Goal: Communication & Community: Answer question/provide support

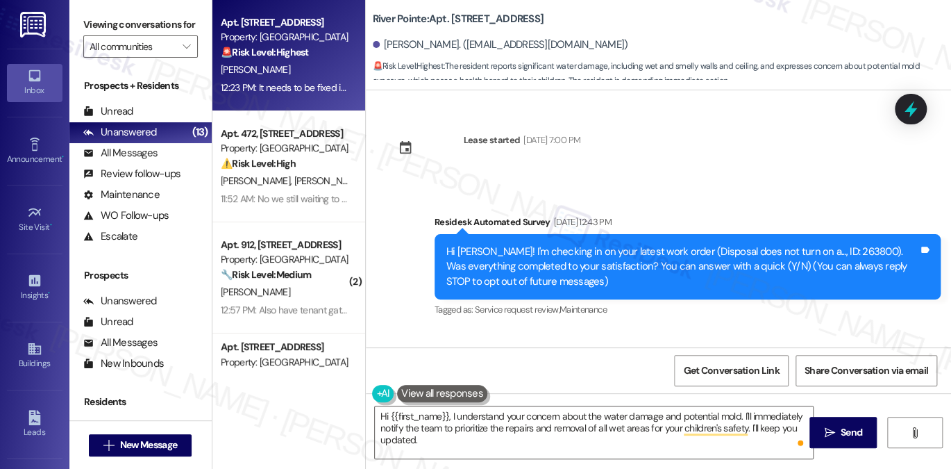
scroll to position [8490, 0]
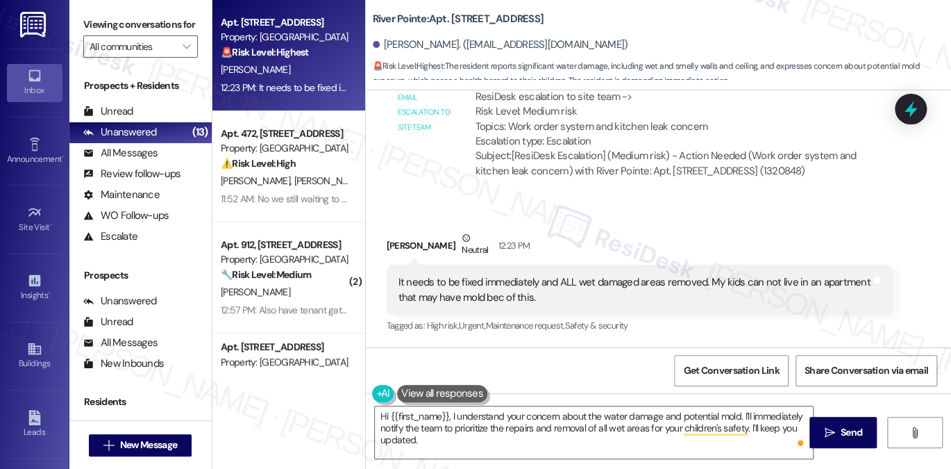
click at [483, 288] on div "It needs to be fixed immediately and ALL wet damaged areas removed. My kids can…" at bounding box center [634, 290] width 472 height 30
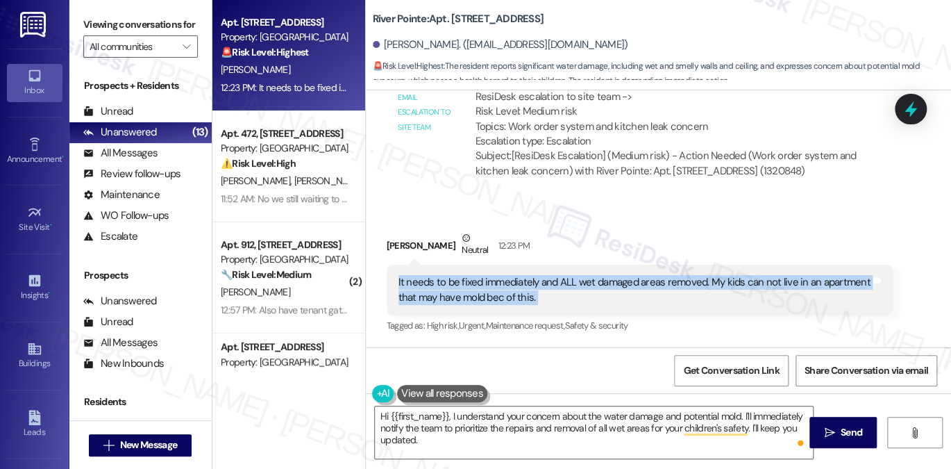
click at [483, 288] on div "It needs to be fixed immediately and ALL wet damaged areas removed. My kids can…" at bounding box center [634, 290] width 472 height 30
click at [488, 279] on div "It needs to be fixed immediately and ALL wet damaged areas removed. My kids can…" at bounding box center [634, 290] width 472 height 30
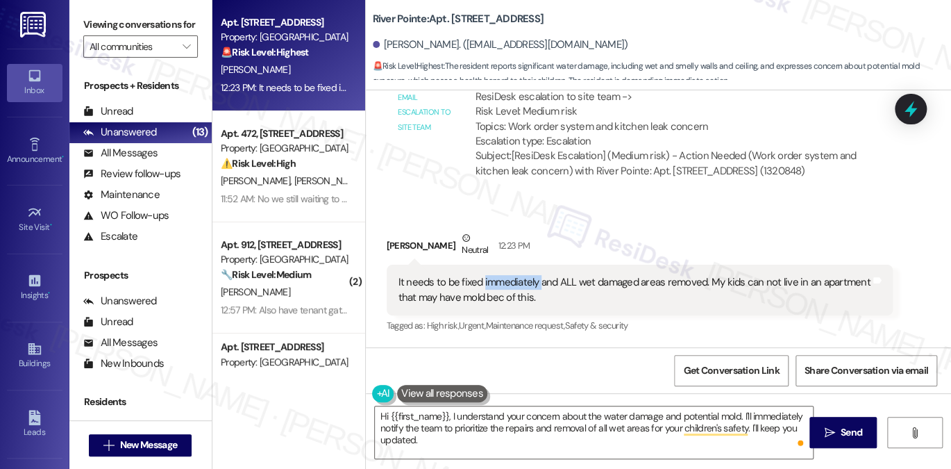
click at [488, 279] on div "It needs to be fixed immediately and ALL wet damaged areas removed. My kids can…" at bounding box center [634, 290] width 472 height 30
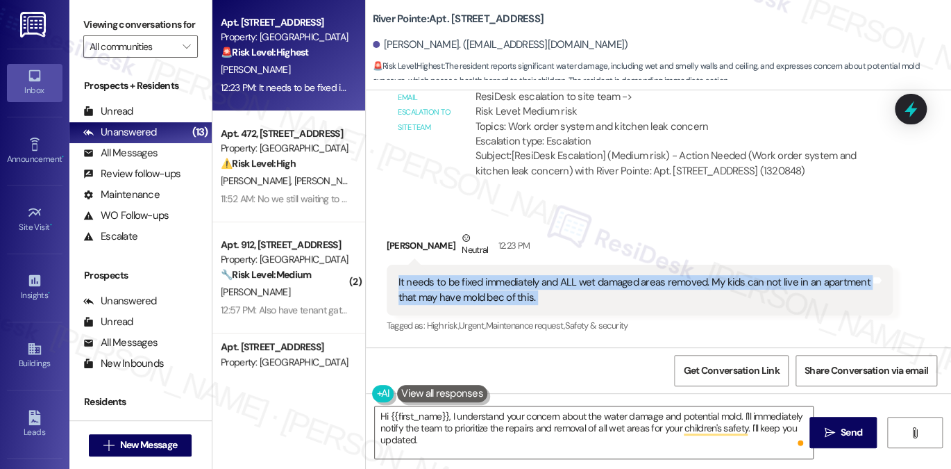
click at [488, 279] on div "It needs to be fixed immediately and ALL wet damaged areas removed. My kids can…" at bounding box center [634, 290] width 472 height 30
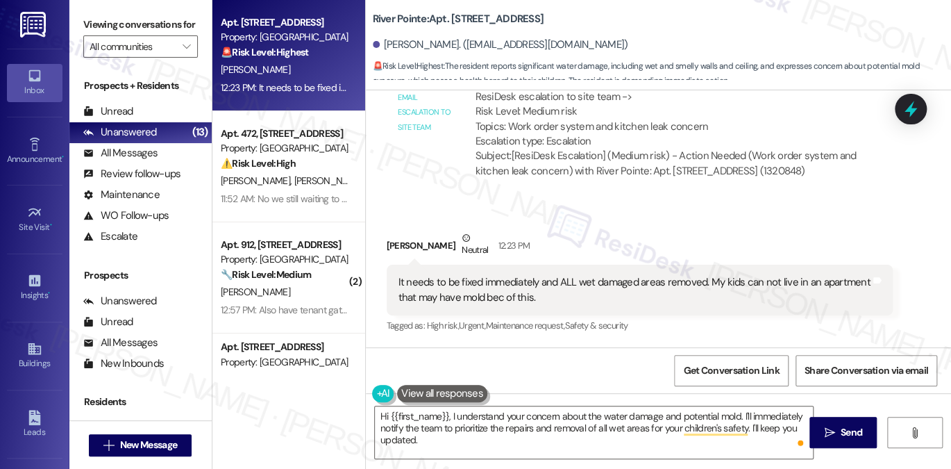
drag, startPoint x: 183, startPoint y: 15, endPoint x: 228, endPoint y: 44, distance: 53.7
click at [183, 15] on label "Viewing conversations for" at bounding box center [140, 25] width 115 height 22
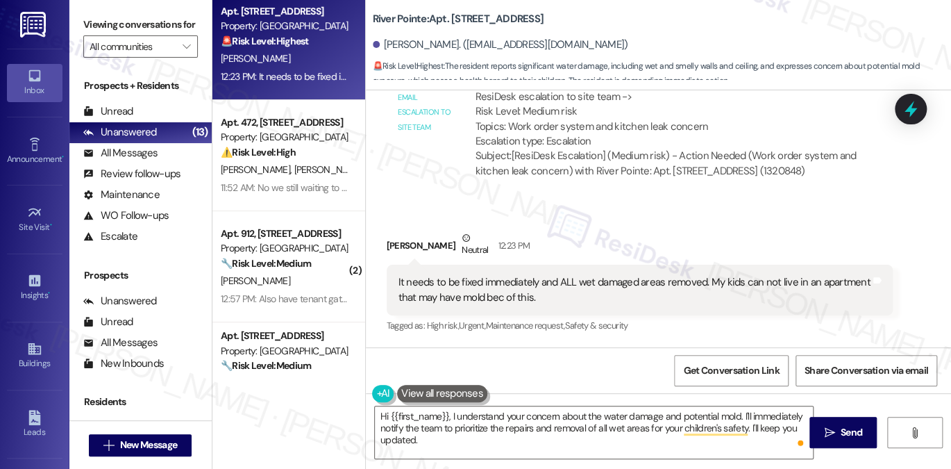
scroll to position [0, 0]
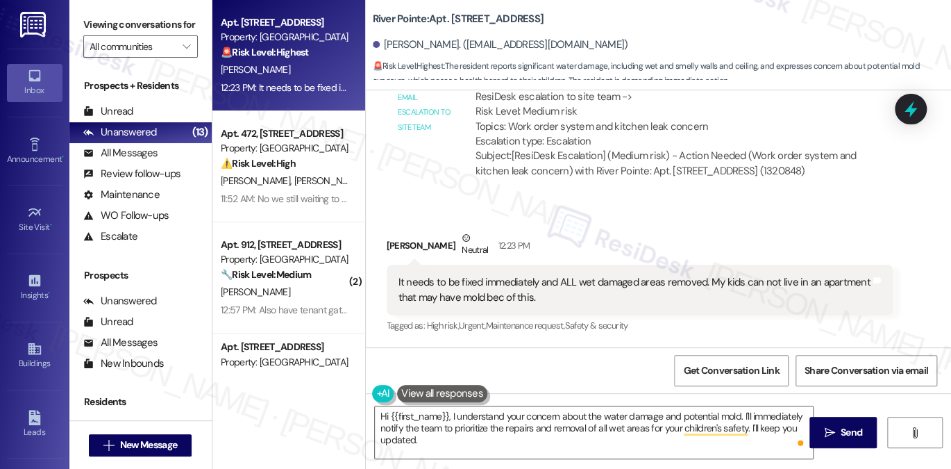
click at [550, 285] on div "It needs to be fixed immediately and ALL wet damaged areas removed. My kids can…" at bounding box center [634, 290] width 472 height 30
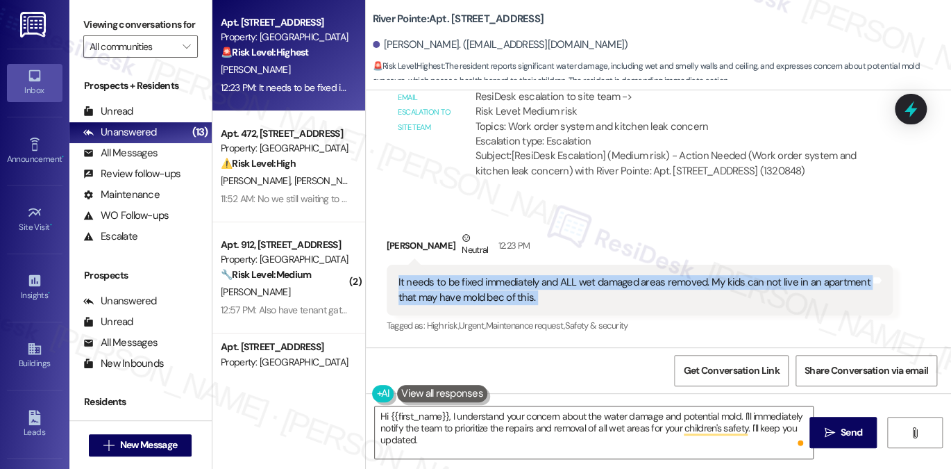
click at [550, 285] on div "It needs to be fixed immediately and ALL wet damaged areas removed. My kids can…" at bounding box center [634, 290] width 472 height 30
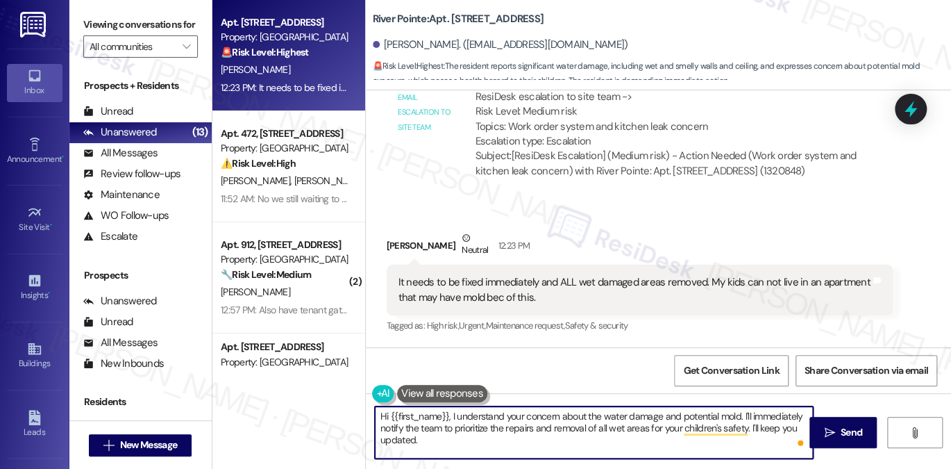
drag, startPoint x: 447, startPoint y: 416, endPoint x: 385, endPoint y: 412, distance: 62.0
click at [385, 416] on textarea "Hi {{first_name}}, I understand your concern about the water damage and potenti…" at bounding box center [594, 432] width 438 height 52
click at [423, 281] on div "It needs to be fixed immediately and ALL wet damaged areas removed. My kids can…" at bounding box center [634, 290] width 472 height 30
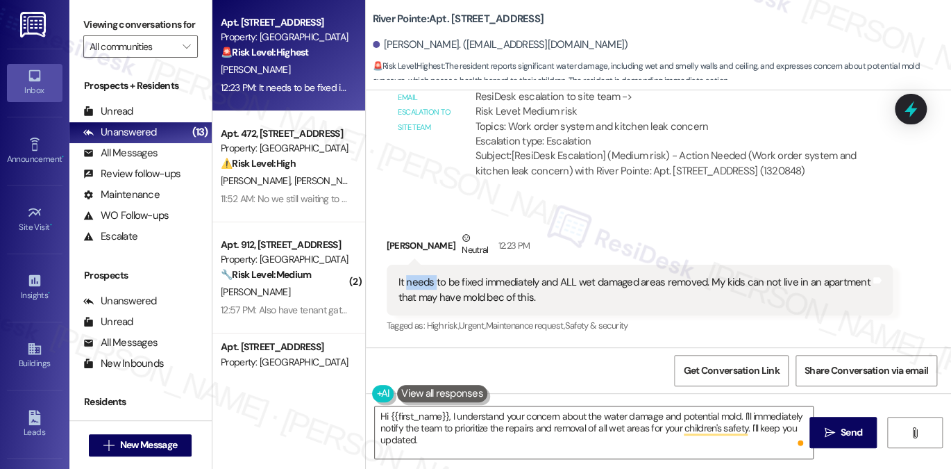
click at [423, 281] on div "It needs to be fixed immediately and ALL wet damaged areas removed. My kids can…" at bounding box center [634, 290] width 472 height 30
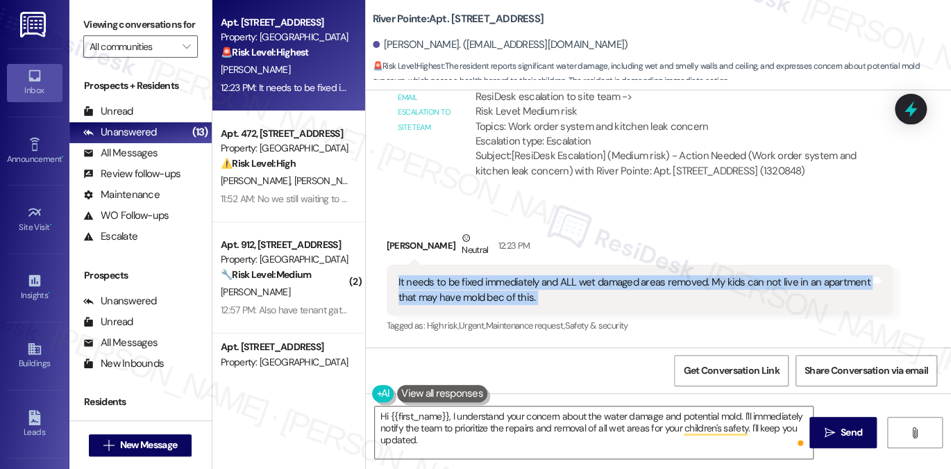
click at [423, 281] on div "It needs to be fixed immediately and ALL wet damaged areas removed. My kids can…" at bounding box center [634, 290] width 472 height 30
copy div "It needs to be fixed immediately and ALL wet damaged areas removed. My kids can…"
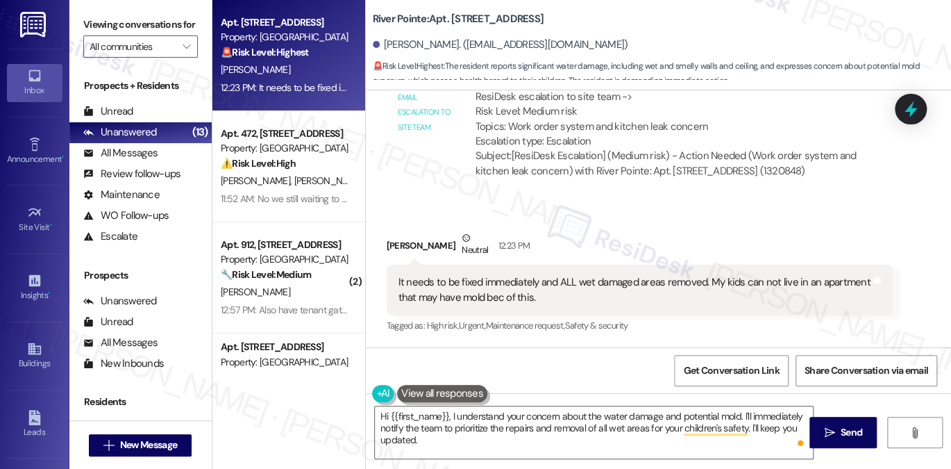
click at [183, 3] on div "Viewing conversations for All communities " at bounding box center [140, 35] width 142 height 71
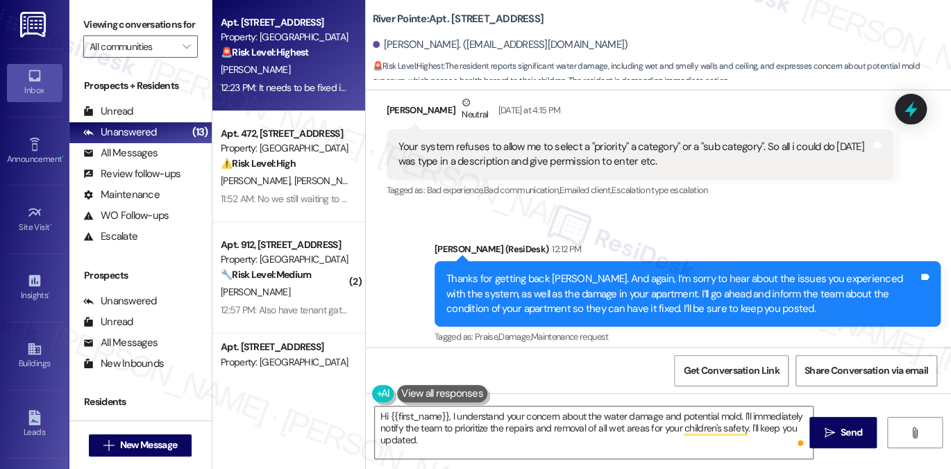
scroll to position [8212, 0]
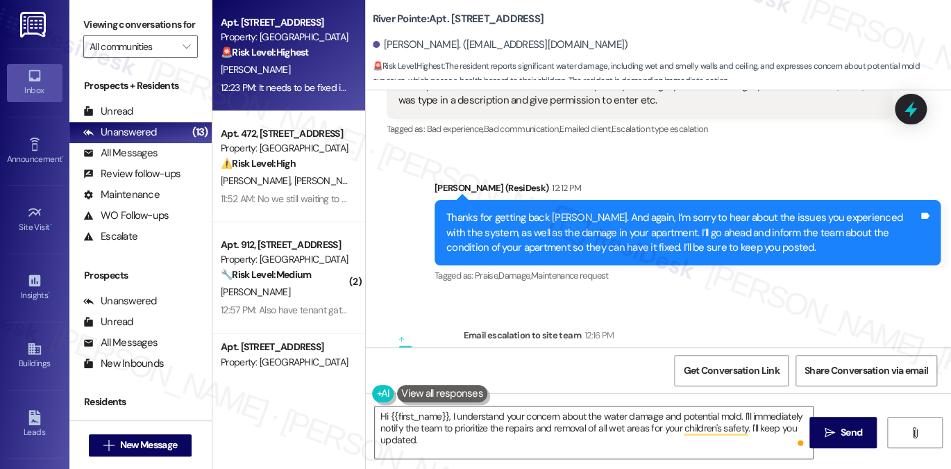
click at [548, 238] on div "Thanks for getting back [PERSON_NAME]. And again, I’m sorry to hear about the i…" at bounding box center [682, 232] width 472 height 44
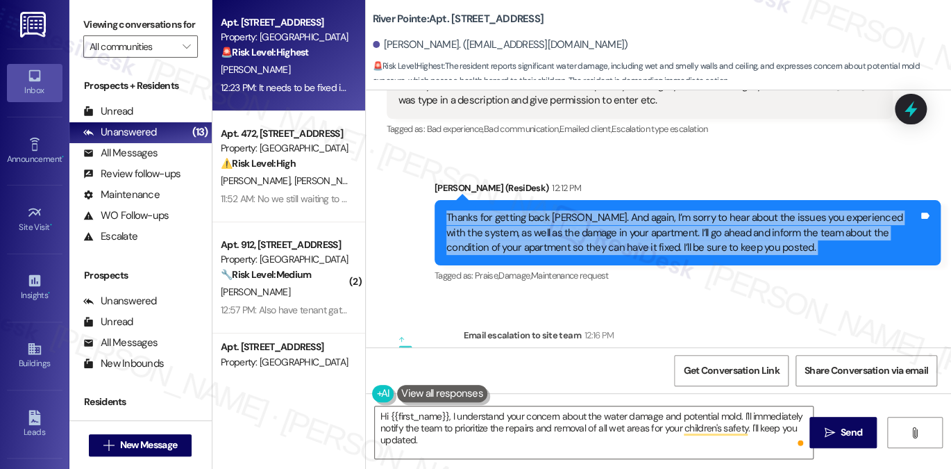
click at [548, 238] on div "Thanks for getting back [PERSON_NAME]. And again, I’m sorry to hear about the i…" at bounding box center [682, 232] width 472 height 44
copy div "Thanks for getting back [PERSON_NAME]. And again, I’m sorry to hear about the i…"
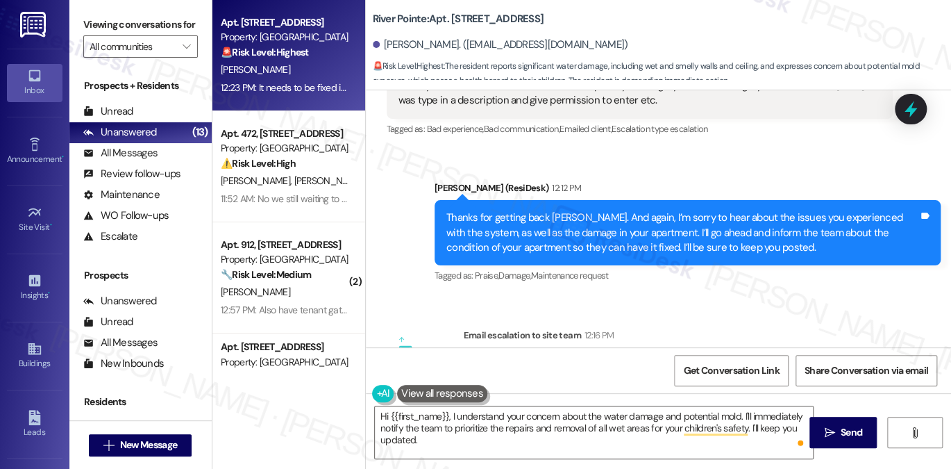
click at [180, 27] on label "Viewing conversations for" at bounding box center [140, 25] width 115 height 22
drag, startPoint x: 171, startPoint y: 17, endPoint x: 183, endPoint y: 20, distance: 12.8
click at [171, 17] on label "Viewing conversations for" at bounding box center [140, 25] width 115 height 22
click at [591, 421] on textarea "Hi {{first_name}}, I understand your concern about the water damage and potenti…" at bounding box center [594, 432] width 438 height 52
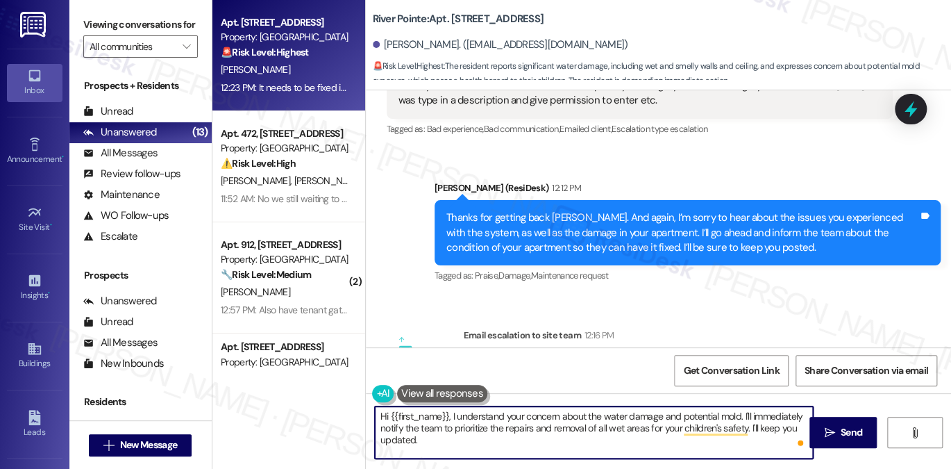
click at [591, 421] on textarea "Hi {{first_name}}, I understand your concern about the water damage and potenti…" at bounding box center [594, 432] width 438 height 52
paste textarea "I’ll mark this as urgent and notify the maintenance team right away so they can…"
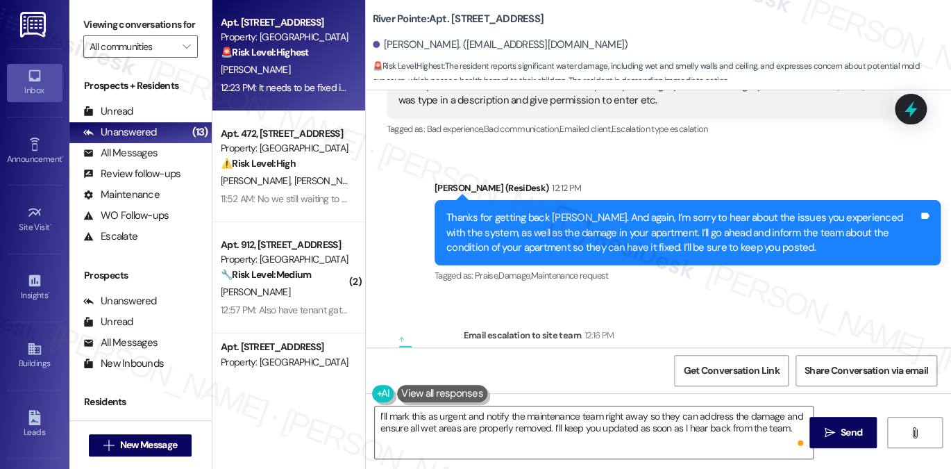
drag, startPoint x: 172, startPoint y: 18, endPoint x: 189, endPoint y: 38, distance: 26.1
click at [172, 18] on label "Viewing conversations for" at bounding box center [140, 25] width 115 height 22
click at [182, 29] on label "Viewing conversations for" at bounding box center [140, 25] width 115 height 22
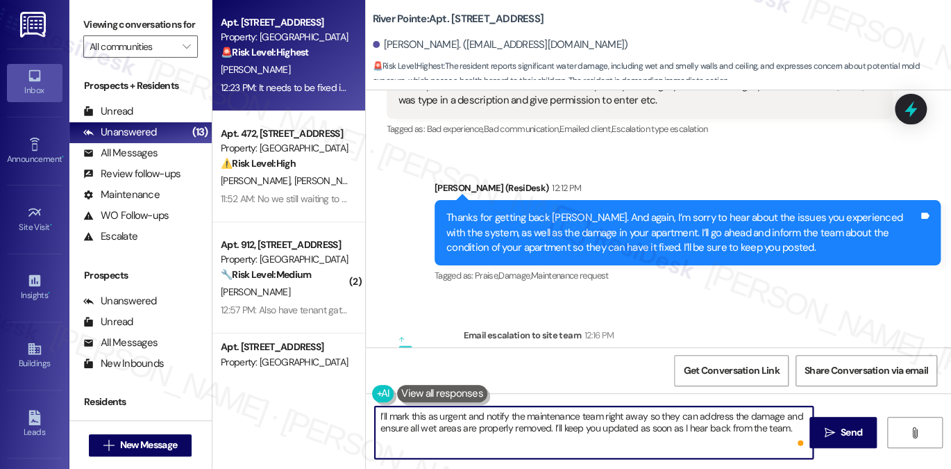
click at [375, 412] on textarea "I’ll mark this as urgent and notify the maintenance team right away so they can…" at bounding box center [594, 432] width 438 height 52
paste textarea "I completely understand your concern, [PERSON_NAME], especially with your child…"
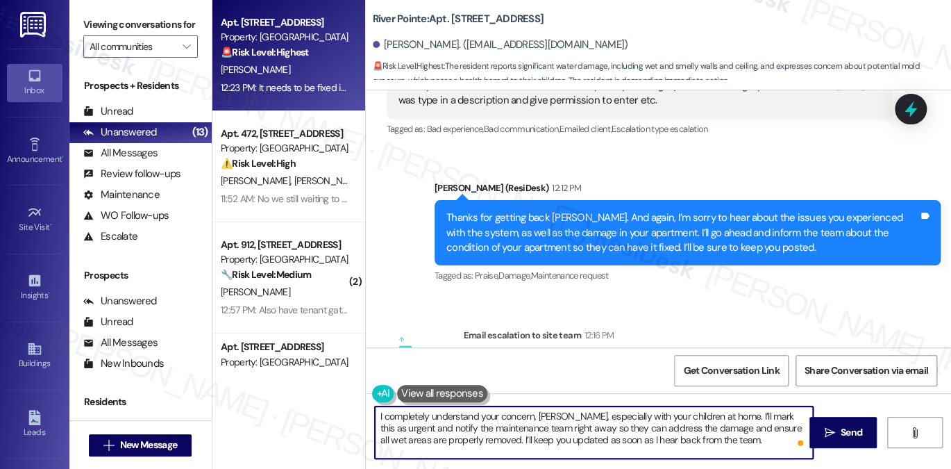
click at [403, 411] on textarea "I completely understand your concern, [PERSON_NAME], especially with your child…" at bounding box center [594, 432] width 438 height 52
click at [596, 230] on div "Thanks for getting back [PERSON_NAME]. And again, I’m sorry to hear about the i…" at bounding box center [682, 232] width 472 height 44
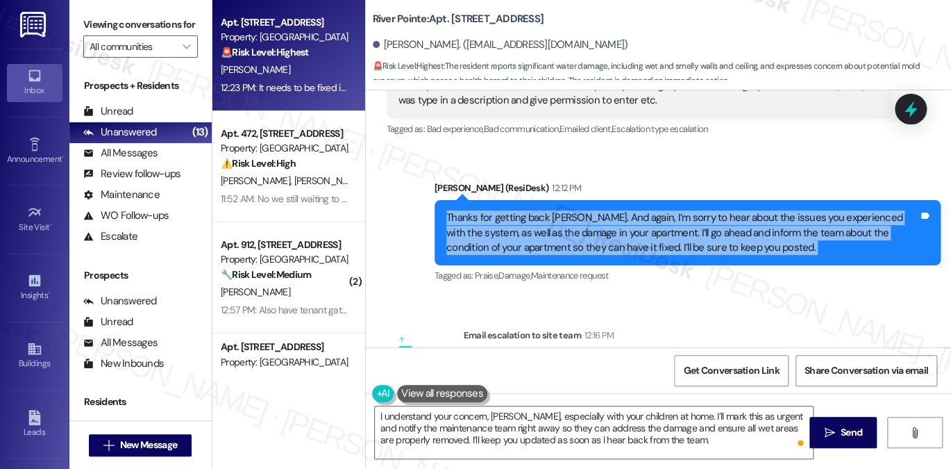
click at [596, 230] on div "Thanks for getting back [PERSON_NAME]. And again, I’m sorry to hear about the i…" at bounding box center [682, 232] width 472 height 44
click at [526, 230] on div "Thanks for getting back [PERSON_NAME]. And again, I’m sorry to hear about the i…" at bounding box center [682, 232] width 472 height 44
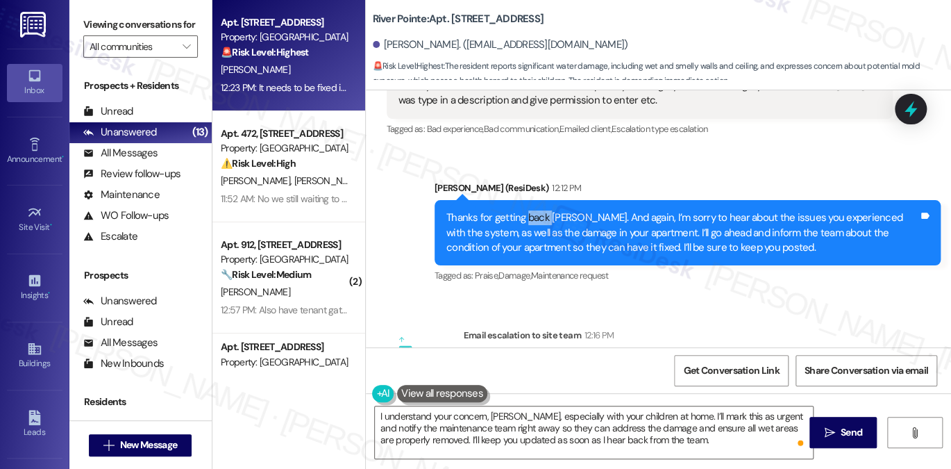
click at [526, 230] on div "Thanks for getting back [PERSON_NAME]. And again, I’m sorry to hear about the i…" at bounding box center [682, 232] width 472 height 44
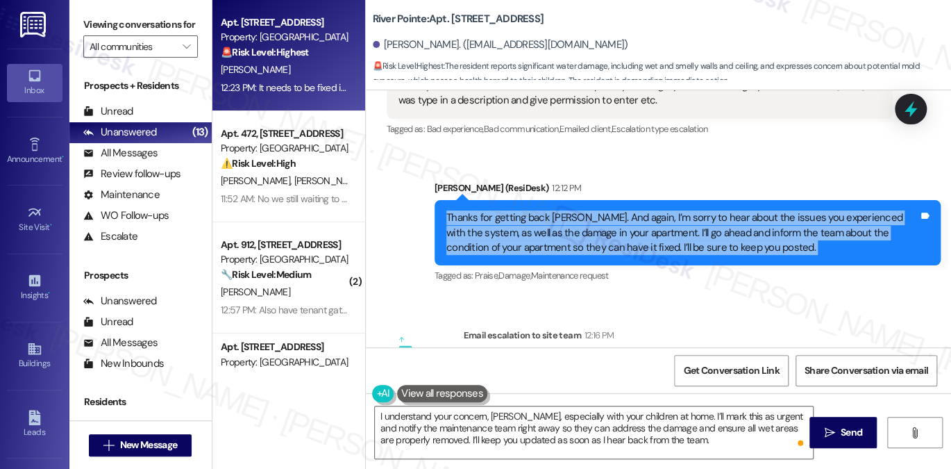
click at [526, 230] on div "Thanks for getting back [PERSON_NAME]. And again, I’m sorry to hear about the i…" at bounding box center [682, 232] width 472 height 44
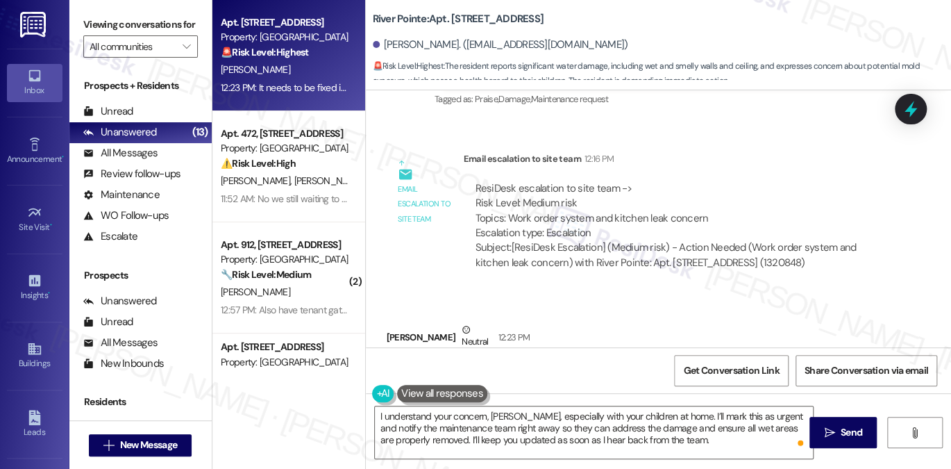
scroll to position [8490, 0]
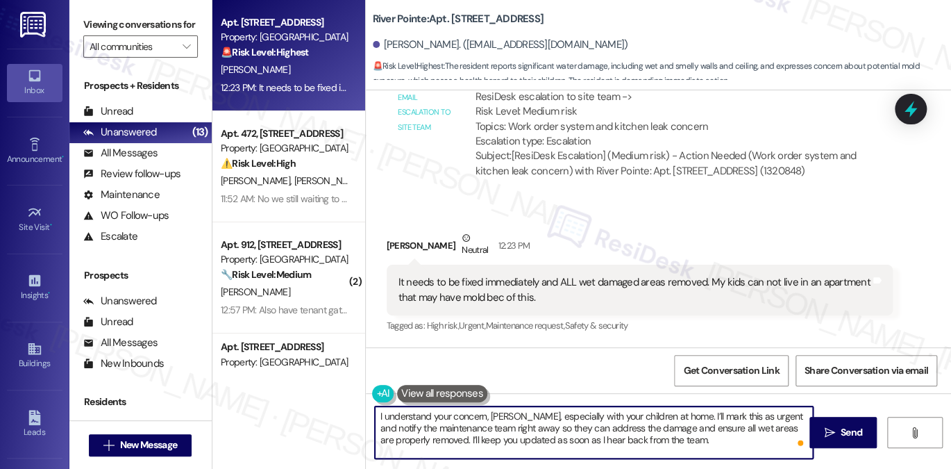
drag, startPoint x: 666, startPoint y: 414, endPoint x: 755, endPoint y: 405, distance: 89.4
click at [755, 405] on div "I understand your concern, [PERSON_NAME], especially with your children at home…" at bounding box center [659, 445] width 586 height 104
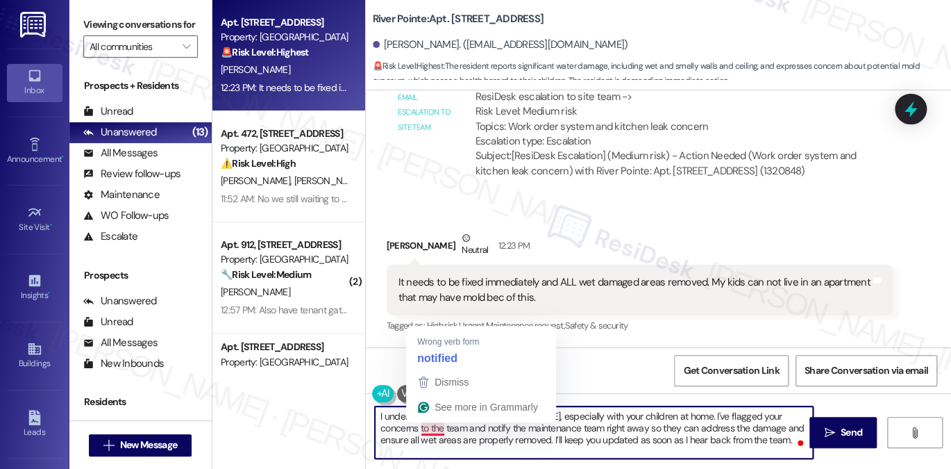
click at [420, 430] on textarea "I understand your concern, [PERSON_NAME], especially with your children at home…" at bounding box center [594, 432] width 438 height 52
click at [414, 430] on textarea "I understand your concern, [PERSON_NAME], especially with your children at home…" at bounding box center [594, 432] width 438 height 52
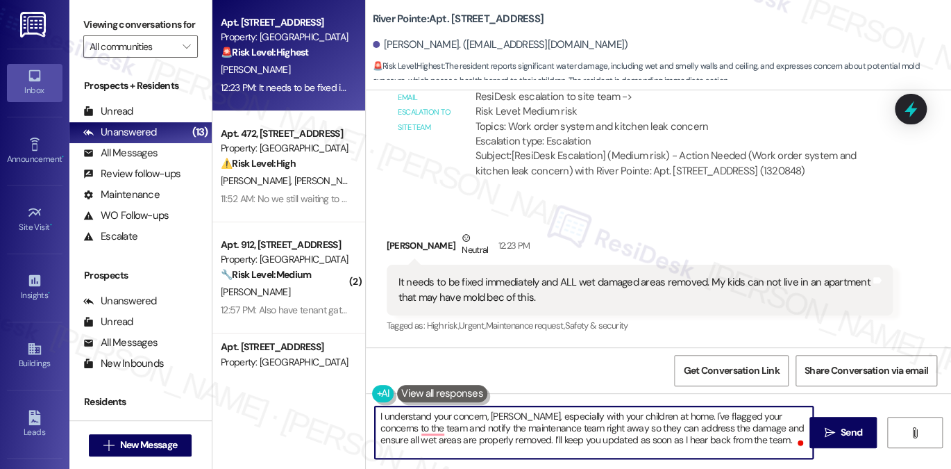
click at [432, 429] on textarea "I understand your concern, [PERSON_NAME], especially with your children at home…" at bounding box center [594, 432] width 438 height 52
click at [417, 427] on textarea "I understand your concern, [PERSON_NAME], especially with your children at home…" at bounding box center [594, 432] width 438 height 52
click at [483, 425] on textarea "I understand your concern, [PERSON_NAME], especially with your children at home…" at bounding box center [594, 432] width 438 height 52
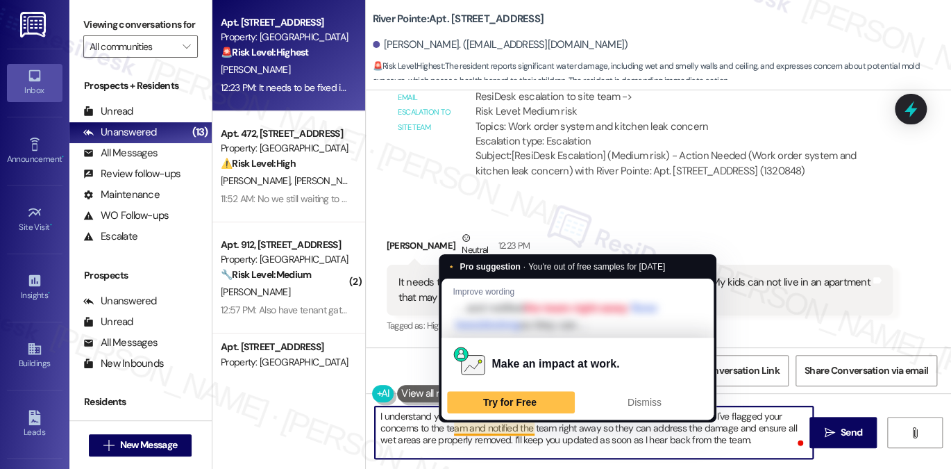
drag, startPoint x: 448, startPoint y: 438, endPoint x: 487, endPoint y: 424, distance: 41.9
click at [487, 424] on textarea "I understand your concern, [PERSON_NAME], especially with your children at home…" at bounding box center [594, 432] width 438 height 52
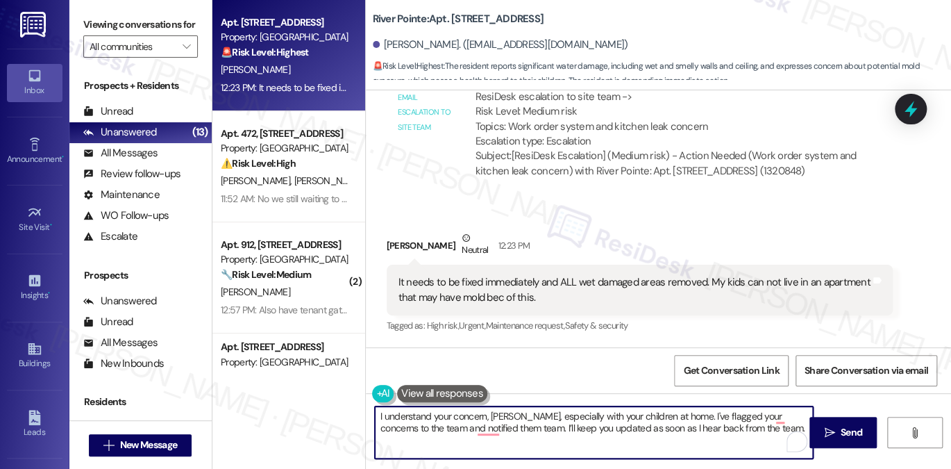
click at [459, 430] on textarea "I understand your concern, [PERSON_NAME], especially with your children at home…" at bounding box center [594, 432] width 438 height 52
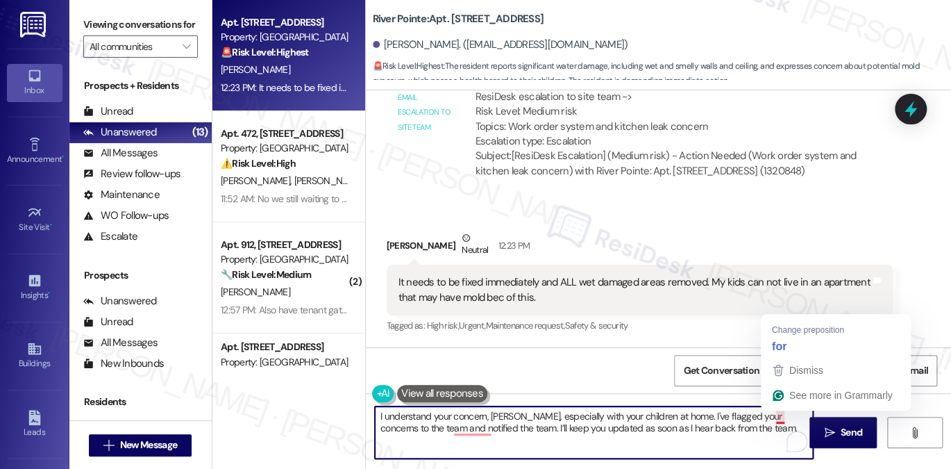
click at [724, 419] on textarea "I understand your concern, [PERSON_NAME], especially with your children at home…" at bounding box center [594, 432] width 438 height 52
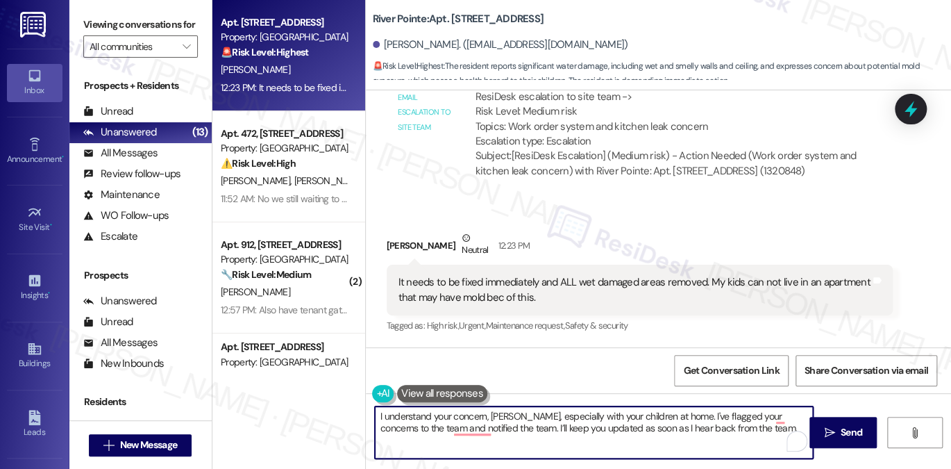
scroll to position [8421, 0]
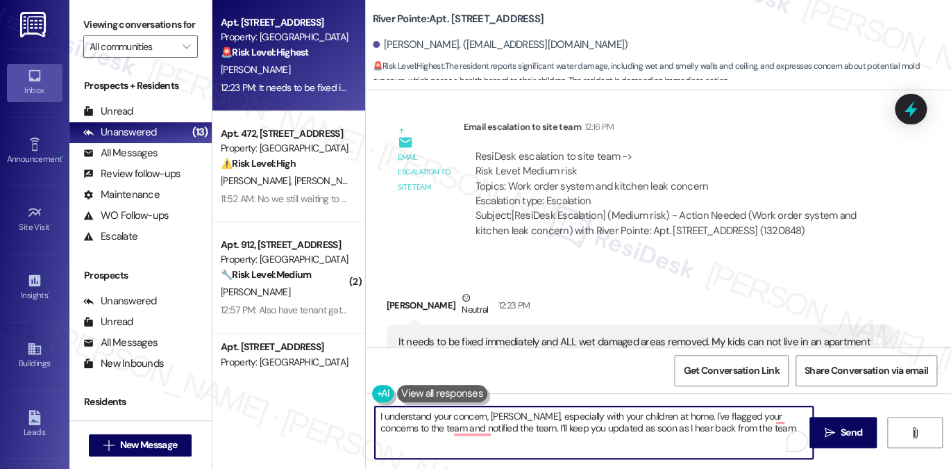
type textarea "I understand your concern, [PERSON_NAME], especially with your children at home…"
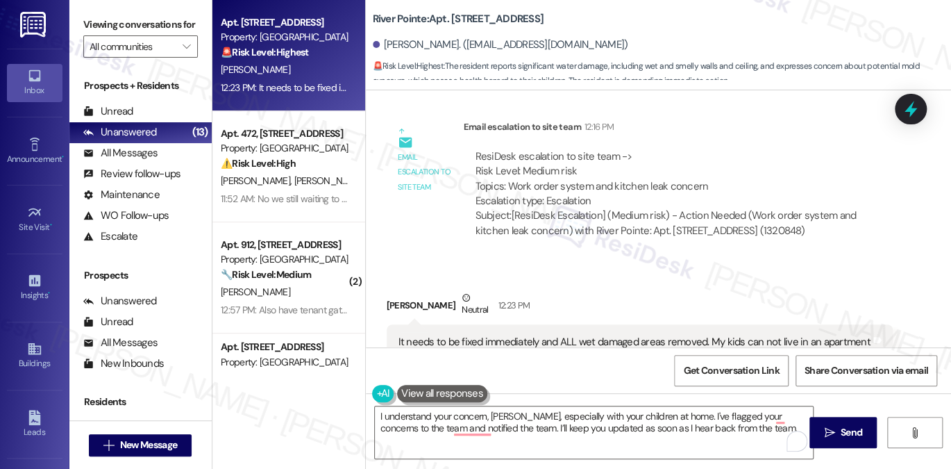
click at [616, 199] on div "ResiDesk escalation to site team -> Risk Level: Medium risk Topics: Work order …" at bounding box center [677, 179] width 405 height 60
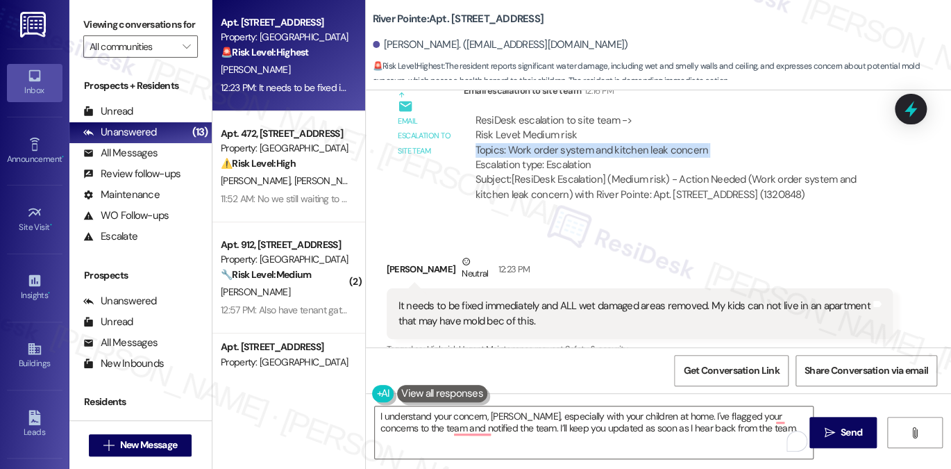
scroll to position [8490, 0]
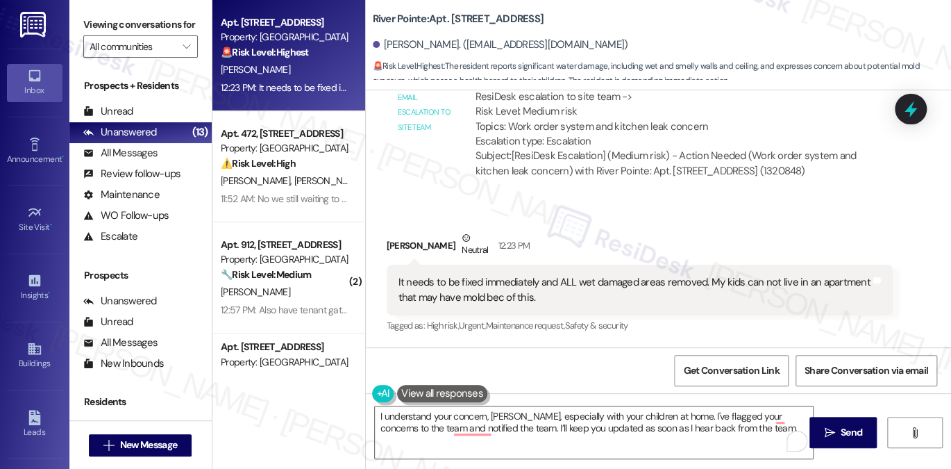
click at [108, 19] on label "Viewing conversations for" at bounding box center [140, 25] width 115 height 22
click at [465, 407] on textarea "I understand your concern, [PERSON_NAME], especially with your children at home…" at bounding box center [594, 432] width 438 height 52
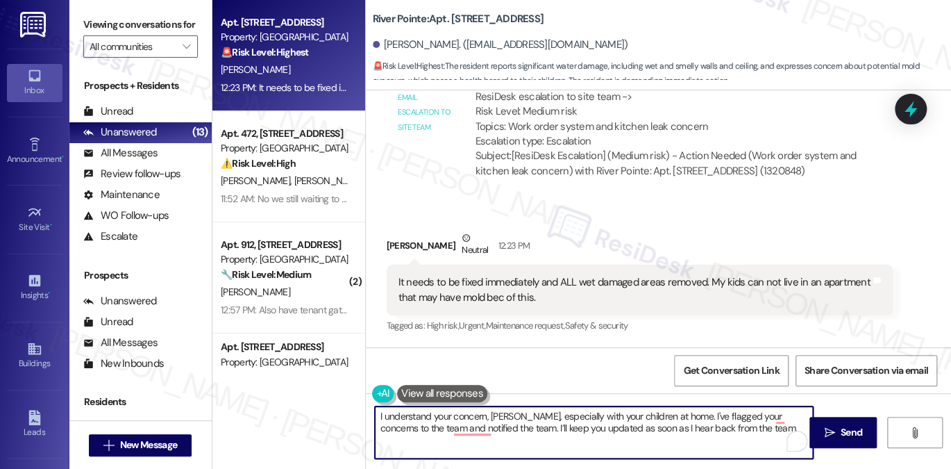
click at [465, 407] on textarea "I understand your concern, [PERSON_NAME], especially with your children at home…" at bounding box center [594, 432] width 438 height 52
click at [508, 413] on textarea "I understand your concern, [PERSON_NAME], especially with your children at home…" at bounding box center [594, 432] width 438 height 52
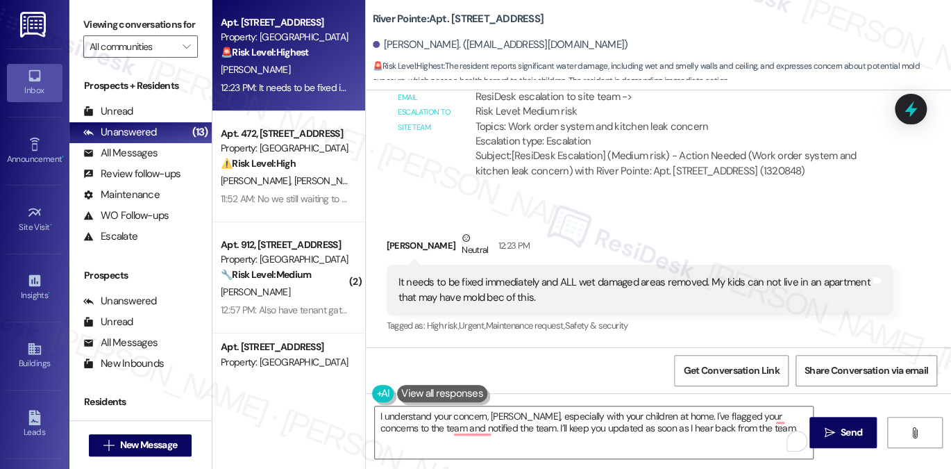
click at [441, 278] on div "It needs to be fixed immediately and ALL wet damaged areas removed. My kids can…" at bounding box center [634, 290] width 472 height 30
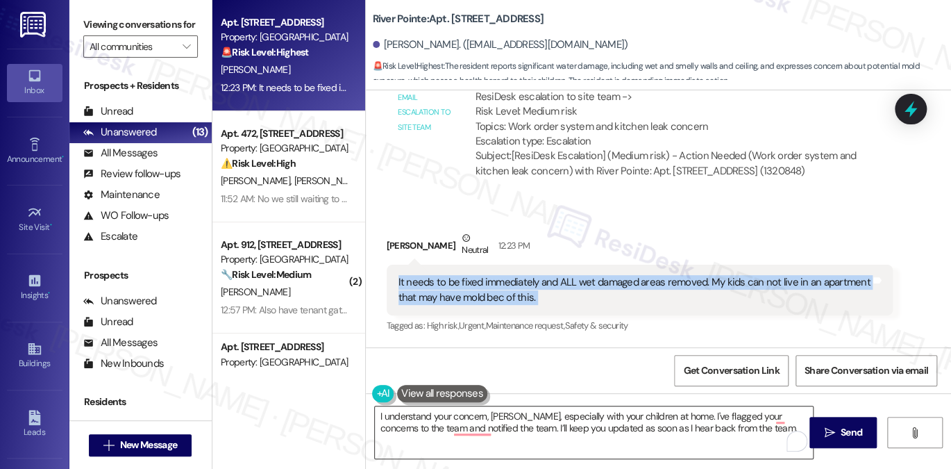
click at [565, 413] on textarea "I understand your concern, [PERSON_NAME], especially with your children at home…" at bounding box center [594, 432] width 438 height 52
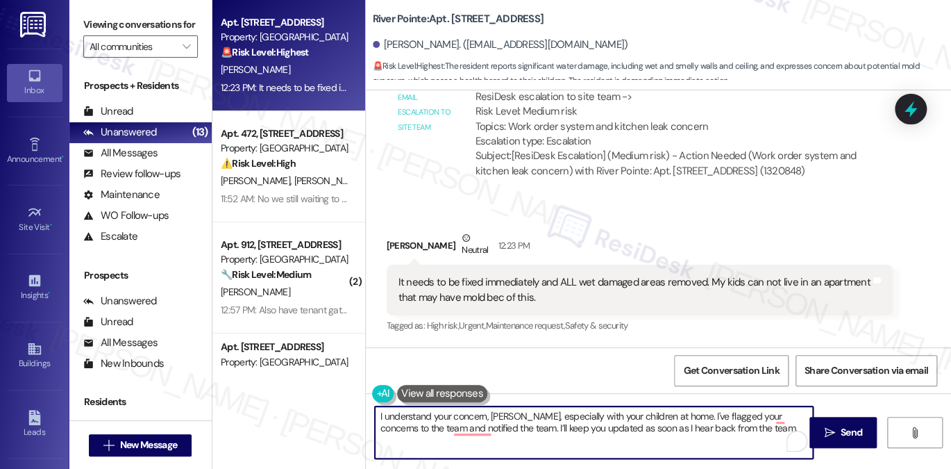
click at [565, 413] on textarea "I understand your concern, [PERSON_NAME], especially with your children at home…" at bounding box center [594, 432] width 438 height 52
click at [700, 425] on textarea "I understand your concern, [PERSON_NAME], especially with your children at home…" at bounding box center [594, 432] width 438 height 52
click at [468, 425] on textarea "I understand your concern, [PERSON_NAME], especially with your children at home…" at bounding box center [594, 432] width 438 height 52
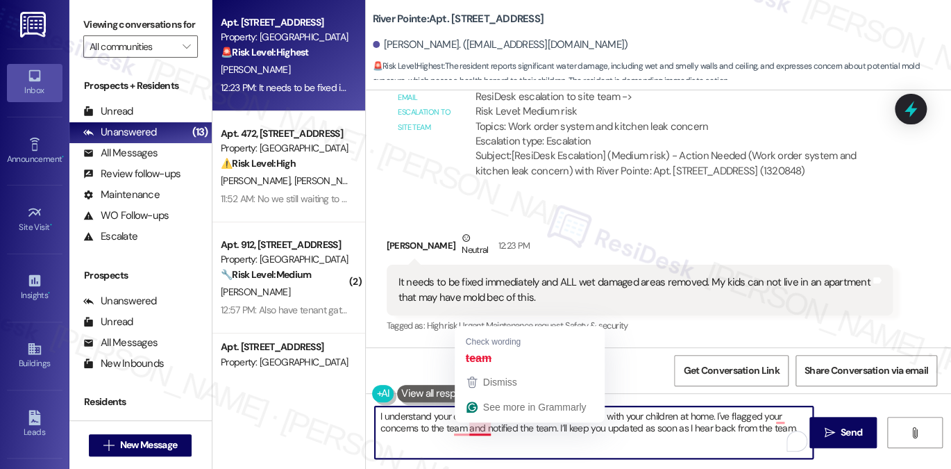
click at [468, 425] on textarea "I understand your concern, [PERSON_NAME], especially with your children at home…" at bounding box center [594, 432] width 438 height 52
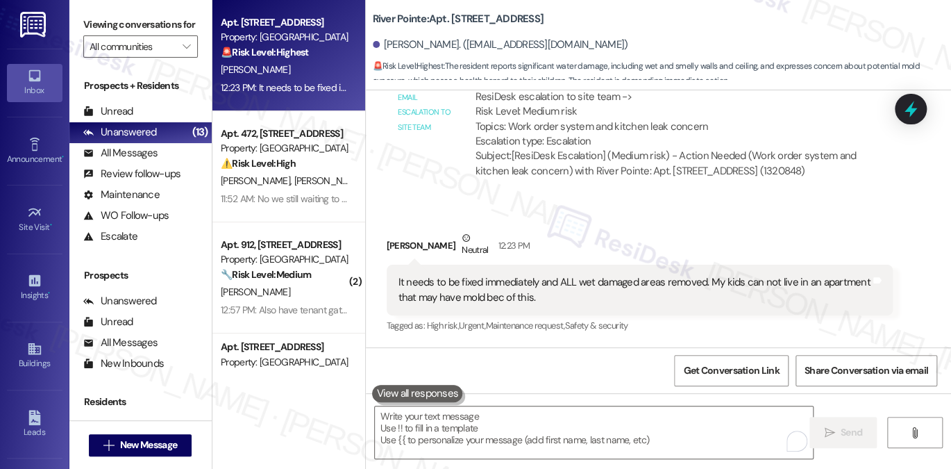
drag, startPoint x: 151, startPoint y: 26, endPoint x: 158, endPoint y: 28, distance: 7.2
click at [151, 26] on label "Viewing conversations for" at bounding box center [140, 25] width 115 height 22
click at [161, 6] on div "Viewing conversations for All communities " at bounding box center [140, 35] width 142 height 71
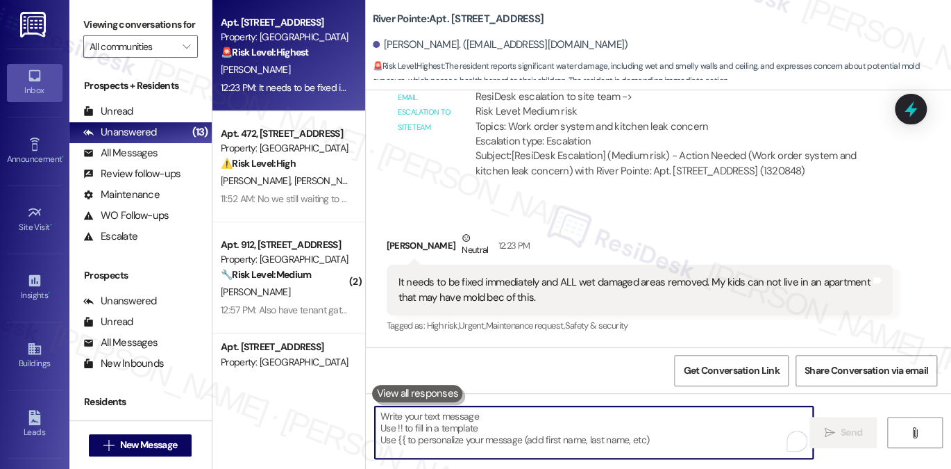
click at [477, 424] on textarea "To enrich screen reader interactions, please activate Accessibility in Grammarl…" at bounding box center [594, 432] width 438 height 52
paste textarea "I understand your concern, [PERSON_NAME], especially with your children at home…"
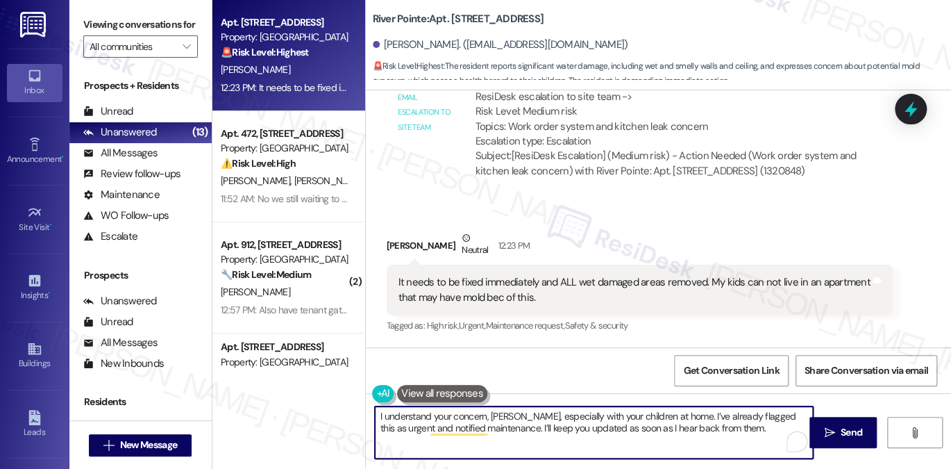
click at [503, 420] on textarea "I understand your concern, [PERSON_NAME], especially with your children at home…" at bounding box center [594, 432] width 438 height 52
click at [634, 420] on textarea "I understand your concern, [PERSON_NAME], especially with your children at home…" at bounding box center [594, 432] width 438 height 52
drag, startPoint x: 761, startPoint y: 414, endPoint x: 391, endPoint y: 428, distance: 370.2
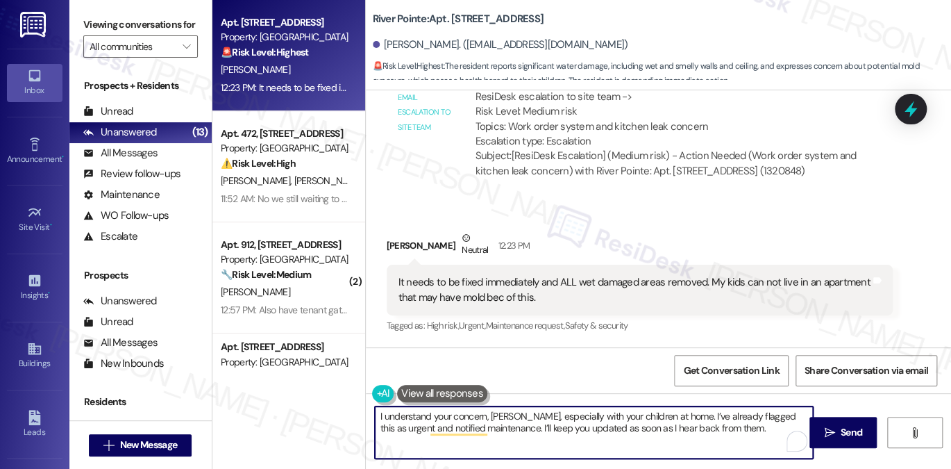
click at [391, 428] on textarea "I understand your concern, [PERSON_NAME], especially with your children at home…" at bounding box center [594, 432] width 438 height 52
click at [758, 414] on textarea "I understand your concern, [PERSON_NAME], especially with your children at home…" at bounding box center [594, 432] width 438 height 52
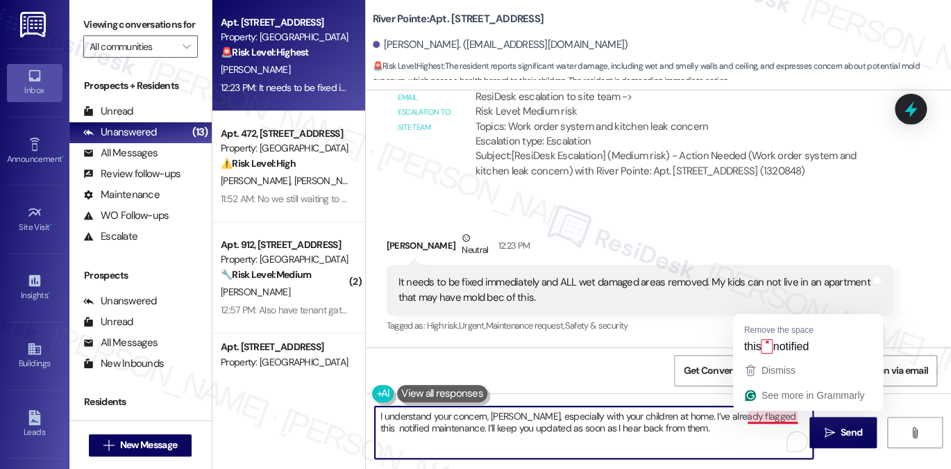
click at [747, 418] on textarea "I understand your concern, [PERSON_NAME], especially with your children at home…" at bounding box center [594, 432] width 438 height 52
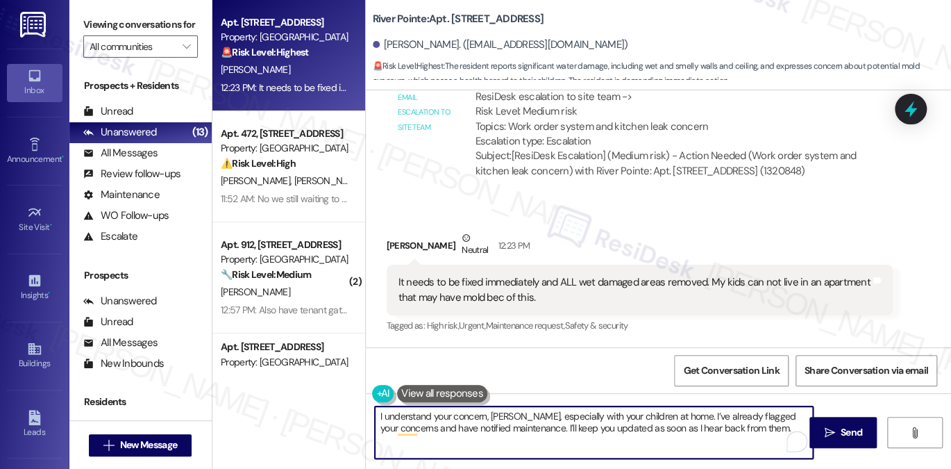
click at [478, 432] on textarea "I understand your concern, [PERSON_NAME], especially with your children at home…" at bounding box center [594, 432] width 438 height 52
click at [729, 416] on textarea "I understand your concern, [PERSON_NAME], especially with your children at home…" at bounding box center [594, 432] width 438 height 52
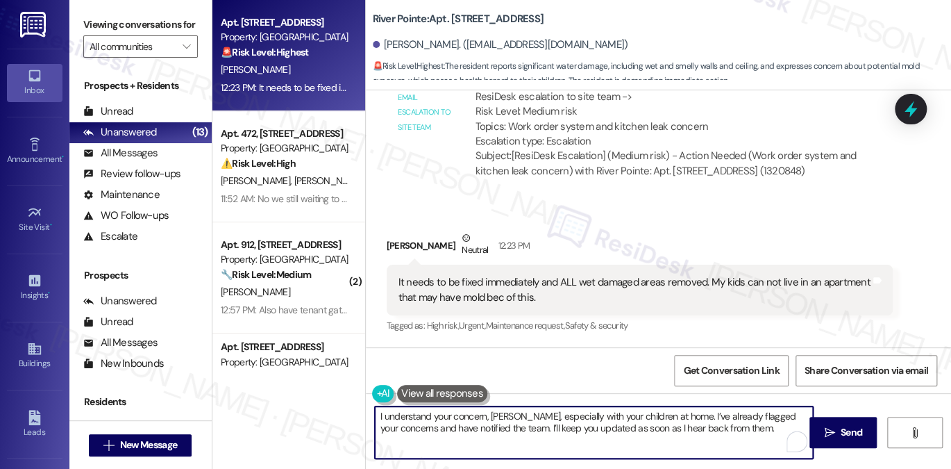
click at [723, 435] on textarea "I understand your concern, [PERSON_NAME], especially with your children at home…" at bounding box center [594, 432] width 438 height 52
click at [732, 433] on textarea "I understand your concern, [PERSON_NAME], especially with your children at home…" at bounding box center [594, 432] width 438 height 52
click at [765, 430] on textarea "I understand your concern, [PERSON_NAME], especially with your children at home…" at bounding box center [594, 432] width 438 height 52
type textarea "I understand your concern, [PERSON_NAME], especially with your children at home…"
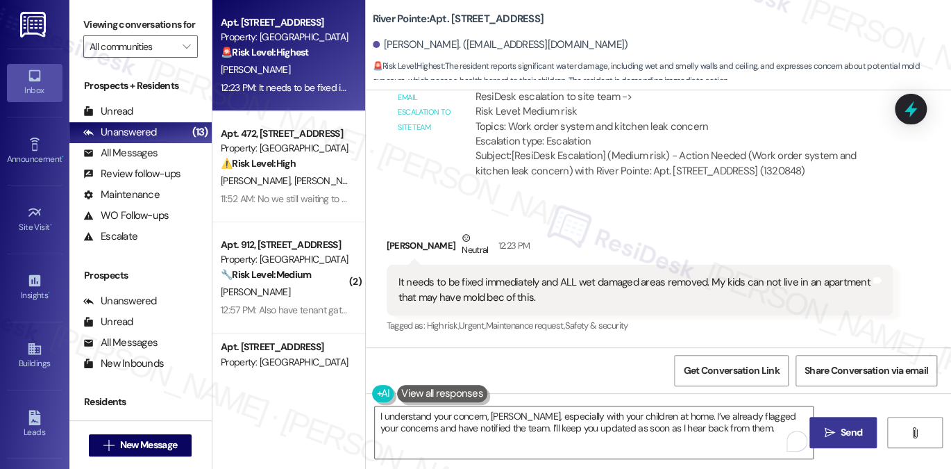
click at [826, 427] on icon "" at bounding box center [829, 432] width 10 height 11
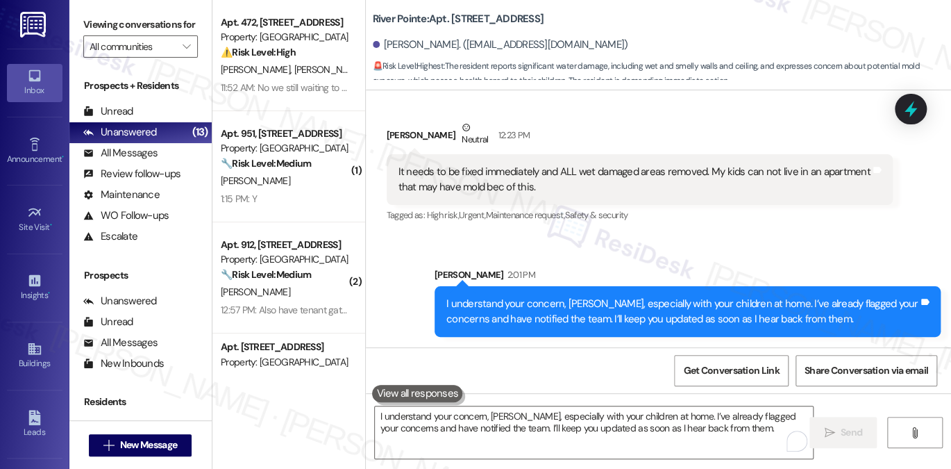
scroll to position [8601, 0]
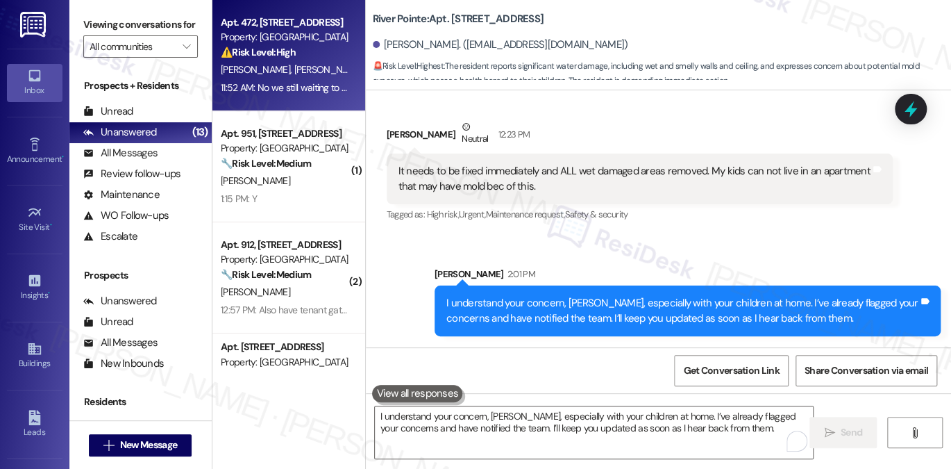
click at [294, 76] on span "[PERSON_NAME]" at bounding box center [328, 69] width 69 height 12
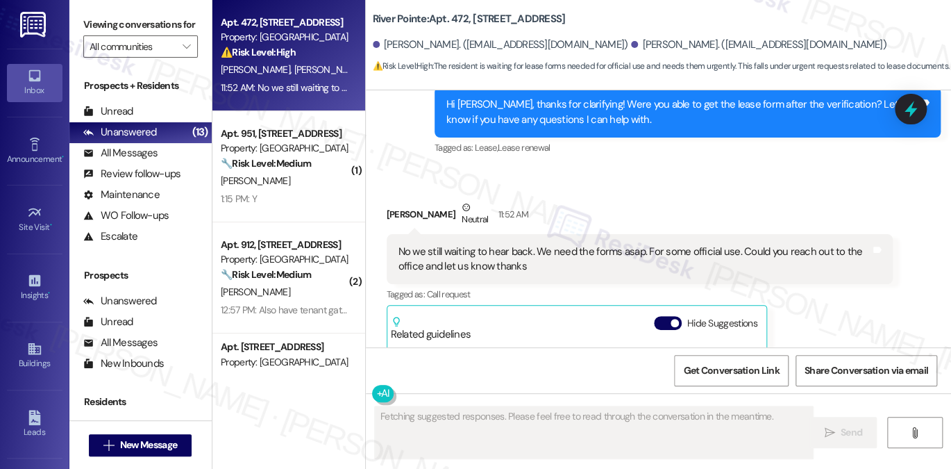
scroll to position [3425, 0]
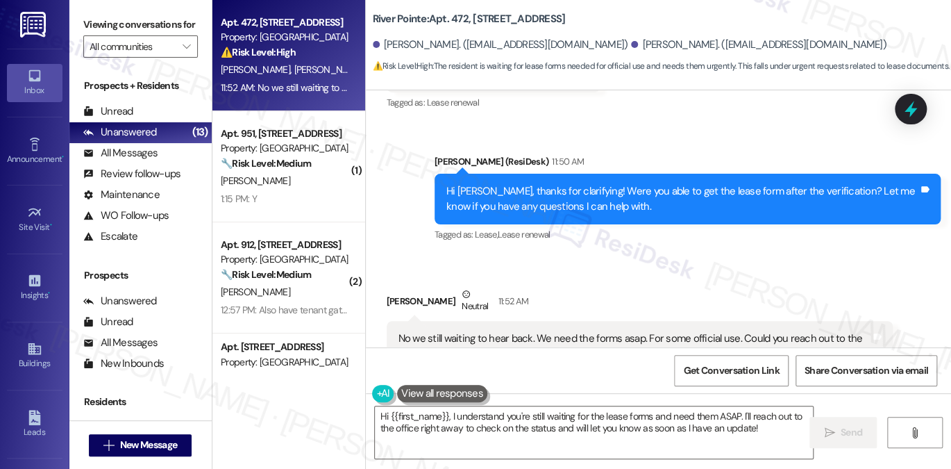
click at [566, 331] on div "No we still waiting to hear back. We need the forms asap. For some official use…" at bounding box center [634, 346] width 472 height 30
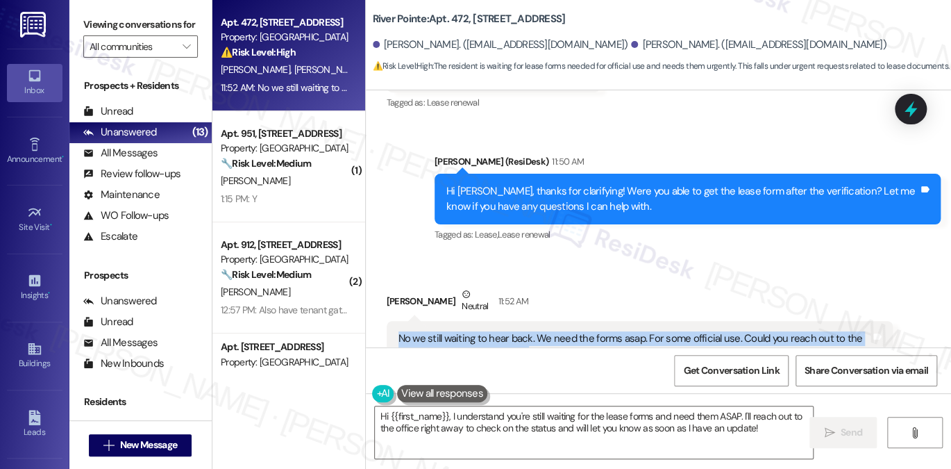
click at [566, 331] on div "No we still waiting to hear back. We need the forms asap. For some official use…" at bounding box center [634, 346] width 472 height 30
click at [563, 331] on div "No we still waiting to hear back. We need the forms asap. For some official use…" at bounding box center [634, 346] width 472 height 30
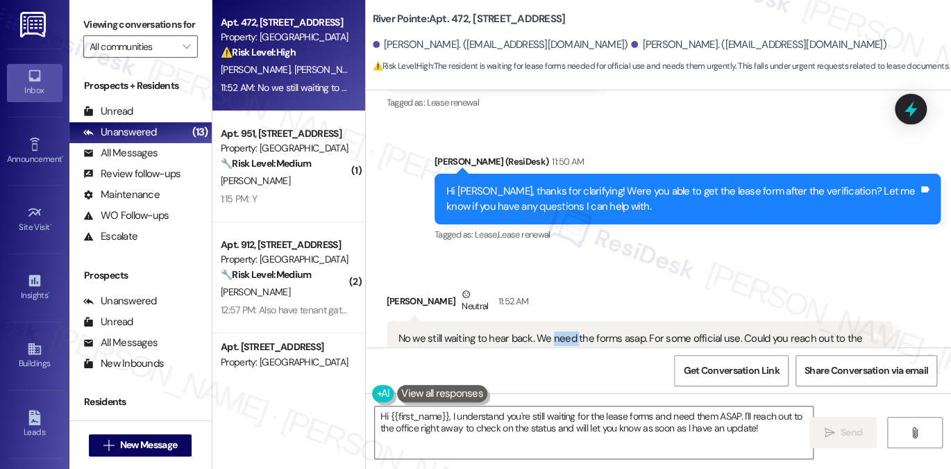
click at [563, 331] on div "No we still waiting to hear back. We need the forms asap. For some official use…" at bounding box center [634, 346] width 472 height 30
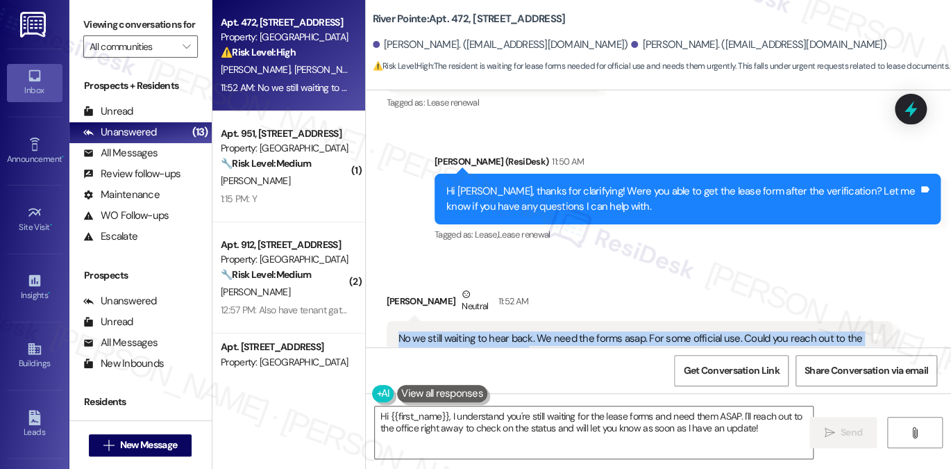
click at [563, 331] on div "No we still waiting to hear back. We need the forms asap. For some official use…" at bounding box center [634, 346] width 472 height 30
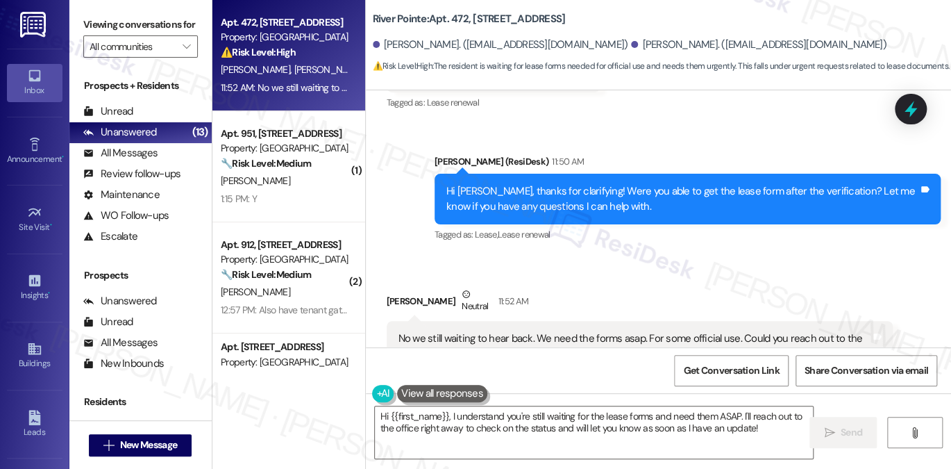
click at [172, 12] on div "Viewing conversations for All communities " at bounding box center [140, 35] width 142 height 71
click at [553, 174] on div "Hi [PERSON_NAME], thanks for clarifying! Were you able to get the lease form af…" at bounding box center [687, 199] width 506 height 51
click at [566, 184] on div "Hi [PERSON_NAME], thanks for clarifying! Were you able to get the lease form af…" at bounding box center [682, 199] width 472 height 30
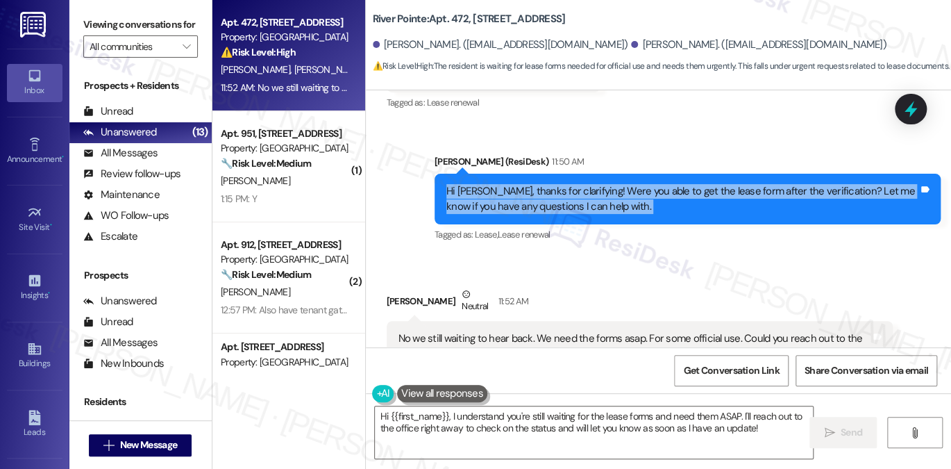
click at [566, 184] on div "Hi [PERSON_NAME], thanks for clarifying! Were you able to get the lease form af…" at bounding box center [682, 199] width 472 height 30
click at [630, 184] on div "Hi [PERSON_NAME], thanks for clarifying! Were you able to get the lease form af…" at bounding box center [682, 199] width 472 height 30
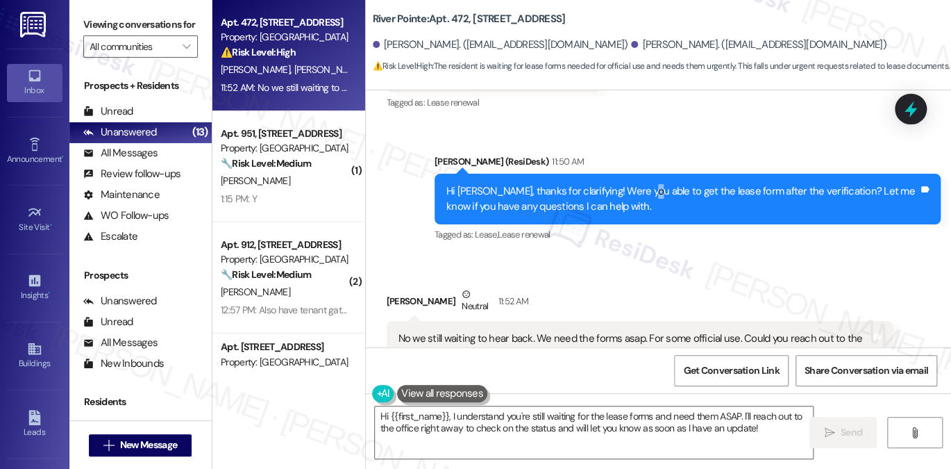
click at [630, 184] on div "Hi [PERSON_NAME], thanks for clarifying! Were you able to get the lease form af…" at bounding box center [682, 199] width 472 height 30
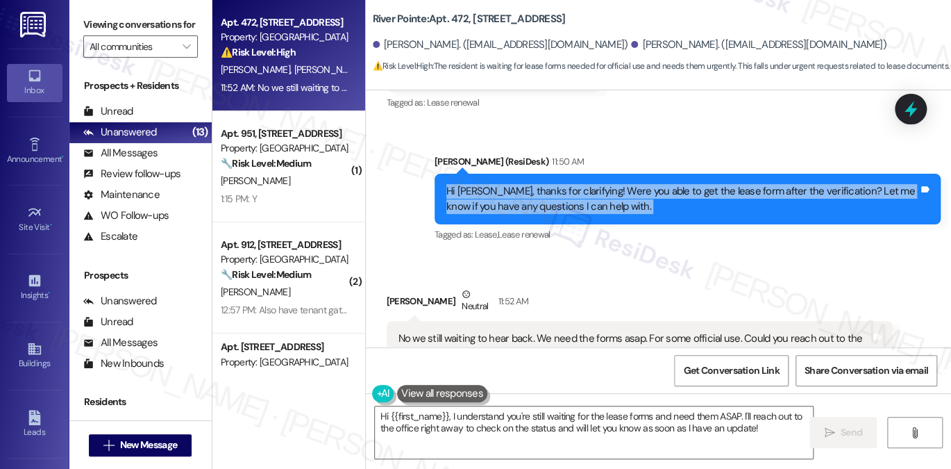
click at [630, 184] on div "Hi [PERSON_NAME], thanks for clarifying! Were you able to get the lease form af…" at bounding box center [682, 199] width 472 height 30
click at [516, 184] on div "Hi [PERSON_NAME], thanks for clarifying! Were you able to get the lease form af…" at bounding box center [682, 199] width 472 height 30
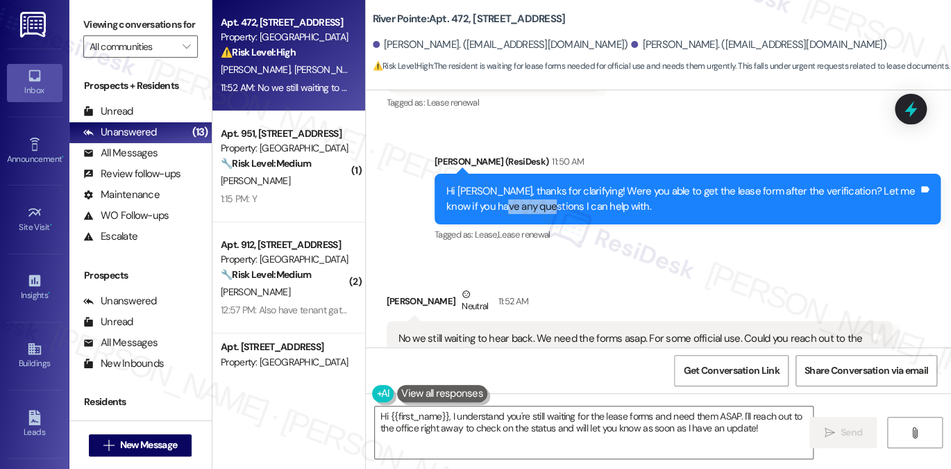
click at [516, 184] on div "Hi [PERSON_NAME], thanks for clarifying! Were you able to get the lease form af…" at bounding box center [682, 199] width 472 height 30
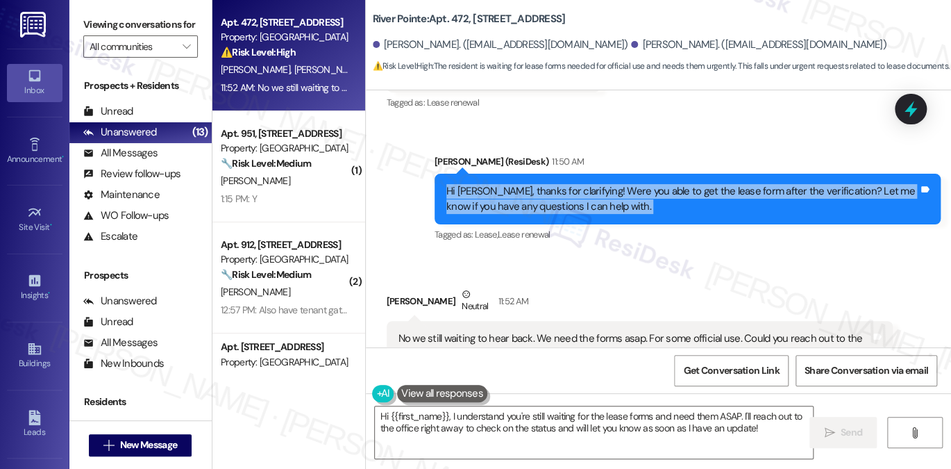
click at [516, 184] on div "Hi [PERSON_NAME], thanks for clarifying! Were you able to get the lease form af…" at bounding box center [682, 199] width 472 height 30
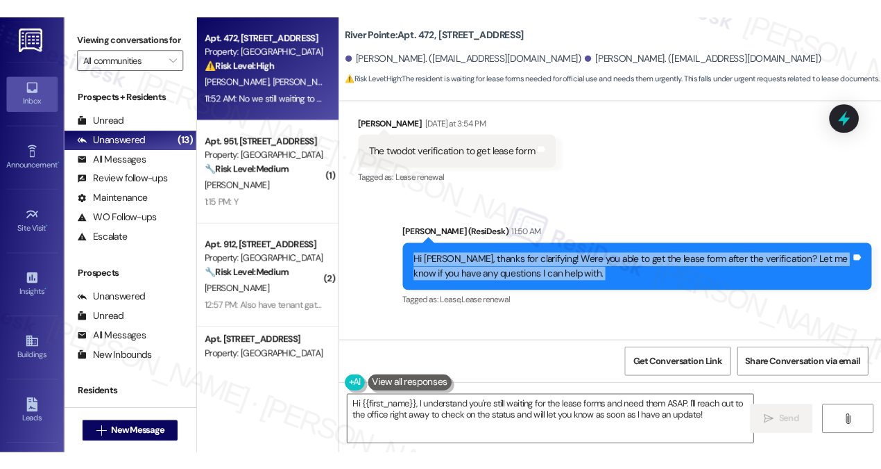
scroll to position [3495, 0]
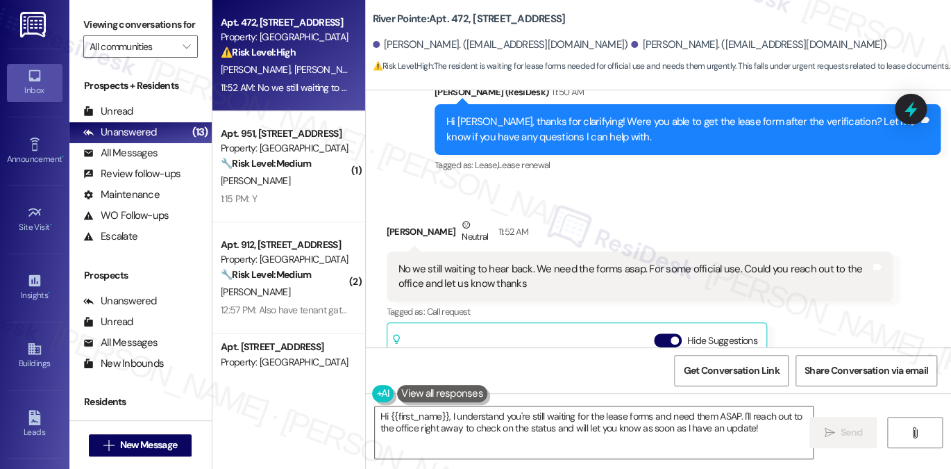
click at [471, 262] on div "No we still waiting to hear back. We need the forms asap. For some official use…" at bounding box center [634, 277] width 472 height 30
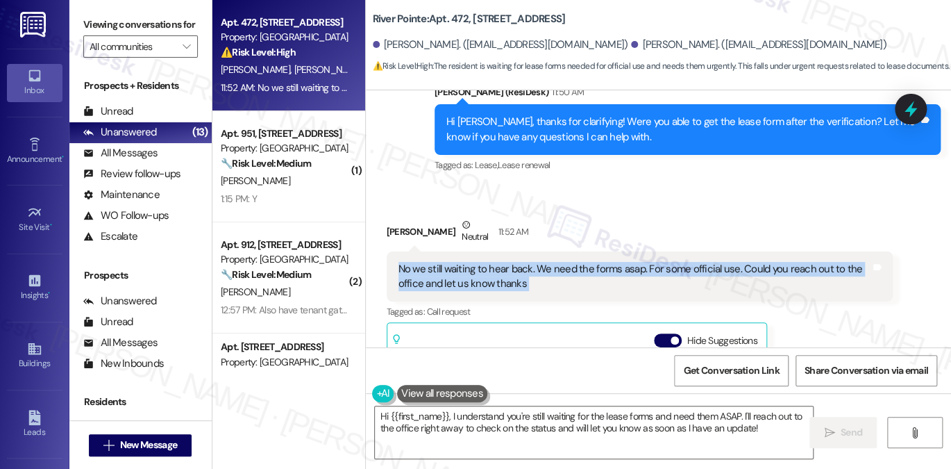
click at [471, 262] on div "No we still waiting to hear back. We need the forms asap. For some official use…" at bounding box center [634, 277] width 472 height 30
click at [601, 262] on div "No we still waiting to hear back. We need the forms asap. For some official use…" at bounding box center [634, 277] width 472 height 30
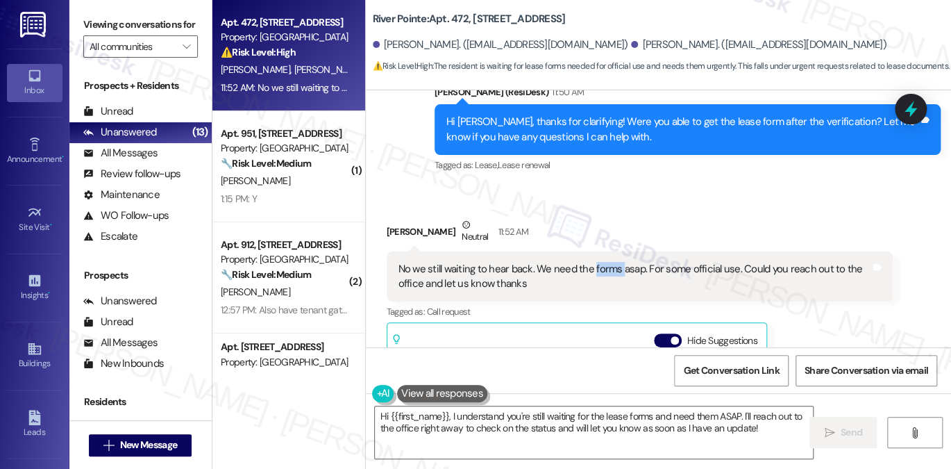
click at [601, 262] on div "No we still waiting to hear back. We need the forms asap. For some official use…" at bounding box center [634, 277] width 472 height 30
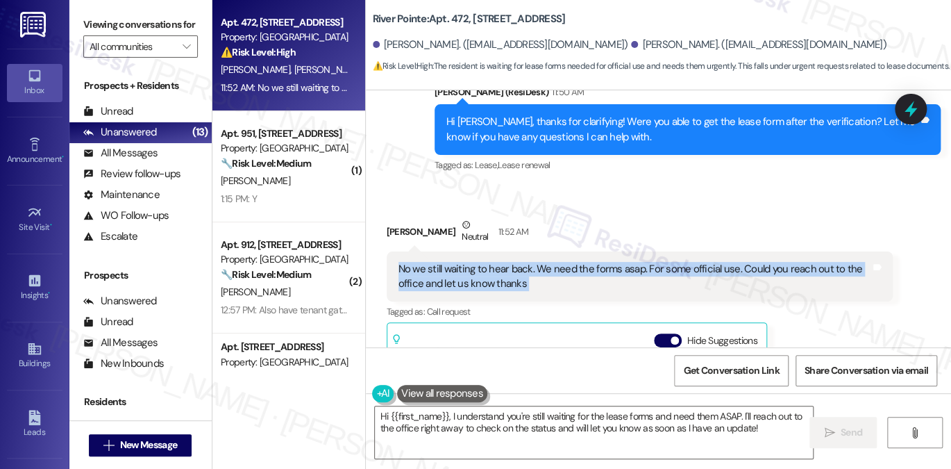
click at [601, 262] on div "No we still waiting to hear back. We need the forms asap. For some official use…" at bounding box center [634, 277] width 472 height 30
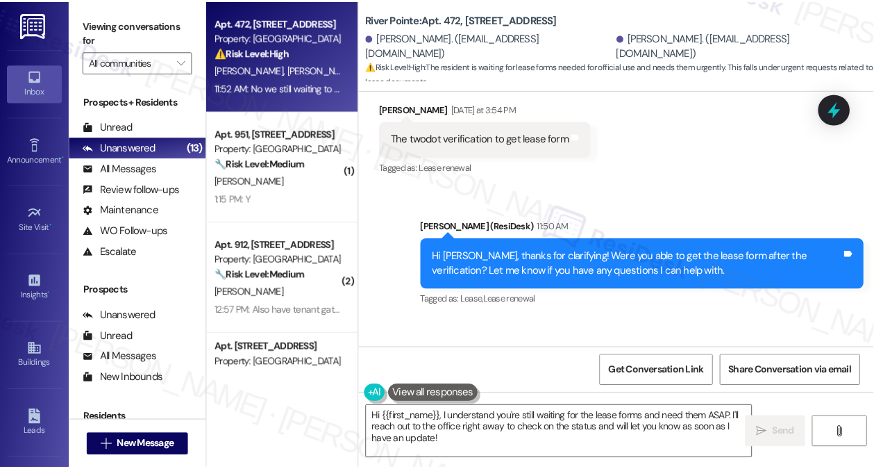
scroll to position [3673, 0]
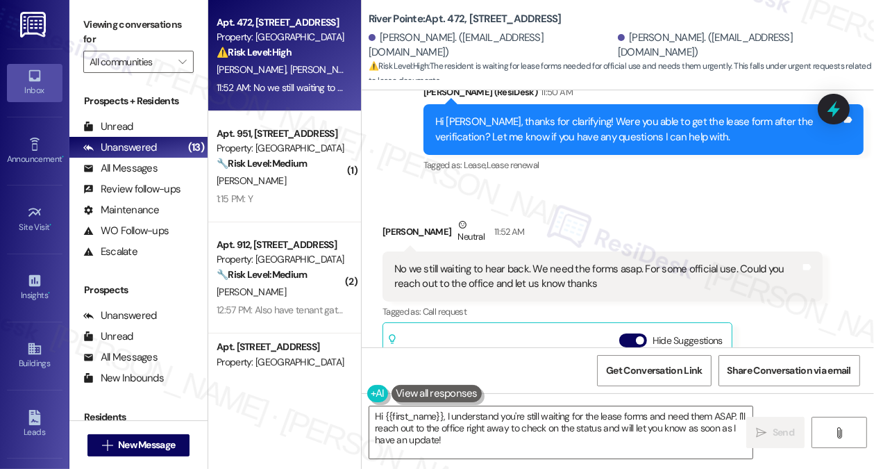
drag, startPoint x: 161, startPoint y: 10, endPoint x: 196, endPoint y: 19, distance: 36.4
click at [161, 10] on div "Viewing conversations for All communities " at bounding box center [138, 43] width 138 height 87
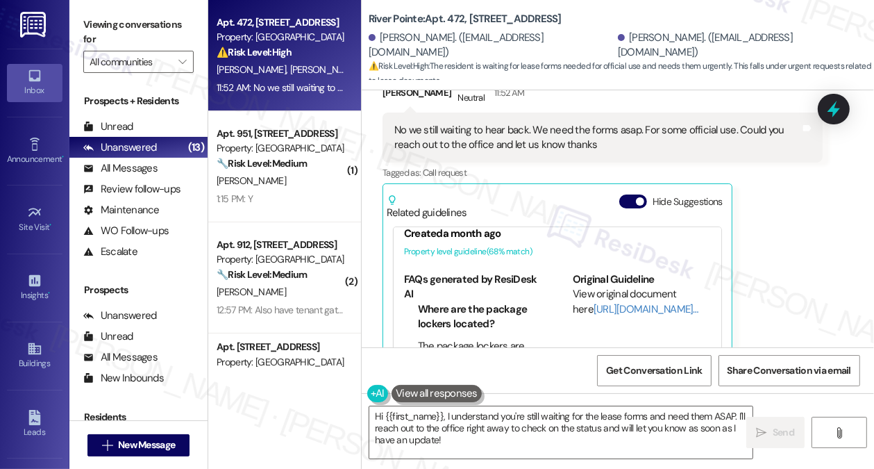
scroll to position [0, 0]
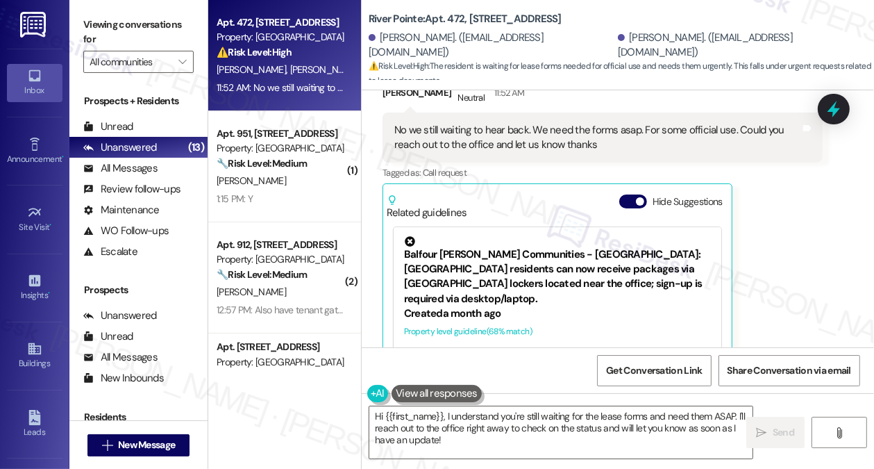
click at [160, 13] on div "Viewing conversations for All communities " at bounding box center [138, 43] width 138 height 87
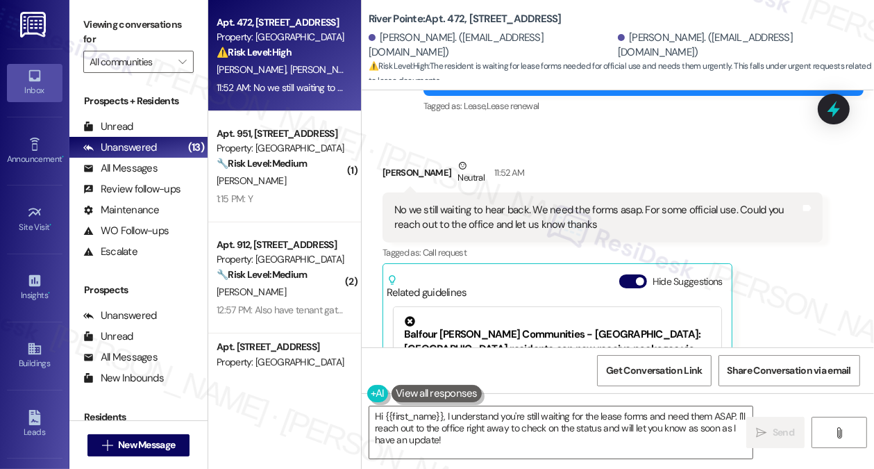
scroll to position [3673, 0]
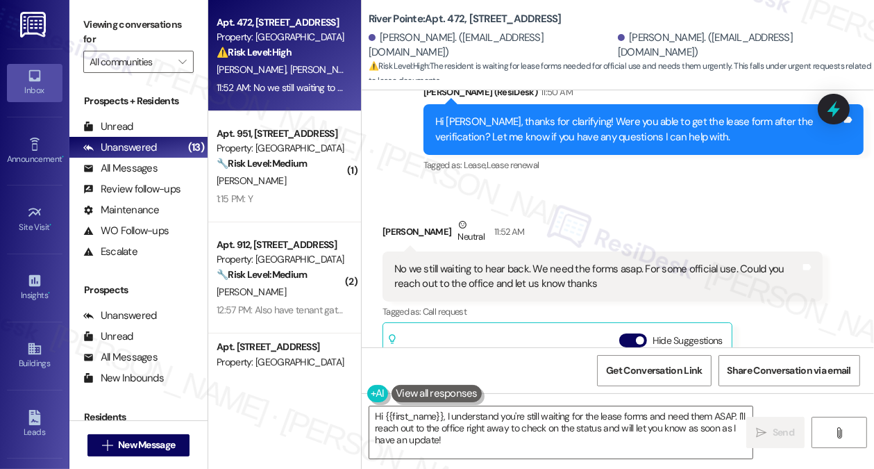
click at [500, 262] on div "No we still waiting to hear back. We need the forms asap. For some official use…" at bounding box center [597, 277] width 406 height 30
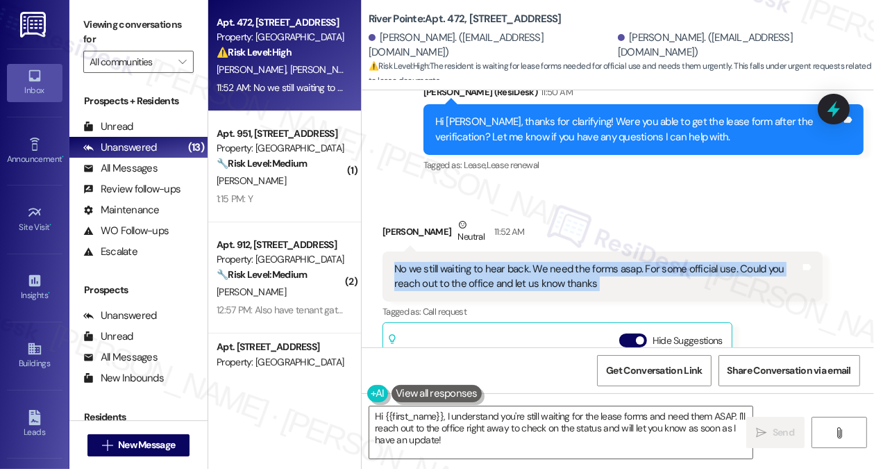
click at [500, 262] on div "No we still waiting to hear back. We need the forms asap. For some official use…" at bounding box center [597, 277] width 406 height 30
click at [610, 262] on div "No we still waiting to hear back. We need the forms asap. For some official use…" at bounding box center [597, 277] width 406 height 30
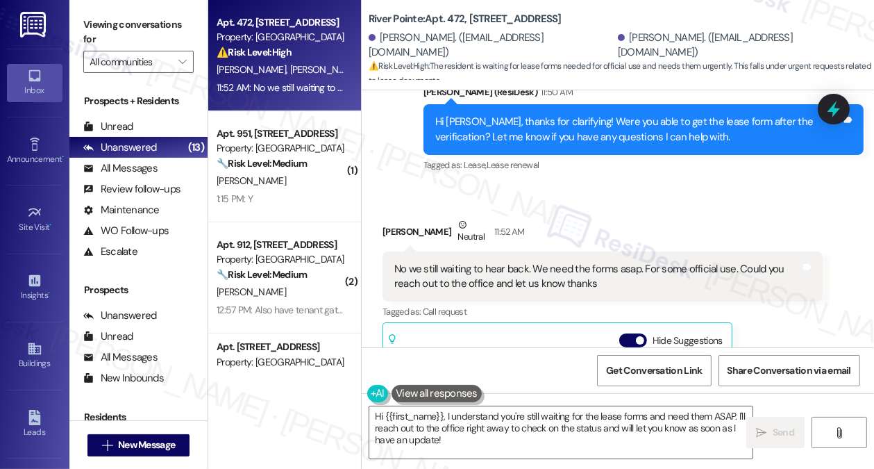
click at [610, 262] on div "No we still waiting to hear back. We need the forms asap. For some official use…" at bounding box center [597, 277] width 406 height 30
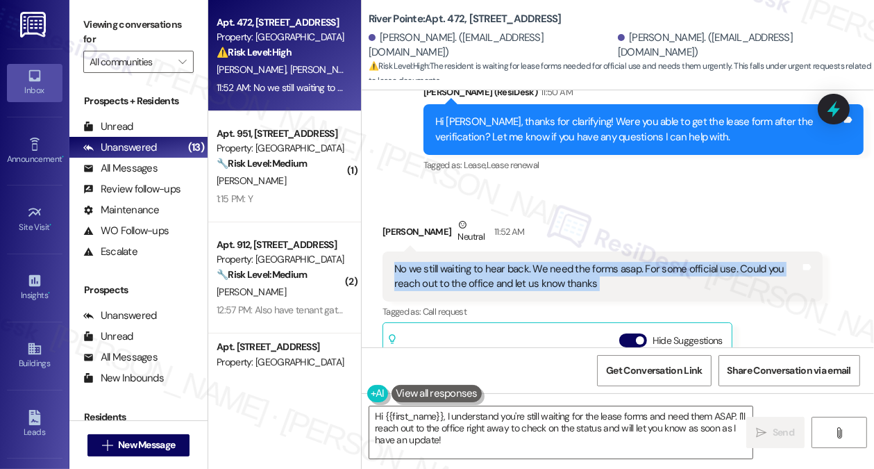
click at [610, 262] on div "No we still waiting to hear back. We need the forms asap. For some official use…" at bounding box center [597, 277] width 406 height 30
click at [582, 262] on div "No we still waiting to hear back. We need the forms asap. For some official use…" at bounding box center [597, 277] width 406 height 30
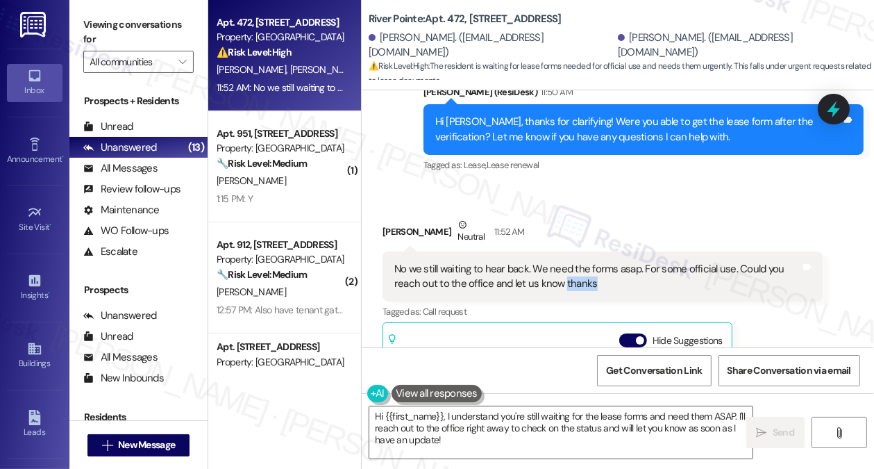
click at [582, 262] on div "No we still waiting to hear back. We need the forms asap. For some official use…" at bounding box center [597, 277] width 406 height 30
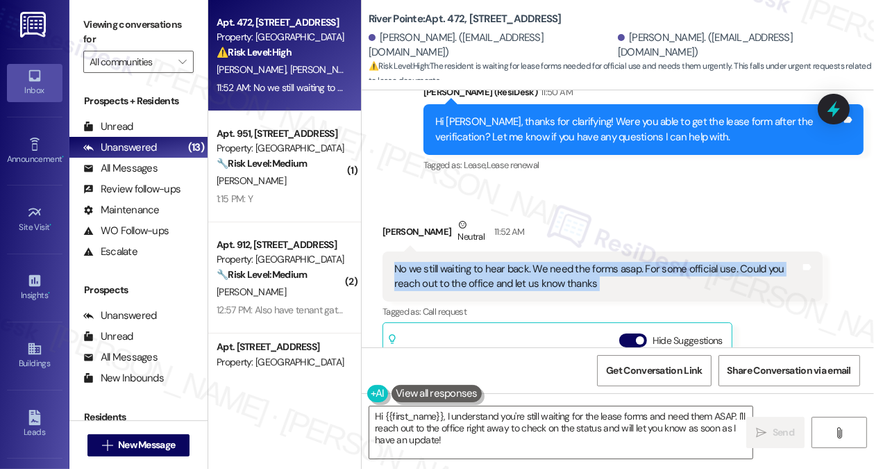
click at [582, 262] on div "No we still waiting to hear back. We need the forms asap. For some official use…" at bounding box center [597, 277] width 406 height 30
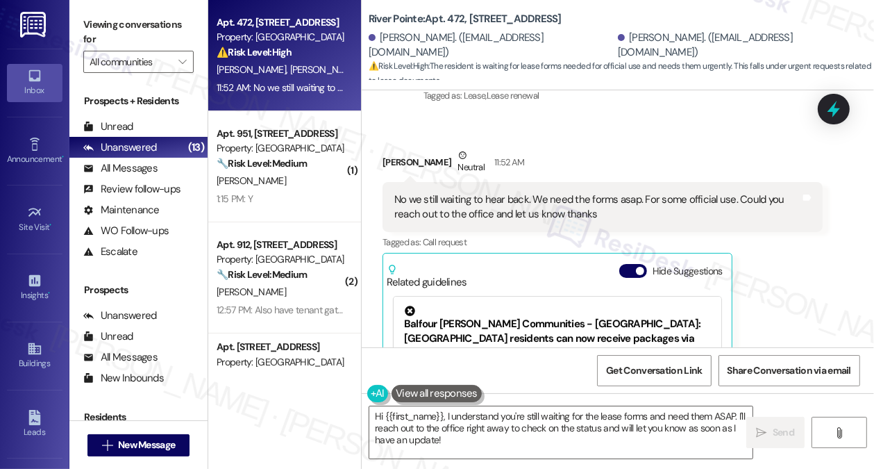
click at [165, 12] on div "Viewing conversations for All communities " at bounding box center [138, 43] width 138 height 87
drag, startPoint x: 370, startPoint y: 18, endPoint x: 422, endPoint y: 17, distance: 52.1
click at [422, 17] on b "River Pointe: Apt. 472, [STREET_ADDRESS]" at bounding box center [465, 19] width 193 height 15
copy b "[GEOGRAPHIC_DATA]"
click at [155, 27] on label "Viewing conversations for" at bounding box center [138, 32] width 110 height 37
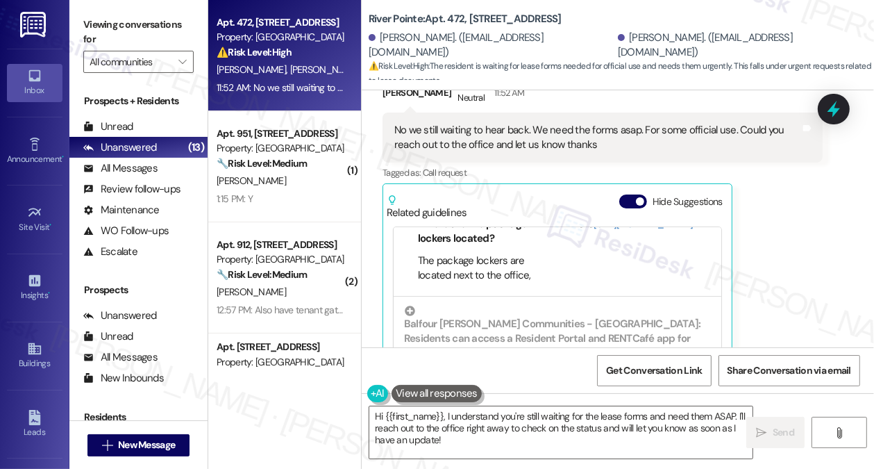
scroll to position [3674, 0]
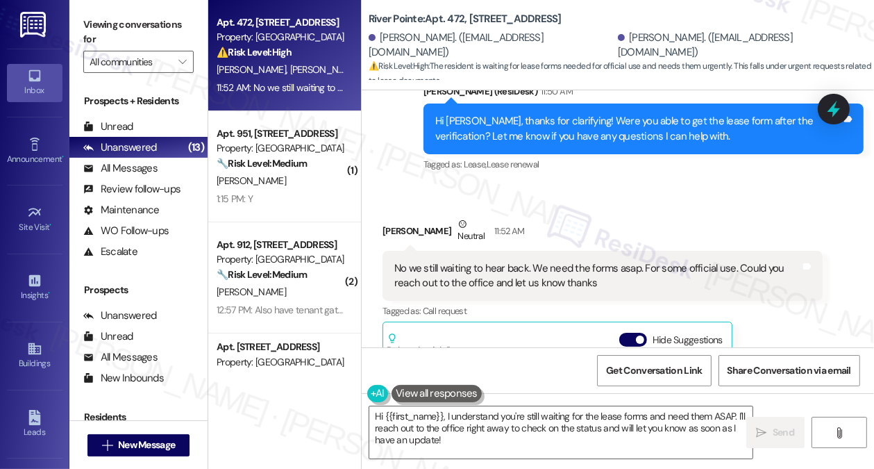
click at [555, 261] on div "No we still waiting to hear back. We need the forms asap. For some official use…" at bounding box center [597, 276] width 406 height 30
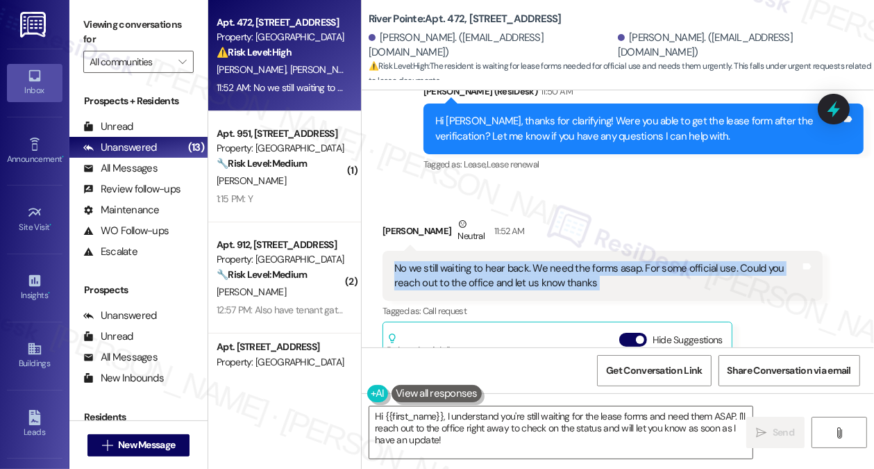
click at [555, 261] on div "No we still waiting to hear back. We need the forms asap. For some official use…" at bounding box center [597, 276] width 406 height 30
click at [537, 261] on div "No we still waiting to hear back. We need the forms asap. For some official use…" at bounding box center [597, 276] width 406 height 30
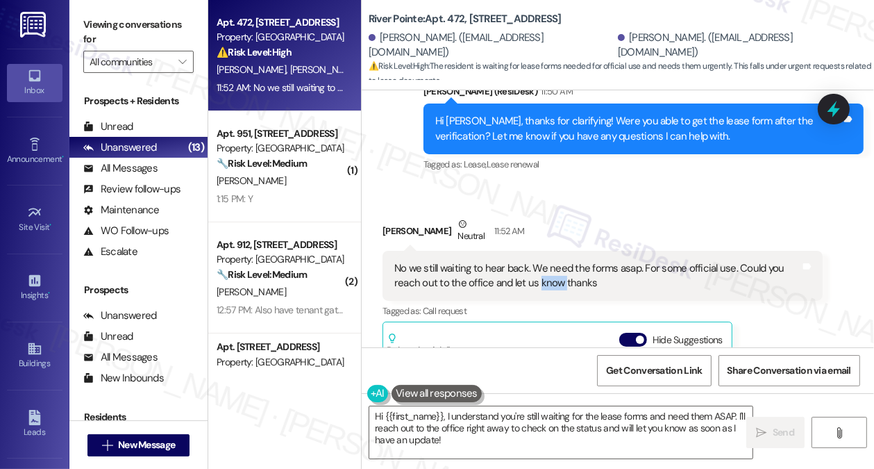
click at [537, 261] on div "No we still waiting to hear back. We need the forms asap. For some official use…" at bounding box center [597, 276] width 406 height 30
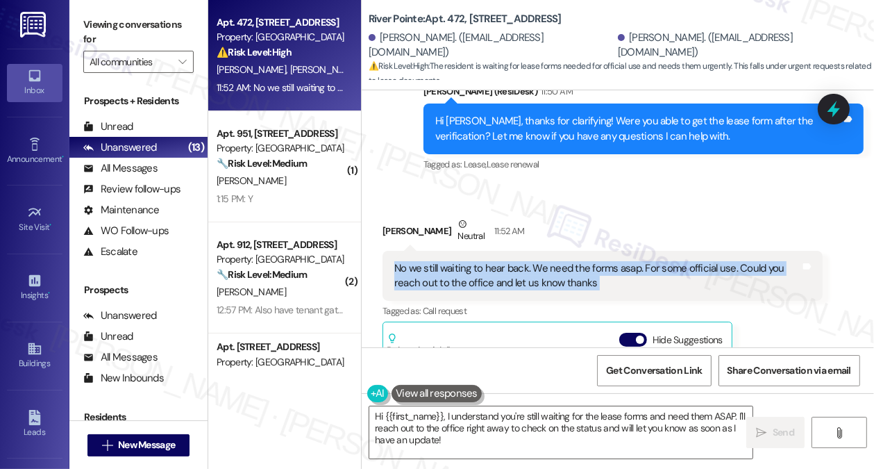
click at [537, 261] on div "No we still waiting to hear back. We need the forms asap. For some official use…" at bounding box center [597, 276] width 406 height 30
click at [536, 261] on div "No we still waiting to hear back. We need the forms asap. For some official use…" at bounding box center [597, 276] width 406 height 30
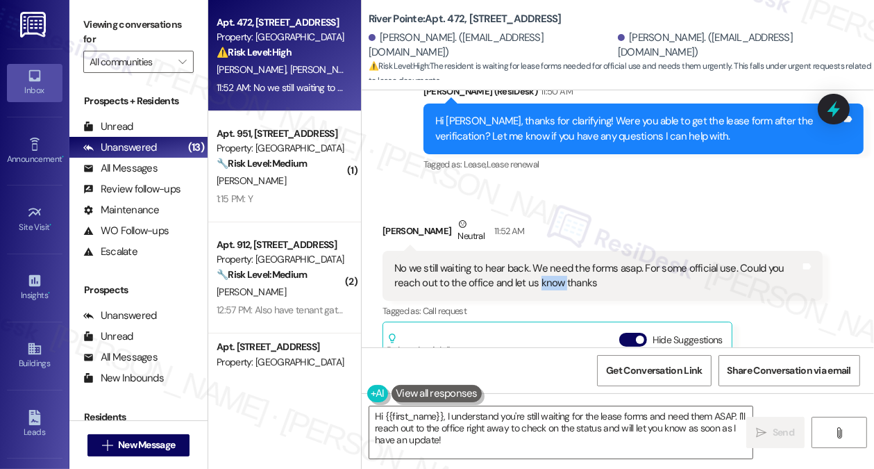
click at [536, 261] on div "No we still waiting to hear back. We need the forms asap. For some official use…" at bounding box center [597, 276] width 406 height 30
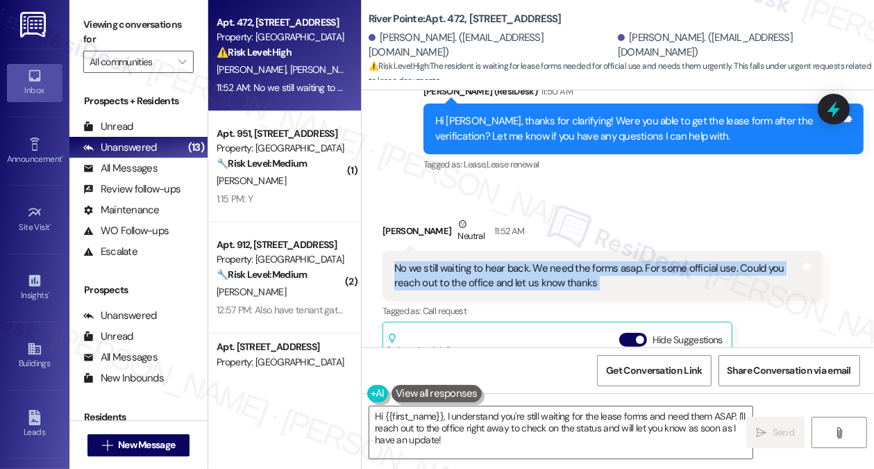
click at [536, 261] on div "No we still waiting to hear back. We need the forms asap. For some official use…" at bounding box center [597, 276] width 406 height 30
click at [555, 423] on textarea "Hi {{first_name}}, I understand you're still waiting for the lease forms and ne…" at bounding box center [560, 432] width 383 height 52
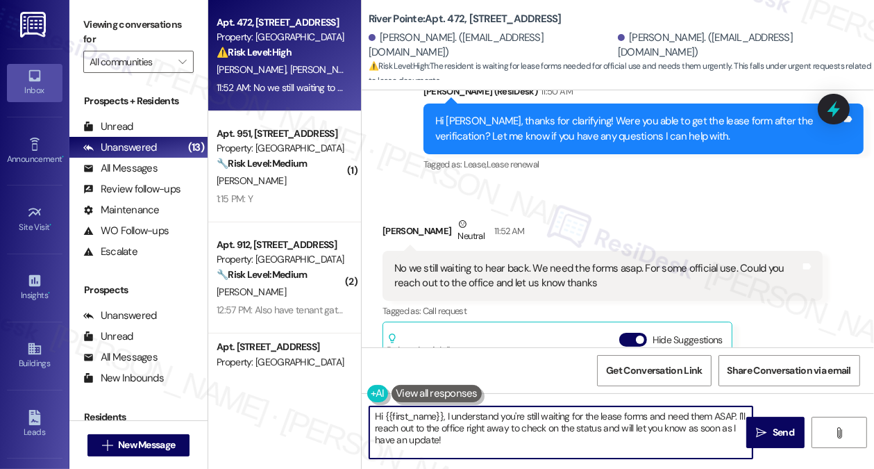
click at [555, 423] on textarea "Hi {{first_name}}, I understand you're still waiting for the lease forms and ne…" at bounding box center [560, 432] width 383 height 52
click at [561, 432] on textarea "Hi {{first_name}}, I understand you're still waiting for the lease forms and ne…" at bounding box center [560, 432] width 383 height 52
click at [532, 441] on textarea "Hi {{first_name}}, I understand you're still waiting for the lease forms and ne…" at bounding box center [560, 432] width 383 height 52
drag, startPoint x: 444, startPoint y: 407, endPoint x: 353, endPoint y: 404, distance: 91.7
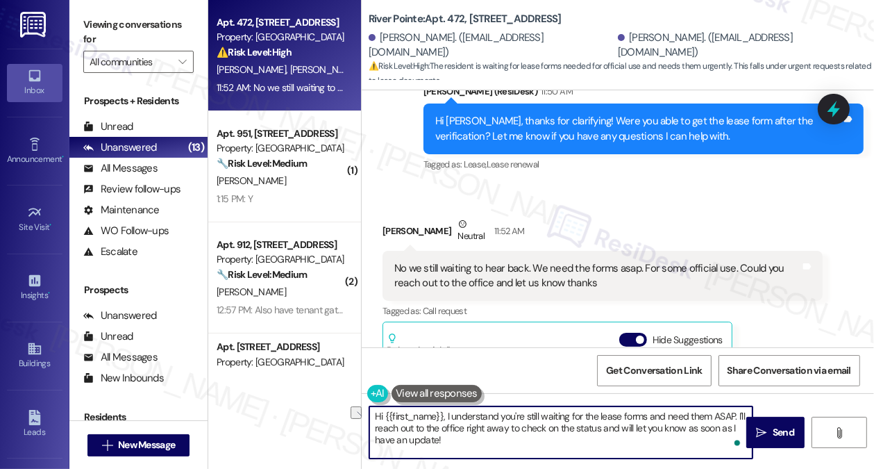
click at [353, 404] on div "Apt. 472, [STREET_ADDRESS] Property: River Pointe ⚠️ Risk Level: High The resid…" at bounding box center [541, 234] width 666 height 469
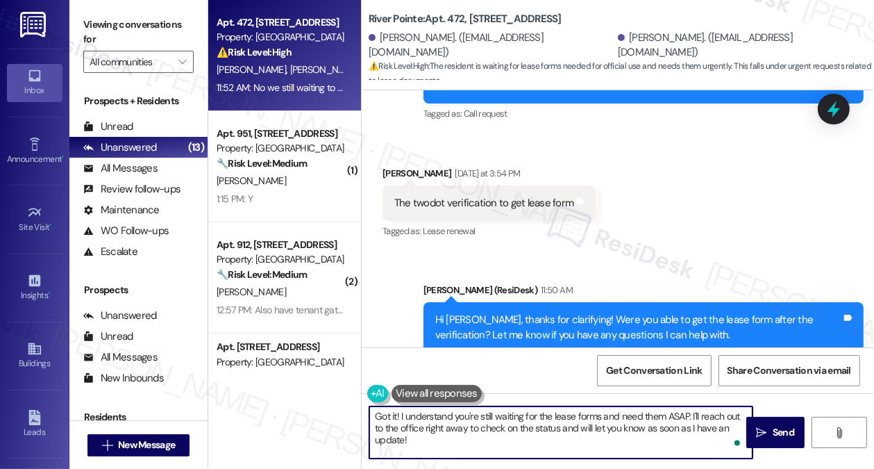
scroll to position [3466, 0]
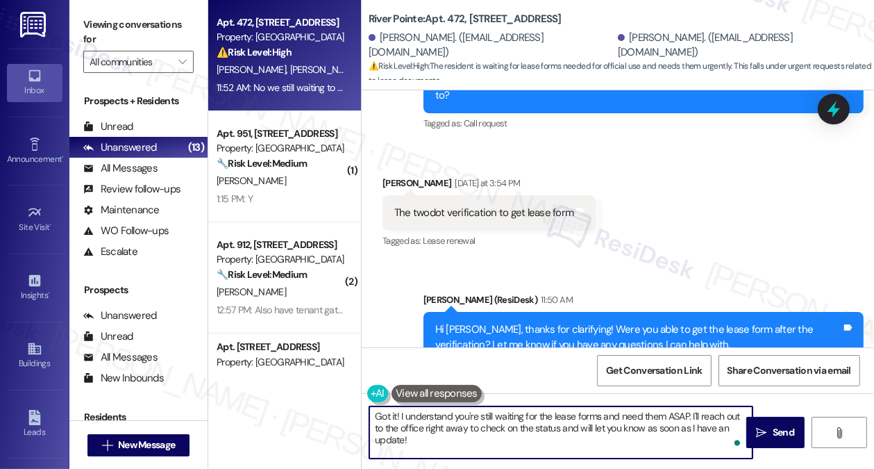
type textarea "Got it! I understand you're still waiting for the lease forms and need them ASA…"
click at [675, 322] on div "Hi [PERSON_NAME], thanks for clarifying! Were you able to get the lease form af…" at bounding box center [638, 337] width 406 height 30
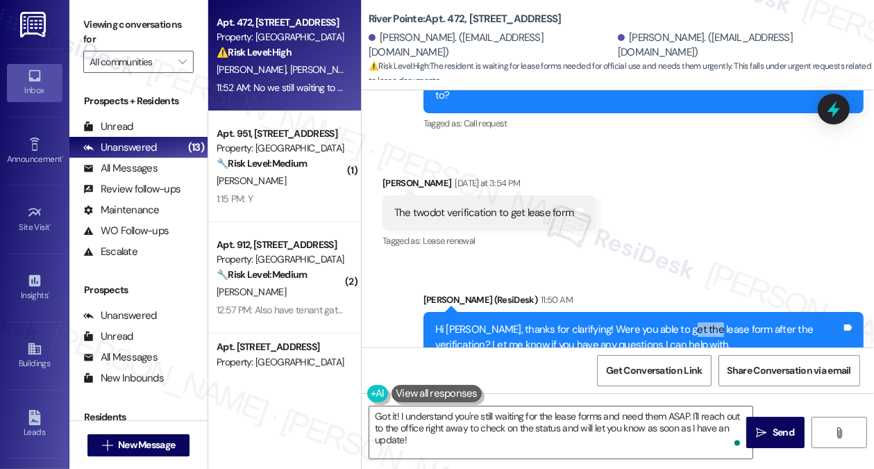
click at [675, 322] on div "Hi [PERSON_NAME], thanks for clarifying! Were you able to get the lease form af…" at bounding box center [638, 337] width 406 height 30
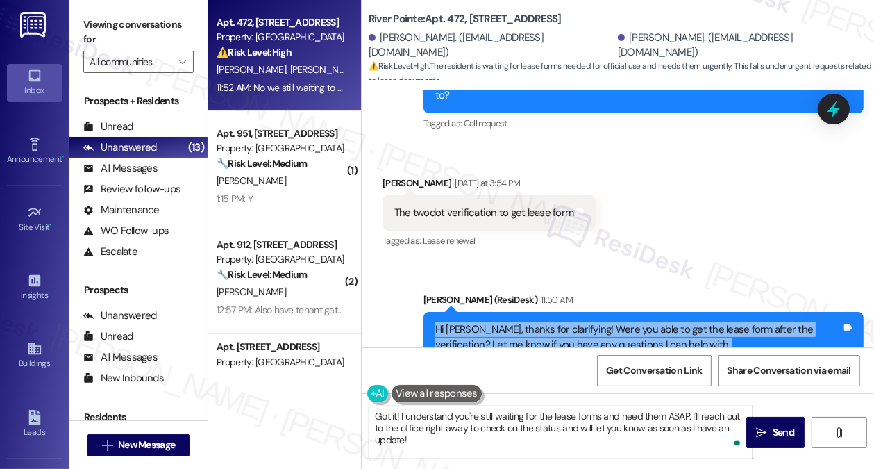
click at [675, 322] on div "Hi [PERSON_NAME], thanks for clarifying! Were you able to get the lease form af…" at bounding box center [638, 337] width 406 height 30
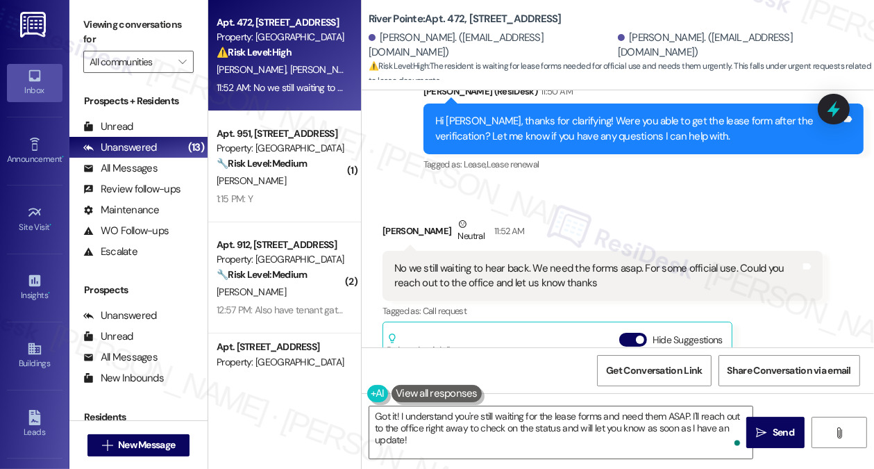
click at [488, 261] on div "No we still waiting to hear back. We need the forms asap. For some official use…" at bounding box center [597, 276] width 406 height 30
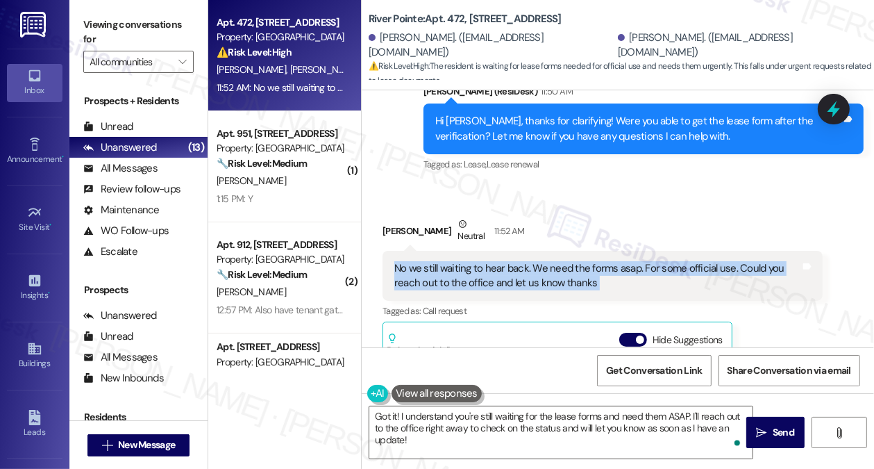
click at [488, 261] on div "No we still waiting to hear back. We need the forms asap. For some official use…" at bounding box center [597, 276] width 406 height 30
copy div "No we still waiting to hear back. We need the forms asap. For some official use…"
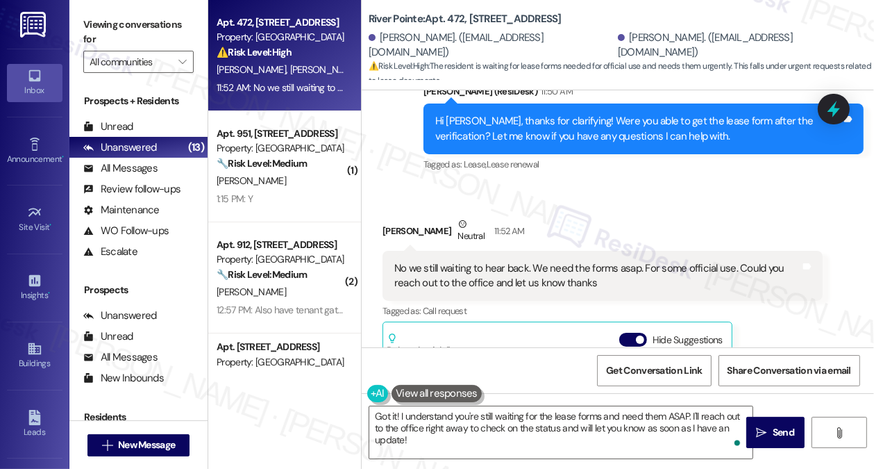
click at [117, 29] on label "Viewing conversations for" at bounding box center [138, 32] width 110 height 37
click at [159, 33] on label "Viewing conversations for" at bounding box center [138, 32] width 110 height 37
click at [686, 261] on div "No we still waiting to hear back. We need the forms asap. For some official use…" at bounding box center [597, 276] width 406 height 30
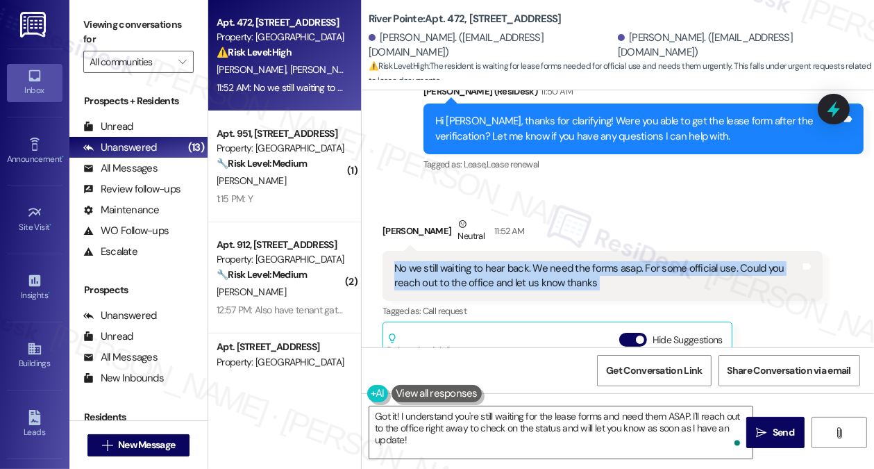
click at [686, 261] on div "No we still waiting to hear back. We need the forms asap. For some official use…" at bounding box center [597, 276] width 406 height 30
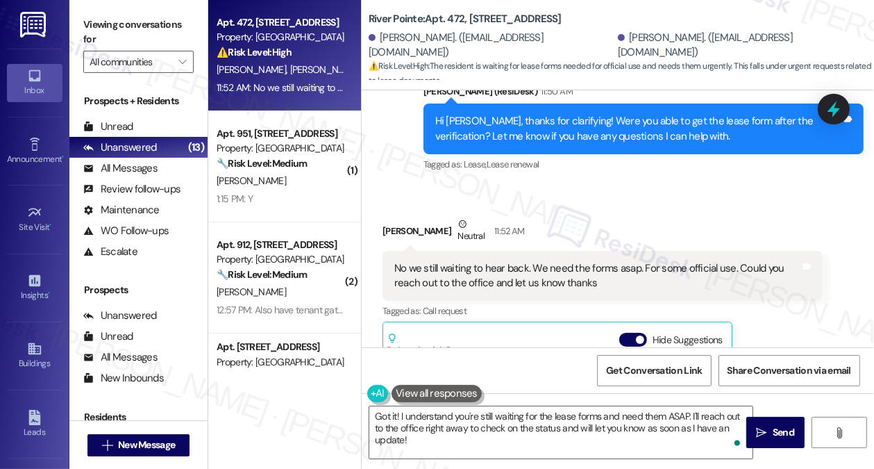
click at [634, 217] on div "[PERSON_NAME] Neutral 11:52 AM" at bounding box center [602, 234] width 440 height 34
click at [183, 26] on label "Viewing conversations for" at bounding box center [138, 32] width 110 height 37
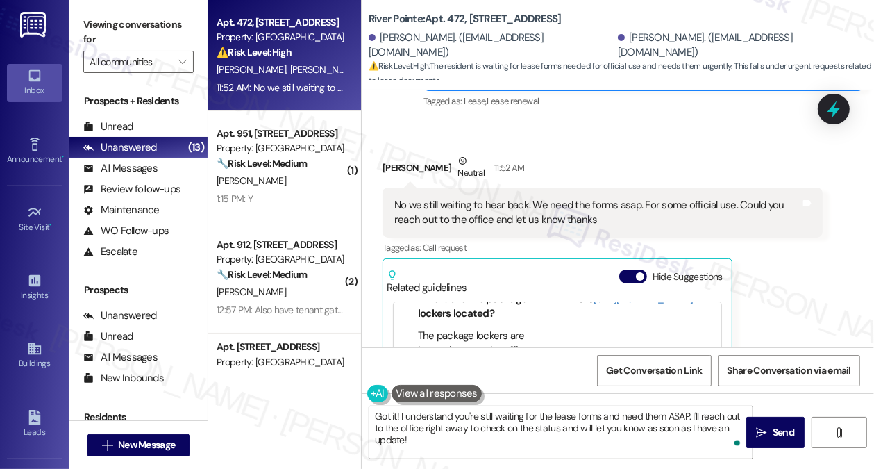
scroll to position [3812, 0]
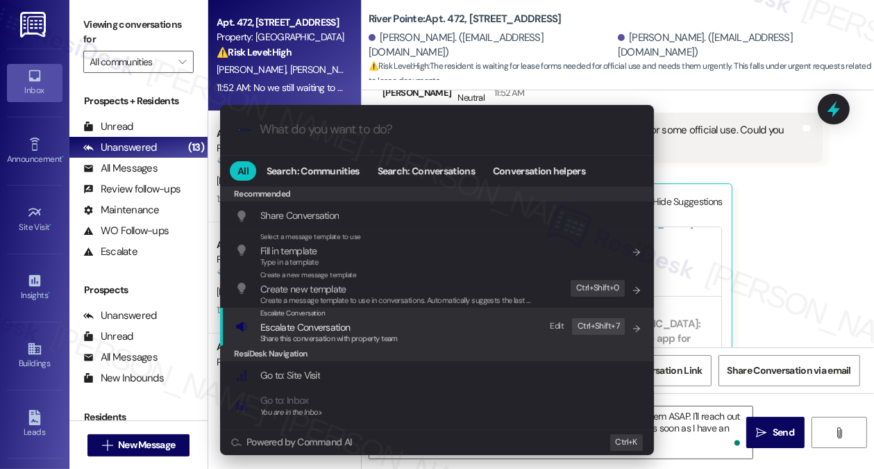
click at [426, 327] on div "Escalate Conversation Escalate Conversation Share this conversation with proper…" at bounding box center [438, 325] width 406 height 37
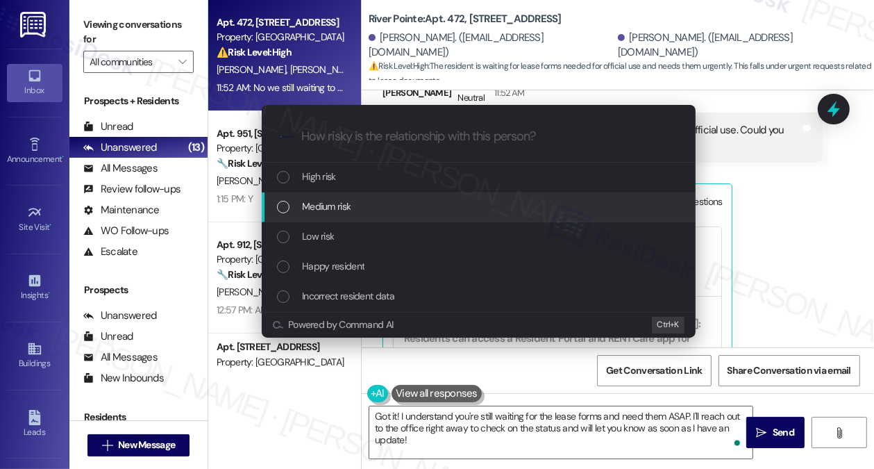
click at [351, 207] on span "Medium risk" at bounding box center [326, 206] width 49 height 15
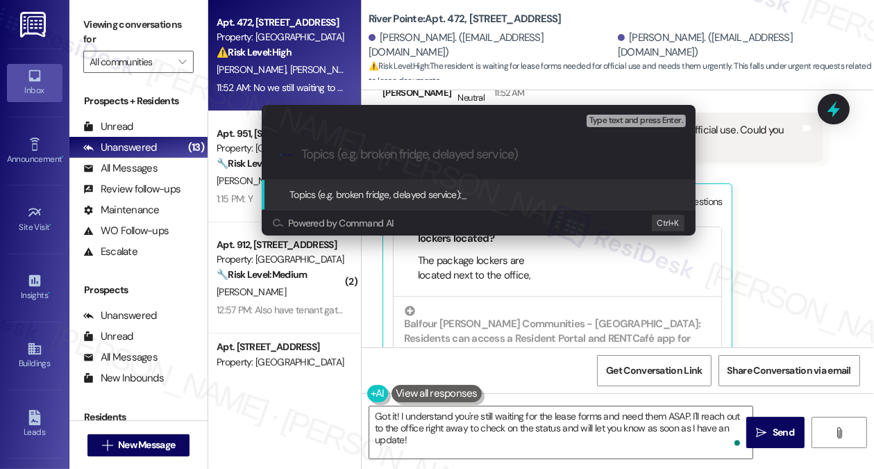
paste input "Follow-Up: Need Forms for Official Use ASAP"
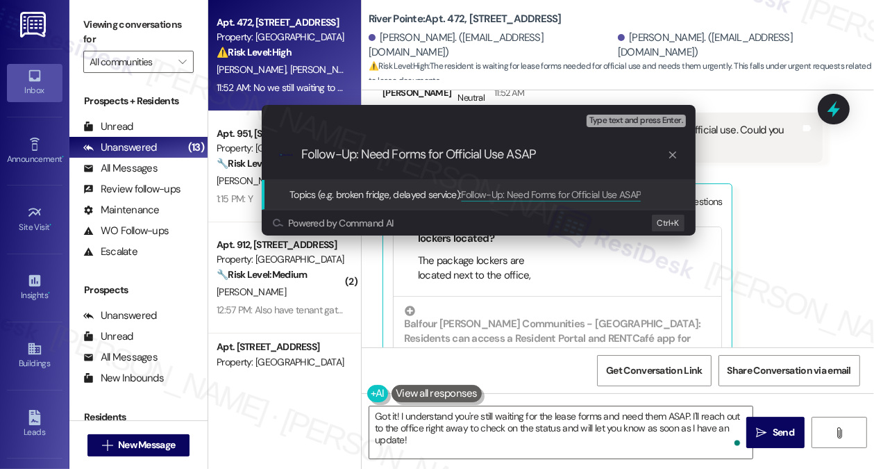
type input "Follow-Up: Need Forms for Official Use ASAP"
click at [775, 158] on div "Escalate Conversation Medium risk Topics (e.g. broken fridge, delayed service) …" at bounding box center [437, 234] width 874 height 469
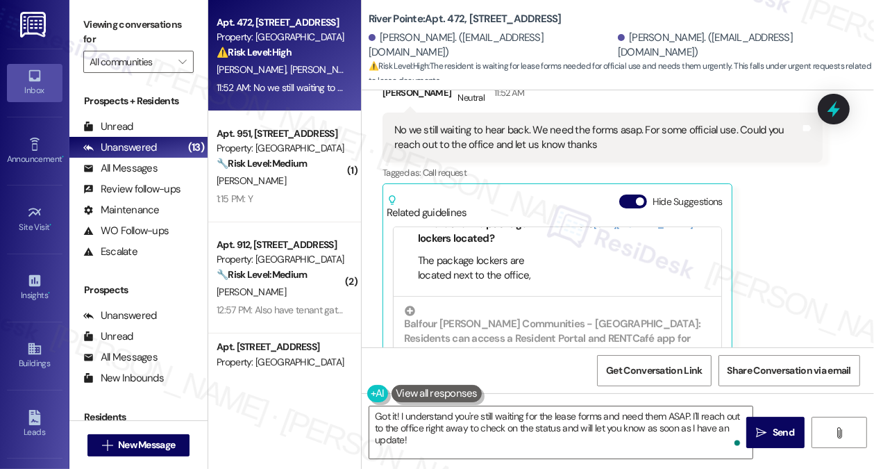
click at [169, 33] on label "Viewing conversations for" at bounding box center [138, 32] width 110 height 37
click at [627, 194] on button "Hide Suggestions" at bounding box center [633, 201] width 28 height 14
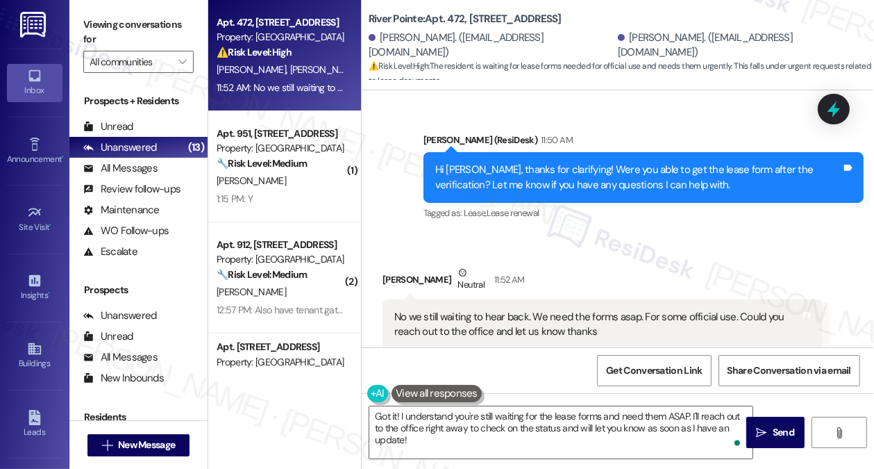
click at [628, 310] on div "No we still waiting to hear back. We need the forms asap. For some official use…" at bounding box center [597, 325] width 406 height 30
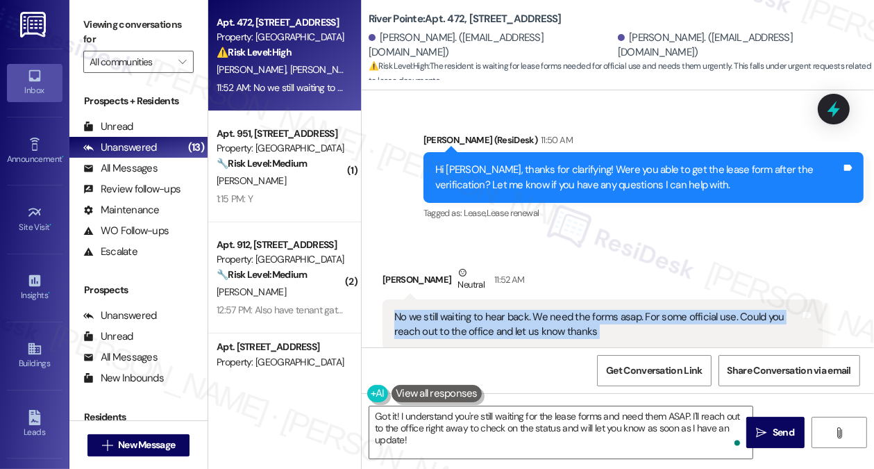
click at [628, 310] on div "No we still waiting to hear back. We need the forms asap. For some official use…" at bounding box center [597, 325] width 406 height 30
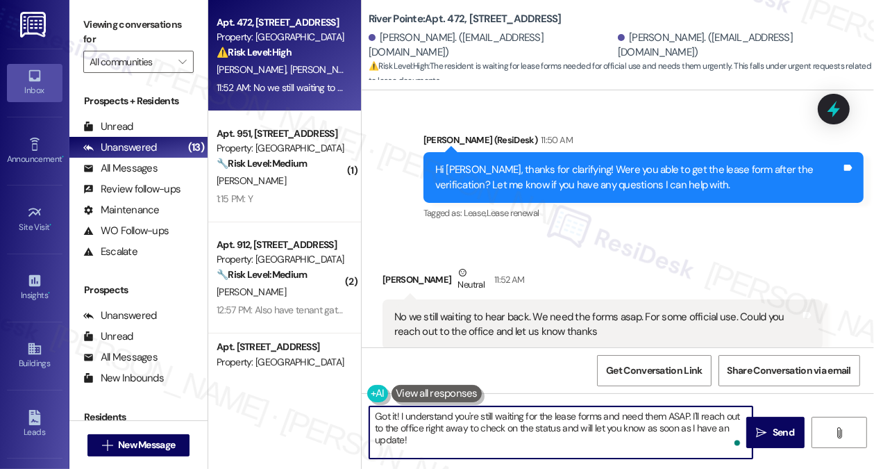
click at [673, 413] on textarea "Got it! I understand you're still waiting for the lease forms and need them ASA…" at bounding box center [560, 432] width 383 height 52
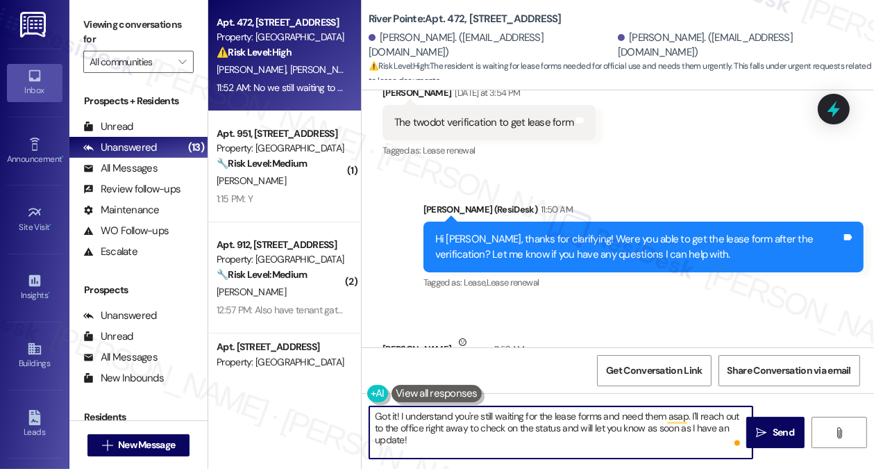
click at [541, 232] on div "Hi [PERSON_NAME], thanks for clarifying! Were you able to get the lease form af…" at bounding box center [638, 247] width 406 height 30
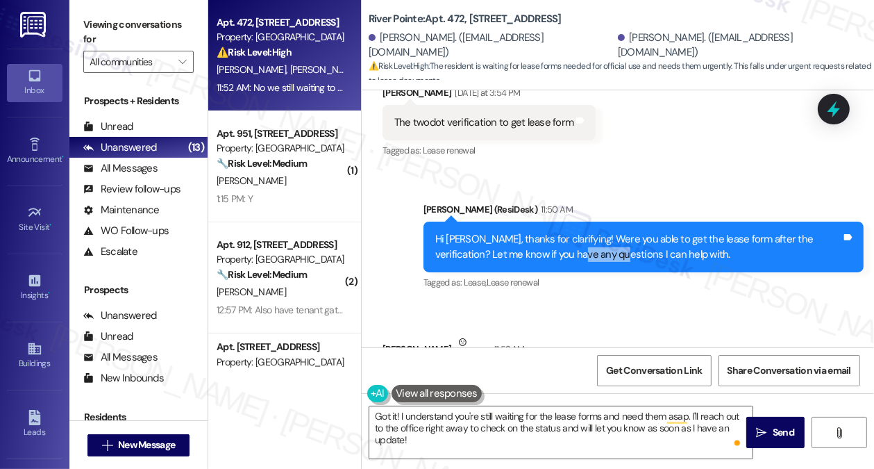
click at [541, 232] on div "Hi [PERSON_NAME], thanks for clarifying! Were you able to get the lease form af…" at bounding box center [638, 247] width 406 height 30
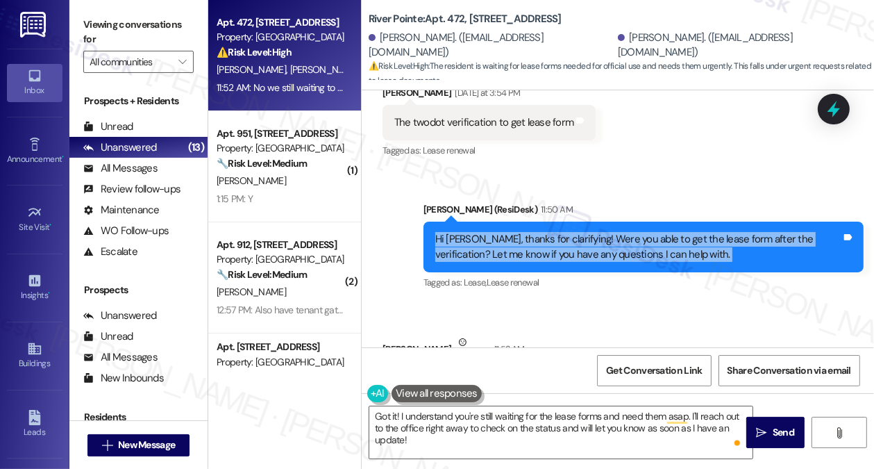
click at [541, 232] on div "Hi [PERSON_NAME], thanks for clarifying! Were you able to get the lease form af…" at bounding box center [638, 247] width 406 height 30
click at [579, 232] on div "Hi [PERSON_NAME], thanks for clarifying! Were you able to get the lease form af…" at bounding box center [638, 247] width 406 height 30
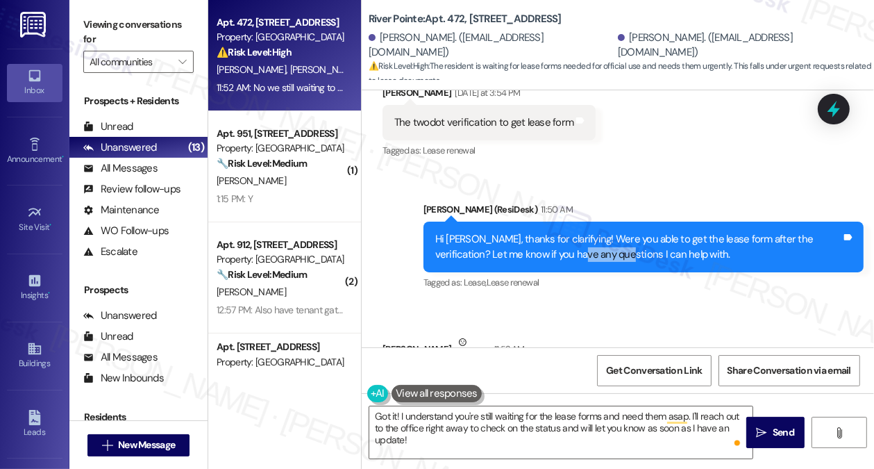
click at [579, 232] on div "Hi [PERSON_NAME], thanks for clarifying! Were you able to get the lease form af…" at bounding box center [638, 247] width 406 height 30
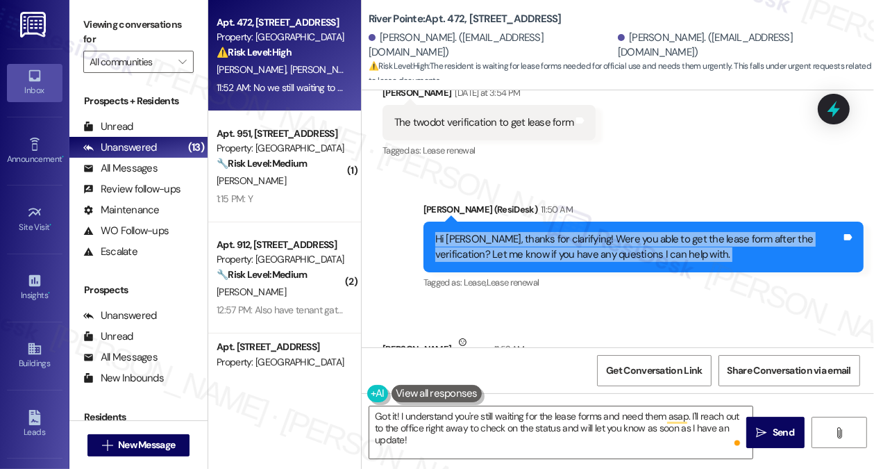
click at [579, 232] on div "Hi [PERSON_NAME], thanks for clarifying! Were you able to get the lease form af…" at bounding box center [638, 247] width 406 height 30
click at [570, 221] on div "Hi [PERSON_NAME], thanks for clarifying! Were you able to get the lease form af…" at bounding box center [643, 246] width 440 height 51
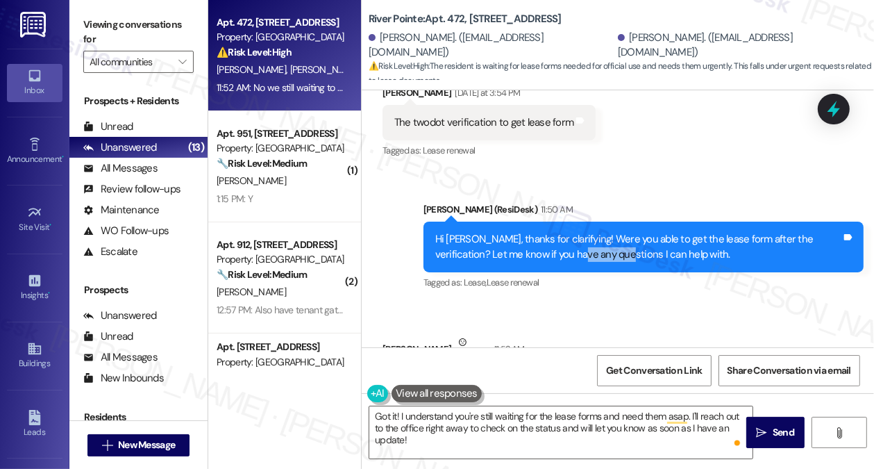
click at [570, 221] on div "Hi [PERSON_NAME], thanks for clarifying! Were you able to get the lease form af…" at bounding box center [643, 246] width 440 height 51
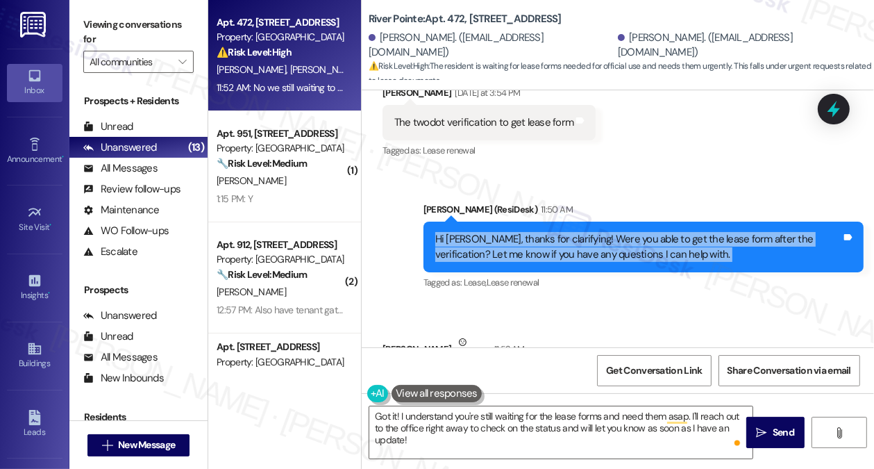
click at [570, 221] on div "Hi [PERSON_NAME], thanks for clarifying! Were you able to get the lease form af…" at bounding box center [643, 246] width 440 height 51
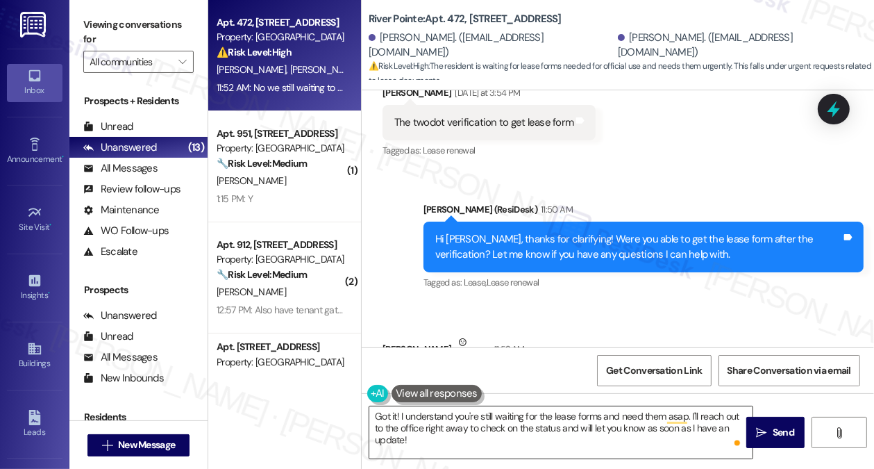
click at [473, 428] on textarea "Got it! I understand you're still waiting for the lease forms and need them asa…" at bounding box center [560, 432] width 383 height 52
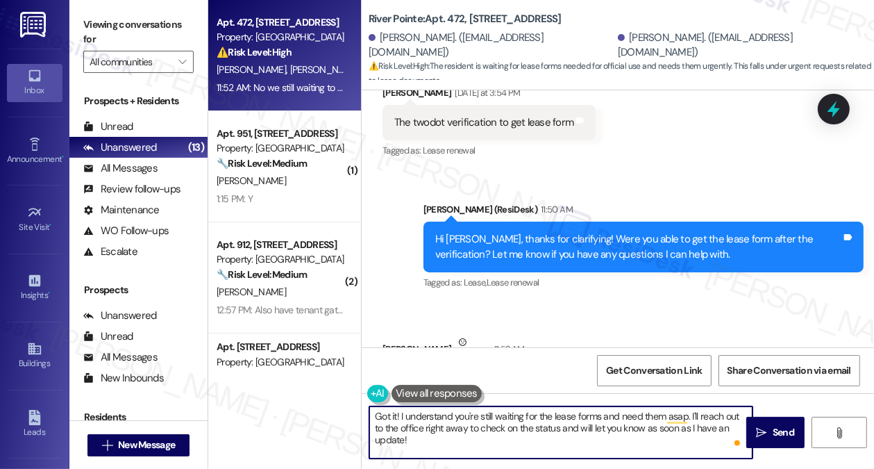
click at [473, 428] on textarea "Got it! I understand you're still waiting for the lease forms and need them asa…" at bounding box center [560, 432] width 383 height 52
click at [514, 422] on textarea "Got it! I understand you're still waiting for the lease forms and need them asa…" at bounding box center [560, 432] width 383 height 52
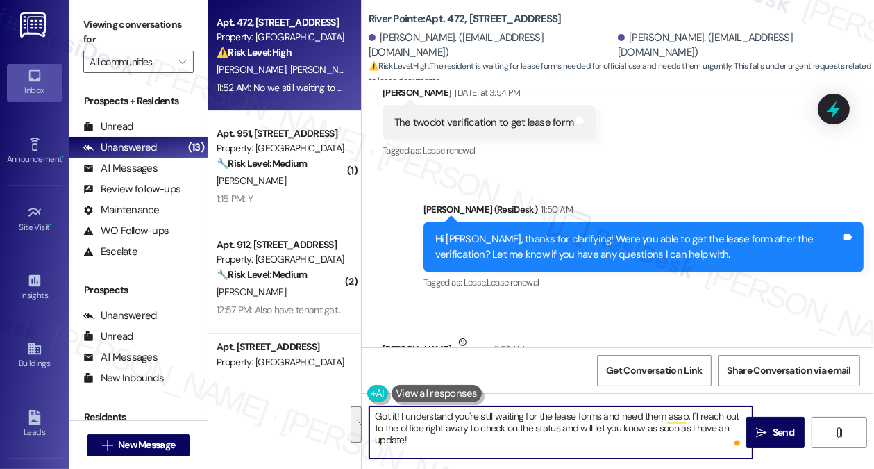
click at [450, 437] on textarea "Got it! I understand you're still waiting for the lease forms and need them asa…" at bounding box center [560, 432] width 383 height 52
drag, startPoint x: 401, startPoint y: 427, endPoint x: 470, endPoint y: 423, distance: 68.8
click at [470, 423] on textarea "Got it! I understand you're still waiting for the lease forms and need them asa…" at bounding box center [560, 432] width 383 height 52
click at [715, 422] on textarea "Got it! I understand you're still waiting for the lease forms and need them asa…" at bounding box center [560, 432] width 383 height 52
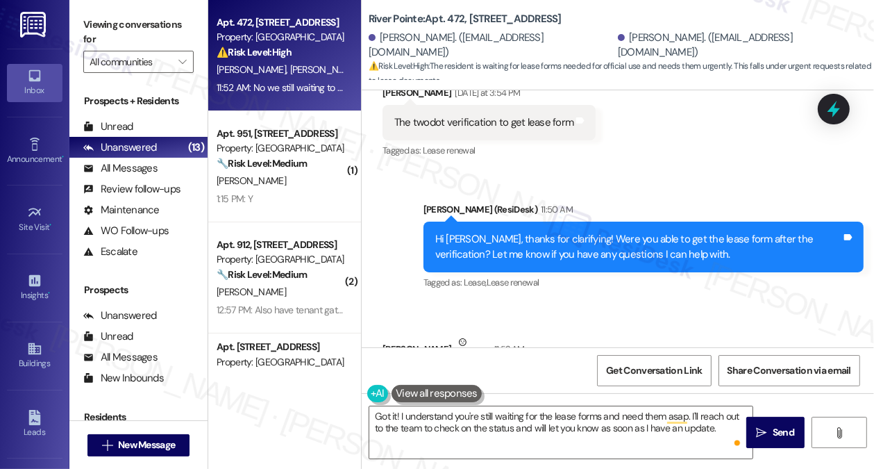
click at [192, 31] on label "Viewing conversations for" at bounding box center [138, 32] width 110 height 37
click at [584, 379] on div "No we still waiting to hear back. We need the forms asap. For some official use…" at bounding box center [597, 394] width 406 height 30
click at [183, 30] on label "Viewing conversations for" at bounding box center [138, 32] width 110 height 37
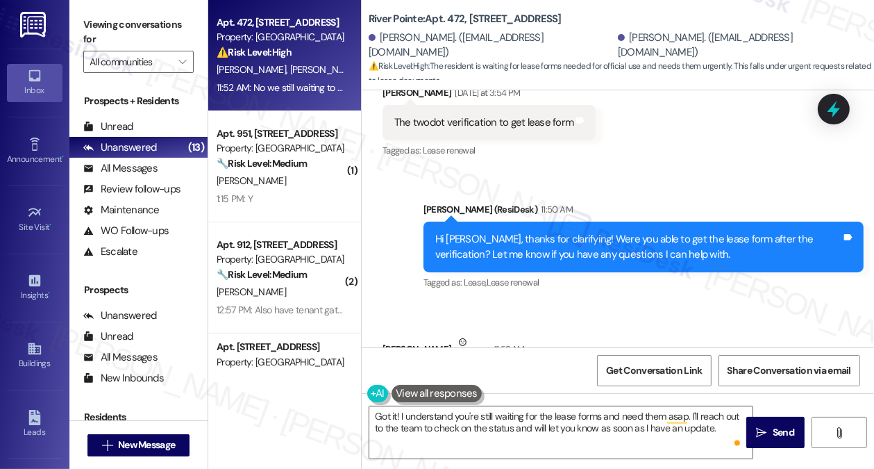
click at [518, 379] on div "No we still waiting to hear back. We need the forms asap. For some official use…" at bounding box center [597, 394] width 406 height 30
click at [147, 38] on label "Viewing conversations for" at bounding box center [138, 32] width 110 height 37
click at [575, 419] on textarea "Got it! I understand you're still waiting for the lease forms and need them asa…" at bounding box center [560, 432] width 383 height 52
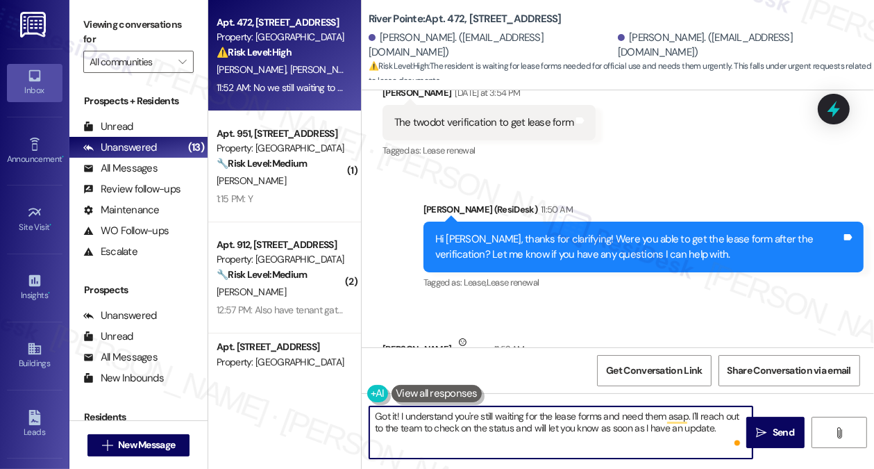
click at [575, 419] on textarea "Got it! I understand you're still waiting for the lease forms and need them asa…" at bounding box center [560, 432] width 383 height 52
click at [681, 412] on textarea "Got it! I understand you're still waiting for the lease forms and need them asa…" at bounding box center [560, 432] width 383 height 52
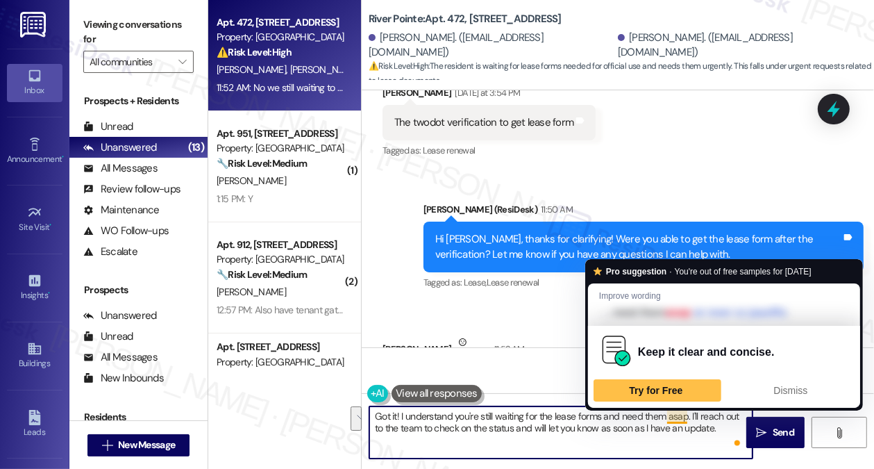
click at [681, 412] on textarea "Got it! I understand you're still waiting for the lease forms and need them asa…" at bounding box center [560, 432] width 383 height 52
click at [532, 421] on textarea "Got it! I understand you're still waiting for the lease forms and need them asa…" at bounding box center [560, 432] width 383 height 52
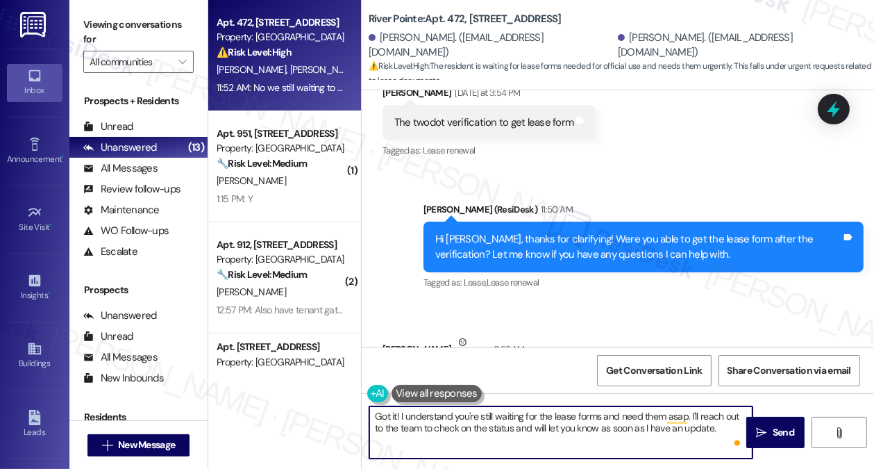
click at [532, 421] on textarea "Got it! I understand you're still waiting for the lease forms and need them asa…" at bounding box center [560, 432] width 383 height 52
click at [723, 430] on textarea "Got it! I understand you're still waiting for the lease forms and need them asa…" at bounding box center [560, 432] width 383 height 52
click at [590, 416] on textarea "Got it! I understand you're still waiting for the lease forms and need them asa…" at bounding box center [560, 432] width 383 height 52
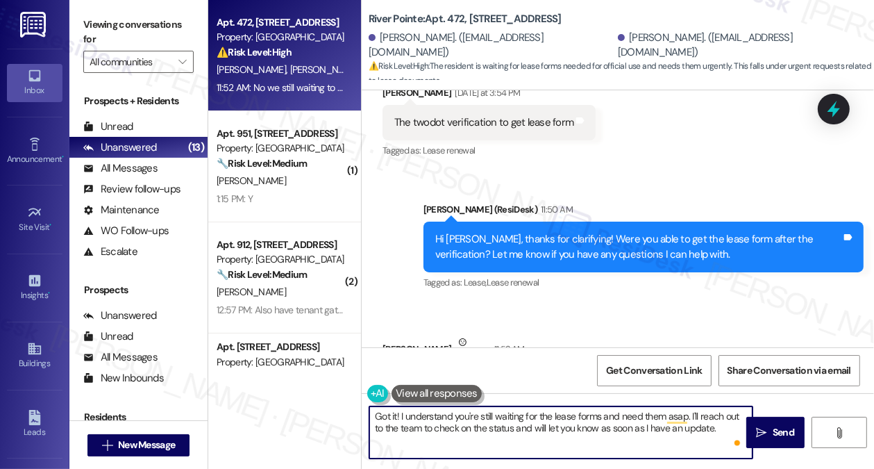
click at [590, 416] on textarea "Got it! I understand you're still waiting for the lease forms and need them asa…" at bounding box center [560, 432] width 383 height 52
click at [723, 435] on textarea "Got it! I understand you're still waiting for the lease forms and need them asa…" at bounding box center [560, 432] width 383 height 52
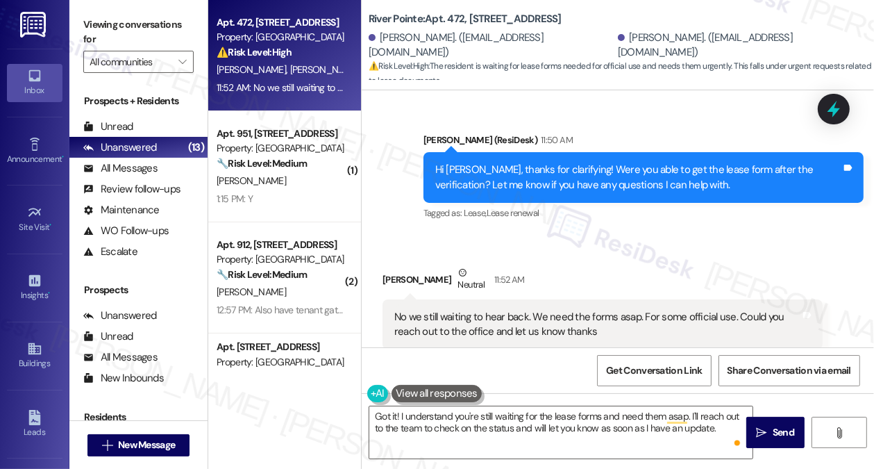
click at [540, 310] on div "No we still waiting to hear back. We need the forms asap. For some official use…" at bounding box center [597, 325] width 406 height 30
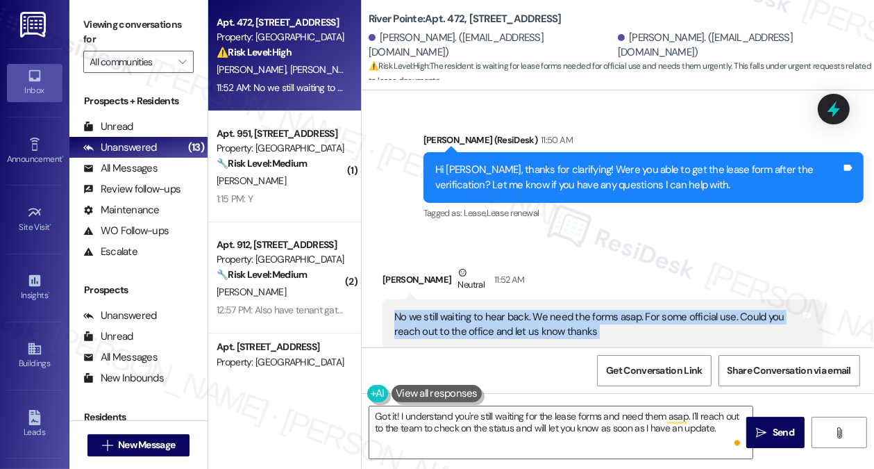
click at [540, 310] on div "No we still waiting to hear back. We need the forms asap. For some official use…" at bounding box center [597, 325] width 406 height 30
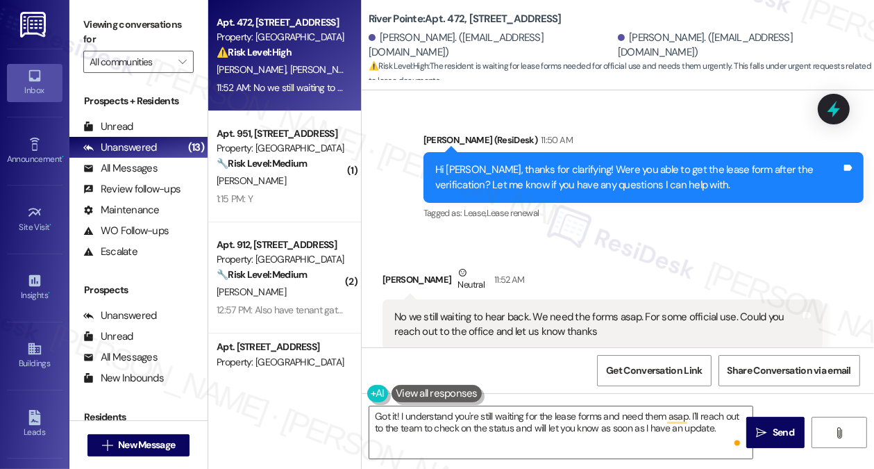
drag, startPoint x: 153, startPoint y: 31, endPoint x: 192, endPoint y: 42, distance: 40.6
click at [153, 31] on label "Viewing conversations for" at bounding box center [138, 32] width 110 height 37
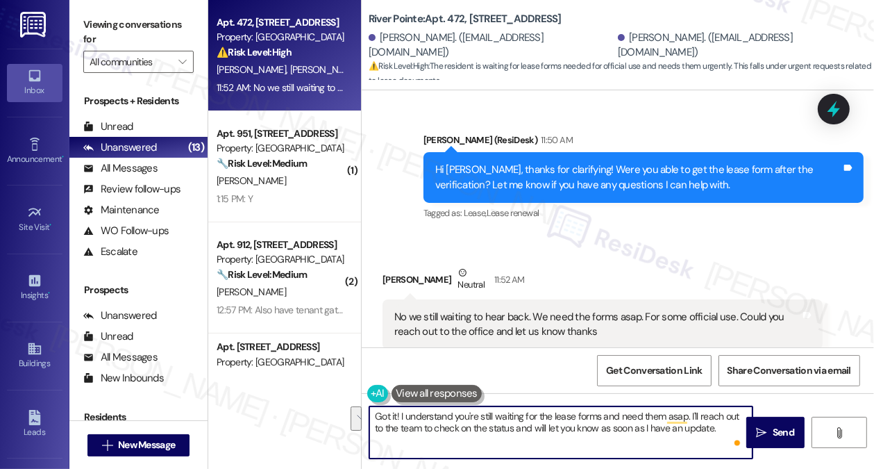
drag, startPoint x: 719, startPoint y: 427, endPoint x: 690, endPoint y: 412, distance: 32.6
click at [690, 412] on textarea "Got it! I understand you're still waiting for the lease forms and need them asa…" at bounding box center [560, 432] width 383 height 52
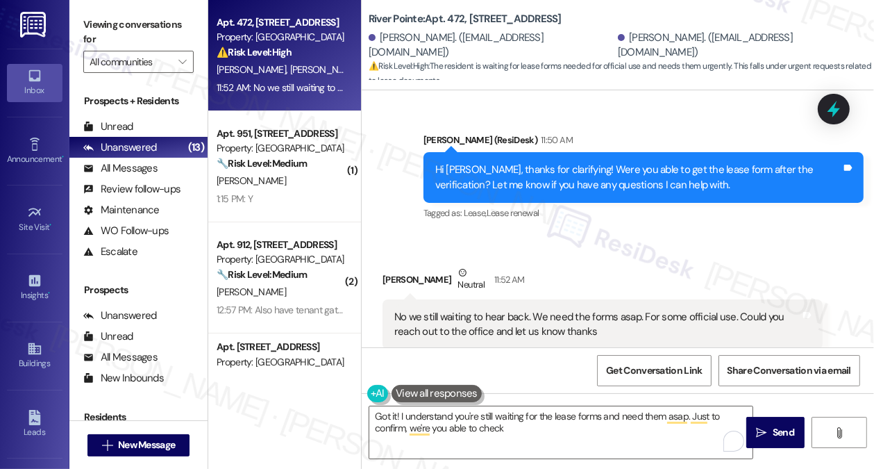
click at [172, 27] on label "Viewing conversations for" at bounding box center [138, 32] width 110 height 37
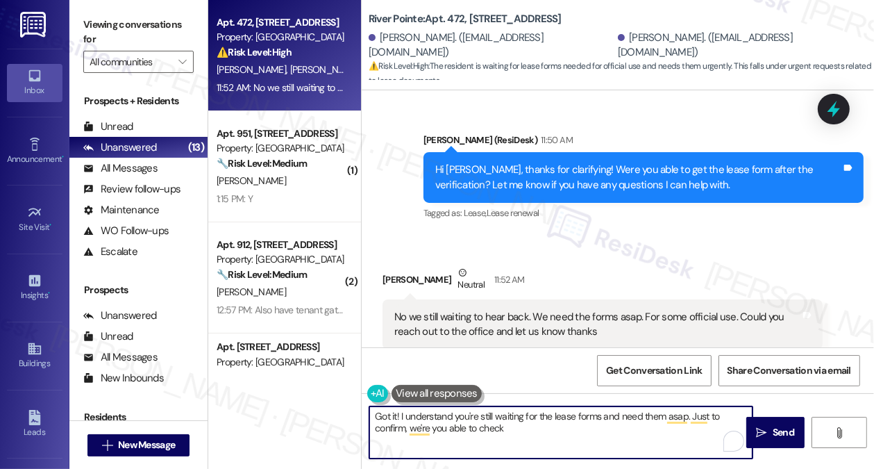
click at [537, 423] on textarea "Got it! I understand you're still waiting for the lease forms and need them asa…" at bounding box center [560, 432] width 383 height 52
paste textarea "view your renewal offers by going to Lease > Lease Info"
click at [493, 426] on textarea "Got it! I understand you're still waiting for the lease forms and need them asa…" at bounding box center [560, 432] width 383 height 52
click at [549, 423] on textarea "Got it! I understand you're still waiting for the lease forms and need them asa…" at bounding box center [560, 432] width 383 height 52
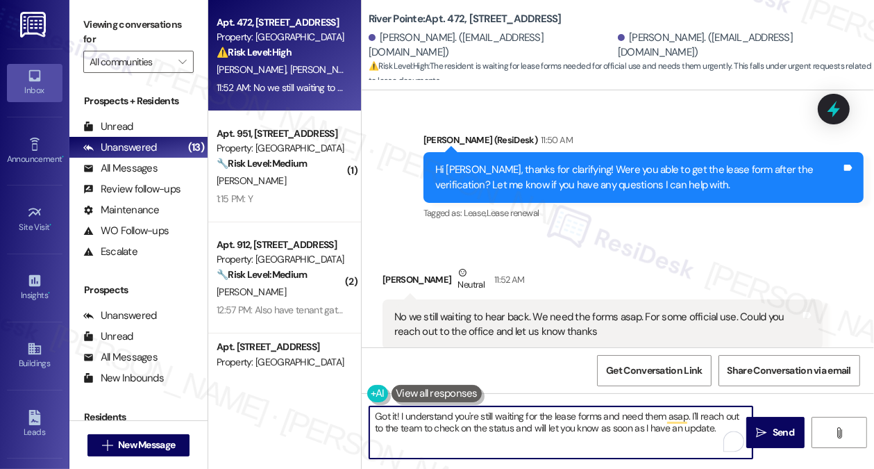
click at [549, 423] on textarea "Got it! I understand you're still waiting for the lease forms and need them asa…" at bounding box center [560, 432] width 383 height 52
click at [689, 418] on textarea "Got it! I understand you're still waiting for the lease forms and need them asa…" at bounding box center [560, 432] width 383 height 52
click at [516, 424] on textarea "Got it! I understand you're still waiting for the lease forms and need them asa…" at bounding box center [560, 432] width 383 height 52
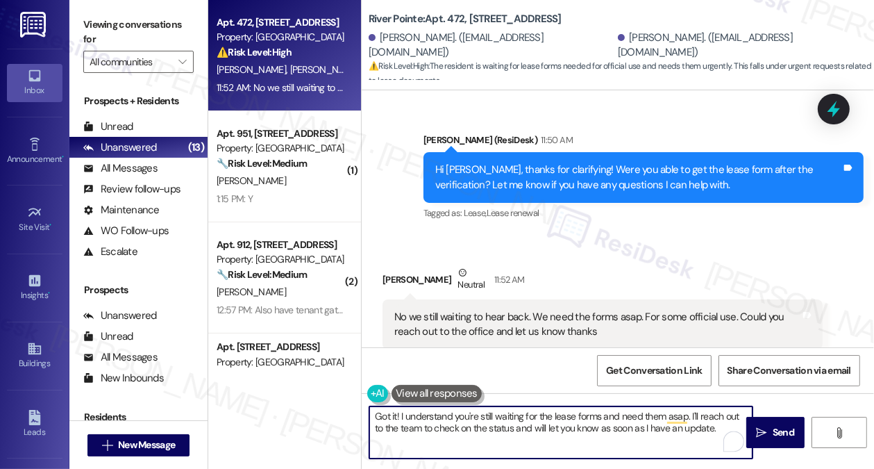
click at [516, 424] on textarea "Got it! I understand you're still waiting for the lease forms and need them asa…" at bounding box center [560, 432] width 383 height 52
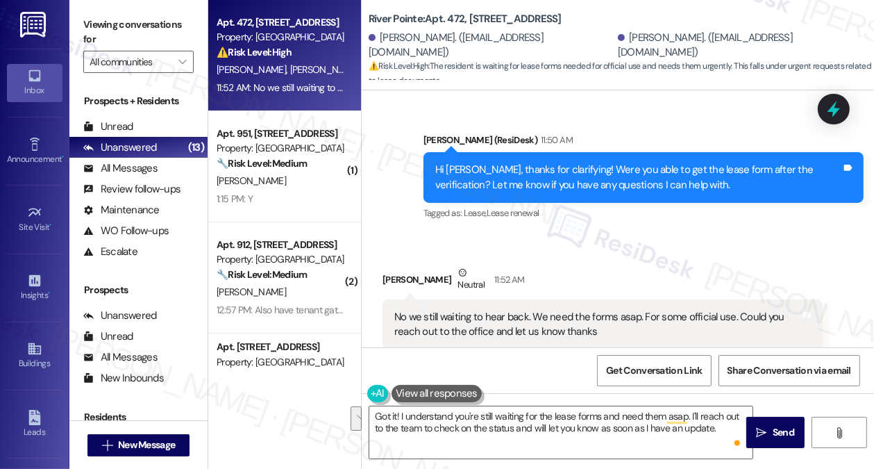
click at [160, 22] on label "Viewing conversations for" at bounding box center [138, 32] width 110 height 37
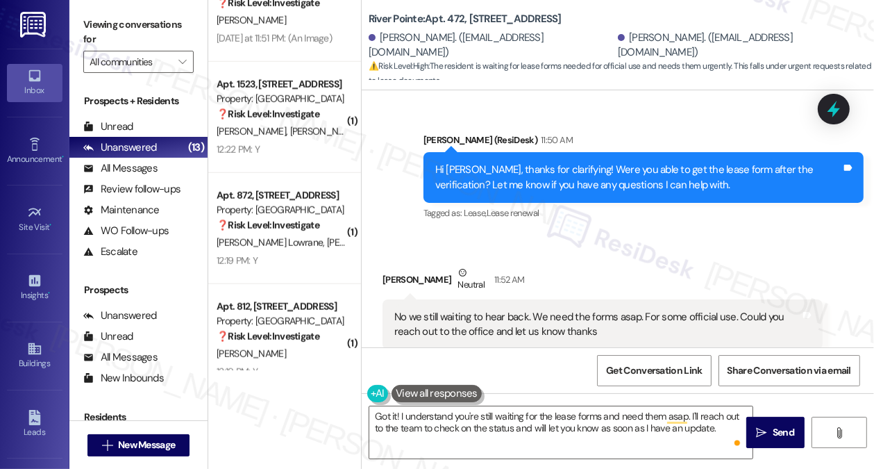
scroll to position [1185, 0]
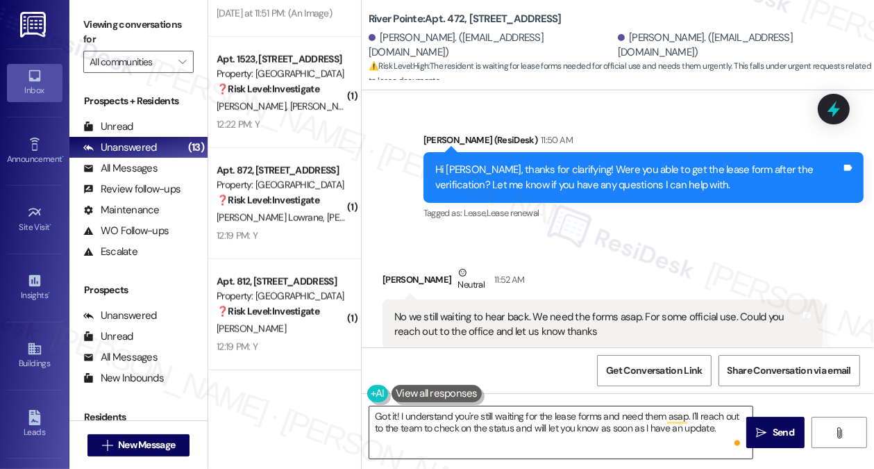
click at [625, 422] on textarea "Got it! I understand you're still waiting for the lease forms and need them asa…" at bounding box center [560, 432] width 383 height 52
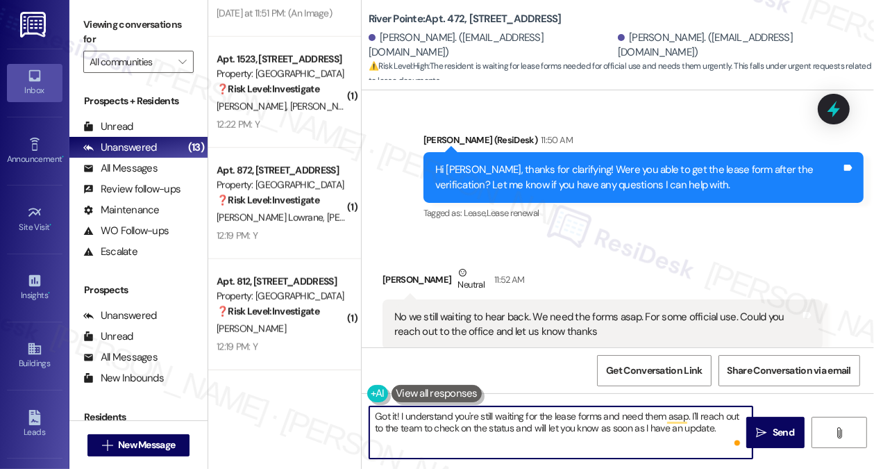
click at [625, 422] on textarea "Got it! I understand you're still waiting for the lease forms and need them asa…" at bounding box center [560, 432] width 383 height 52
click at [723, 432] on textarea "Got it! I understand you're still waiting for the lease forms and need them asa…" at bounding box center [560, 432] width 383 height 52
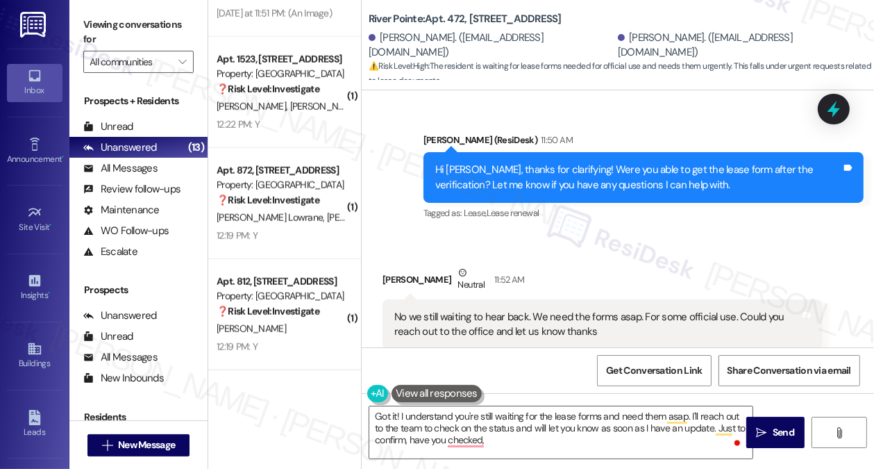
drag, startPoint x: 163, startPoint y: 29, endPoint x: 176, endPoint y: 35, distance: 14.3
click at [163, 29] on label "Viewing conversations for" at bounding box center [138, 32] width 110 height 37
click at [500, 444] on textarea "Got it! I understand you're still waiting for the lease forms and need them asa…" at bounding box center [560, 432] width 383 height 52
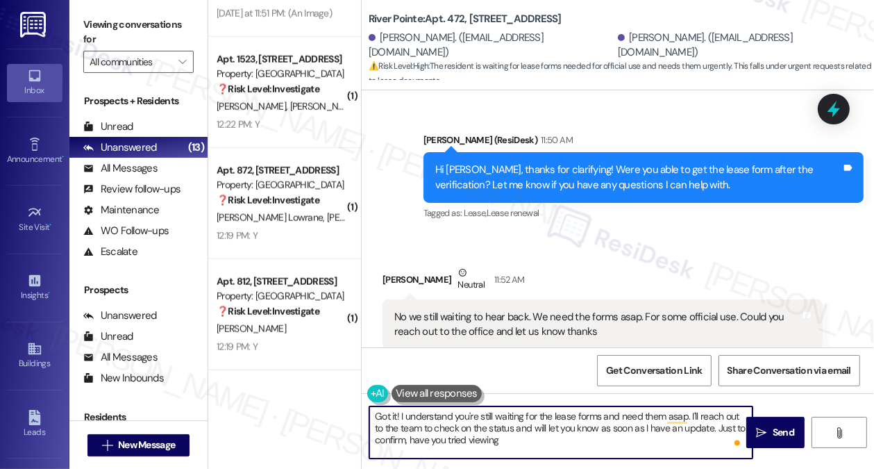
paste textarea "view your renewal offers by going to Lease > Lease Info."
click at [509, 438] on textarea "Got it! I understand you're still waiting for the lease forms and need them asa…" at bounding box center [560, 432] width 383 height 52
drag, startPoint x: 614, startPoint y: 439, endPoint x: 500, endPoint y: 441, distance: 114.5
click at [500, 441] on textarea "Got it! I understand you're still waiting for the lease forms and need them asa…" at bounding box center [560, 432] width 383 height 52
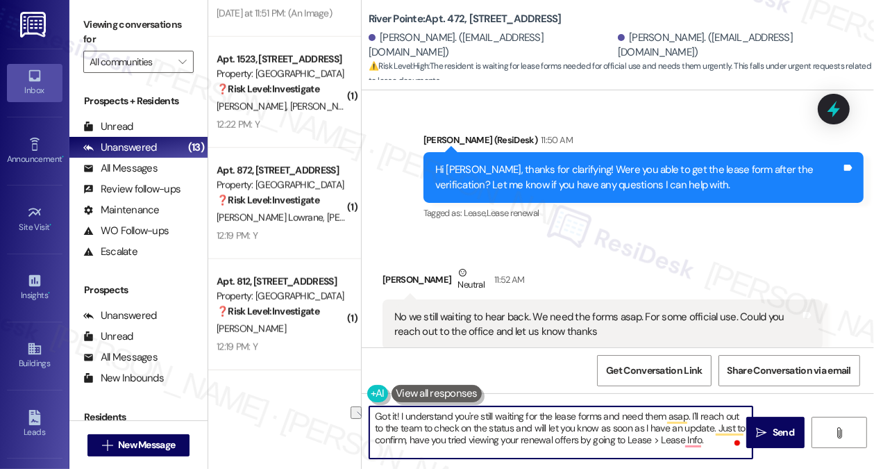
click at [544, 442] on textarea "Got it! I understand you're still waiting for the lease forms and need them asa…" at bounding box center [560, 432] width 383 height 52
drag, startPoint x: 579, startPoint y: 438, endPoint x: 504, endPoint y: 438, distance: 75.0
click at [502, 439] on textarea "Got it! I understand you're still waiting for the lease forms and need them asa…" at bounding box center [560, 432] width 383 height 52
click at [641, 435] on textarea "Got it! I understand you're still waiting for the lease forms and need them asa…" at bounding box center [560, 432] width 383 height 52
click at [483, 442] on textarea "Got it! I understand you're still waiting for the lease forms and need them asa…" at bounding box center [560, 432] width 383 height 52
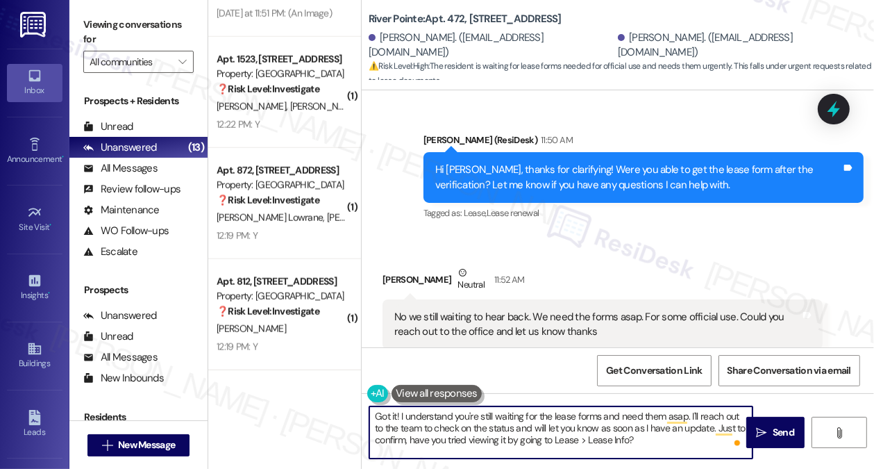
click at [483, 442] on textarea "Got it! I understand you're still waiting for the lease forms and need them asa…" at bounding box center [560, 432] width 383 height 52
click at [387, 432] on textarea "Got it! I understand you're still waiting for the lease forms and need them asa…" at bounding box center [560, 432] width 383 height 52
click at [389, 442] on textarea "Got it! I understand you're still waiting for the lease forms and need them asa…" at bounding box center [560, 432] width 383 height 52
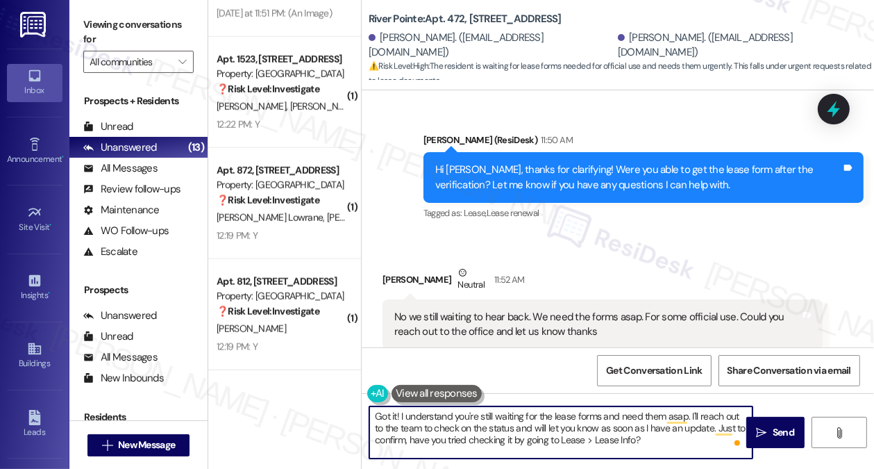
click at [462, 440] on textarea "Got it! I understand you're still waiting for the lease forms and need them asa…" at bounding box center [560, 432] width 383 height 52
click at [644, 437] on textarea "Got it! I understand you're still waiting for the lease forms and need them asa…" at bounding box center [560, 432] width 383 height 52
click at [636, 441] on textarea "Got it! I understand you're still waiting for the lease forms and need them asa…" at bounding box center [560, 432] width 383 height 52
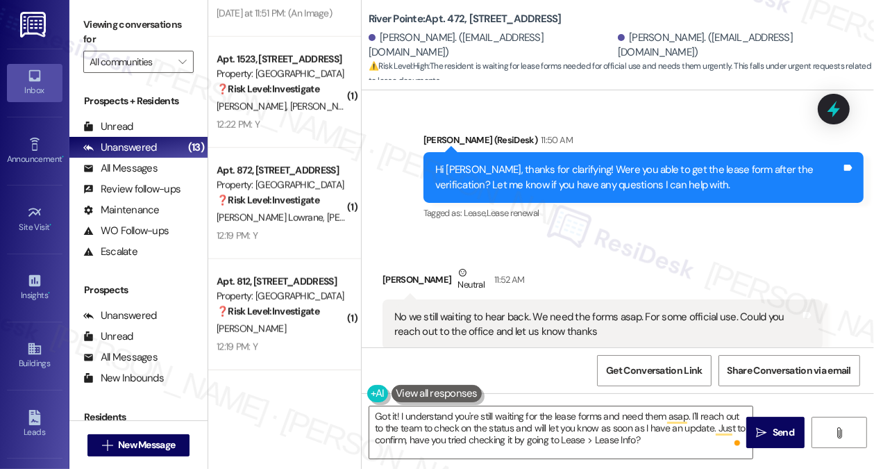
click at [455, 405] on div "Got it! I understand you're still waiting for the lease forms and need them asa…" at bounding box center [561, 431] width 385 height 53
click at [584, 419] on textarea "Got it! I understand you're still waiting for the lease forms and need them asa…" at bounding box center [560, 432] width 383 height 52
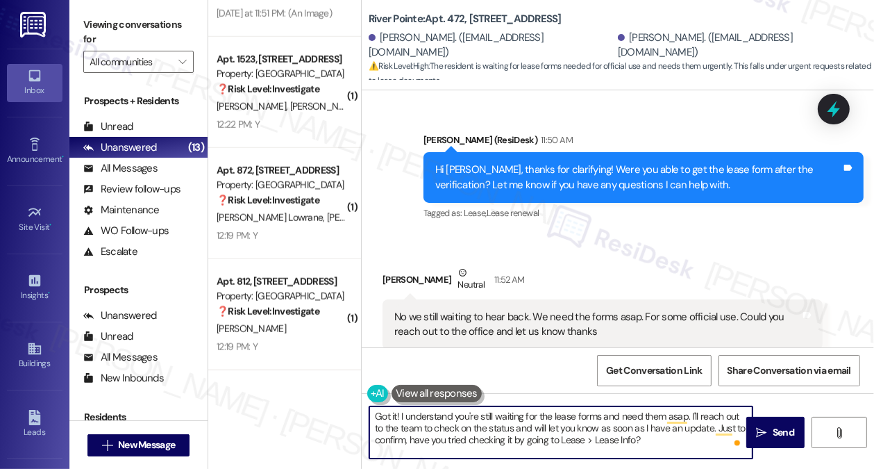
click at [584, 419] on textarea "Got it! I understand you're still waiting for the lease forms and need them asa…" at bounding box center [560, 432] width 383 height 52
click at [576, 431] on textarea "Got it! I understand you're still waiting for the lease forms and need them asa…" at bounding box center [560, 432] width 383 height 52
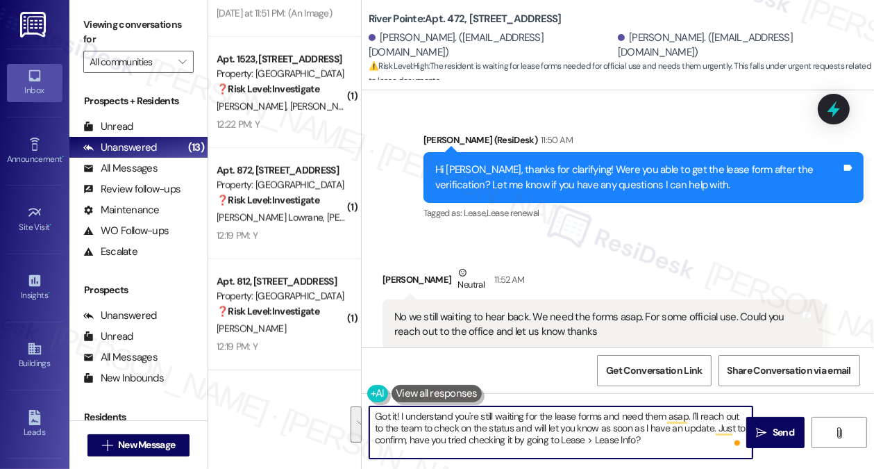
click at [494, 444] on textarea "Got it! I understand you're still waiting for the lease forms and need them asa…" at bounding box center [560, 432] width 383 height 52
click at [694, 424] on textarea "Got it! I understand you're still waiting for the lease forms and need them asa…" at bounding box center [560, 432] width 383 height 52
drag, startPoint x: 690, startPoint y: 415, endPoint x: 712, endPoint y: 423, distance: 23.5
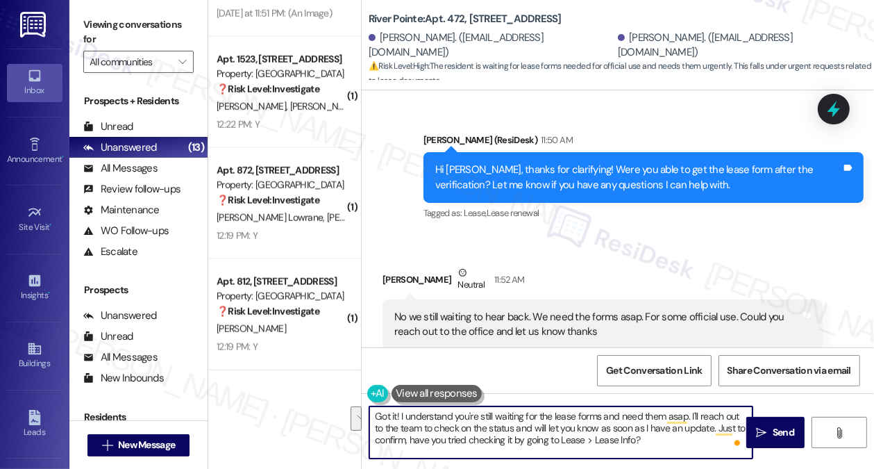
click at [712, 423] on textarea "Got it! I understand you're still waiting for the lease forms and need them asa…" at bounding box center [560, 432] width 383 height 52
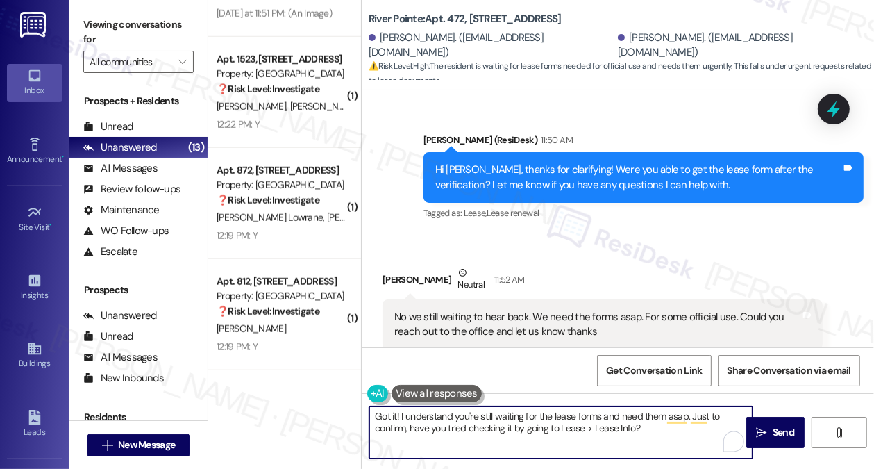
click at [650, 419] on textarea "Got it! I understand you're still waiting for the lease forms and need them asa…" at bounding box center [560, 432] width 383 height 52
click at [653, 429] on textarea "Got it! I understand you're still waiting for the lease forms and need them asa…" at bounding box center [560, 432] width 383 height 52
click at [582, 427] on textarea "Got it! I understand you're still waiting for the lease forms and need them asa…" at bounding box center [560, 432] width 383 height 52
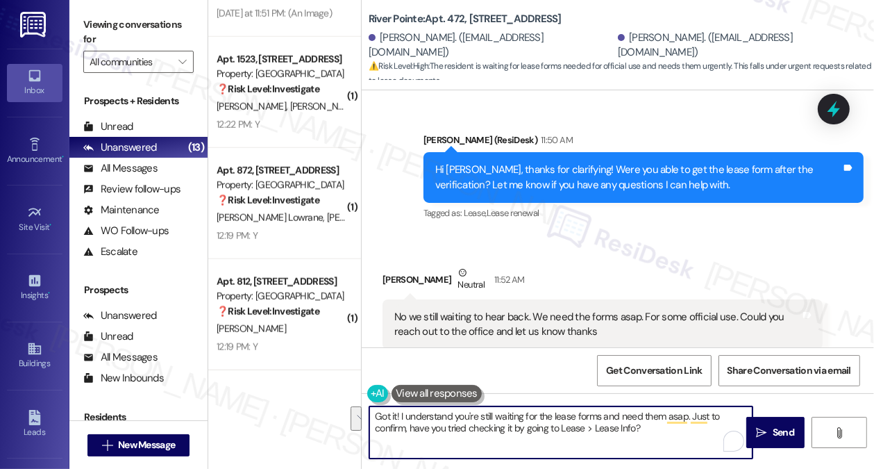
click at [669, 434] on textarea "Got it! I understand you're still waiting for the lease forms and need them asa…" at bounding box center [560, 432] width 383 height 52
click at [664, 429] on textarea "Got it! I understand you're still waiting for the lease forms and need them asa…" at bounding box center [560, 432] width 383 height 52
type textarea "Got it! I understand you're still waiting for the lease forms and need them asa…"
click at [760, 430] on icon "" at bounding box center [762, 432] width 10 height 11
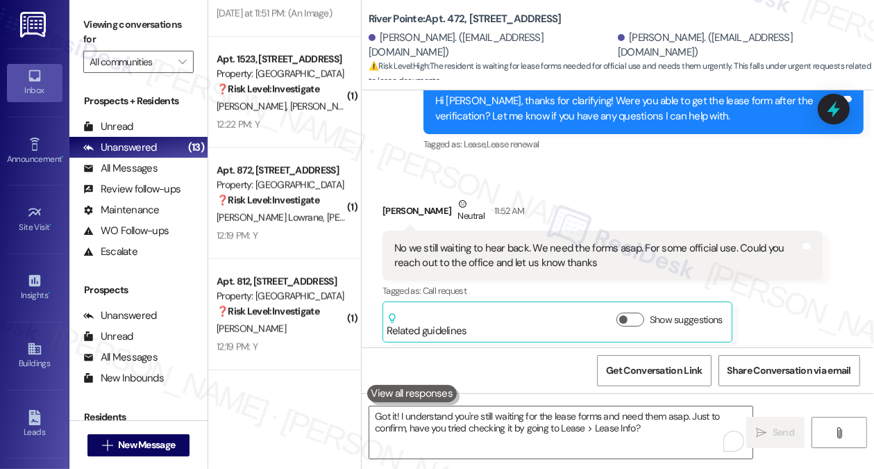
scroll to position [1074, 0]
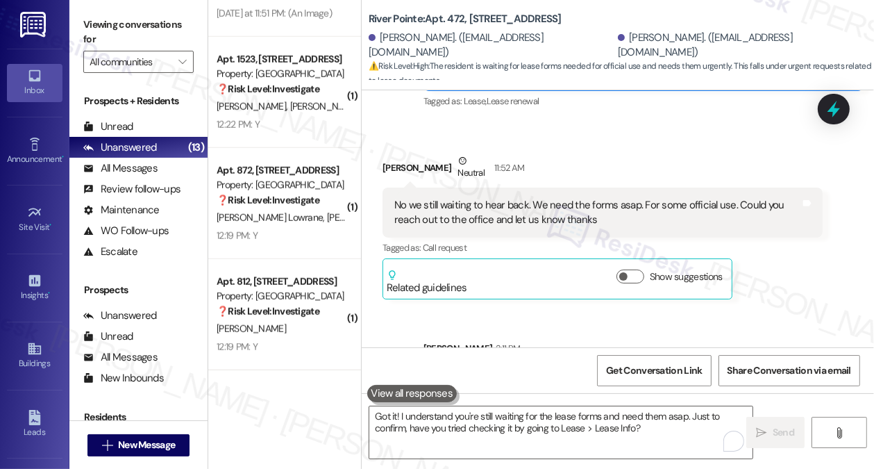
click at [611, 371] on div "Got it! I understand you're still waiting for the lease forms and need them asa…" at bounding box center [638, 386] width 406 height 30
click at [548, 431] on textarea "Got it! I understand you're still waiting for the lease forms and need them asa…" at bounding box center [560, 432] width 383 height 52
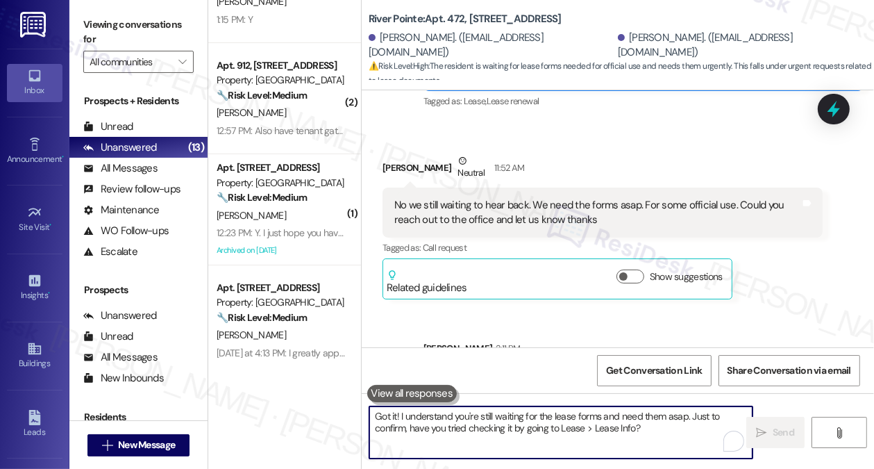
scroll to position [0, 0]
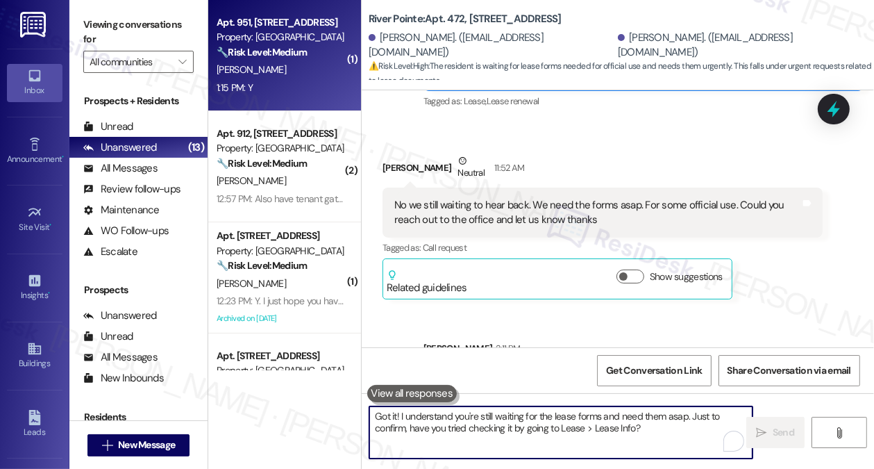
click at [300, 71] on div "[PERSON_NAME]" at bounding box center [280, 69] width 131 height 17
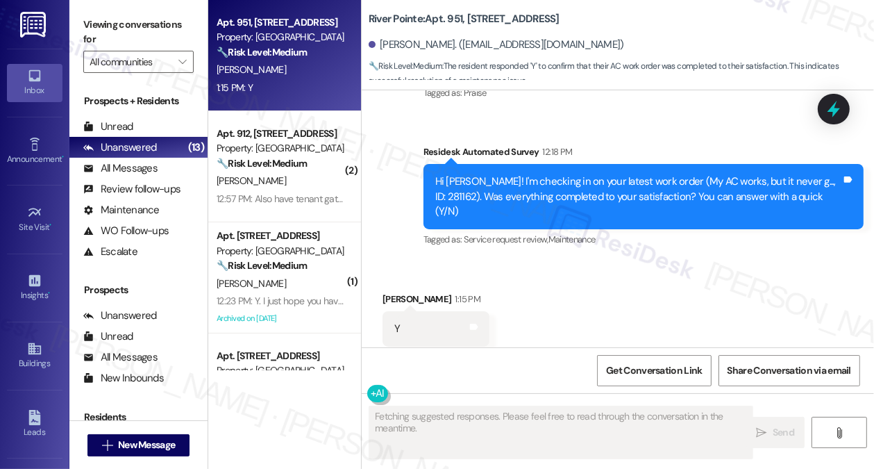
scroll to position [698, 0]
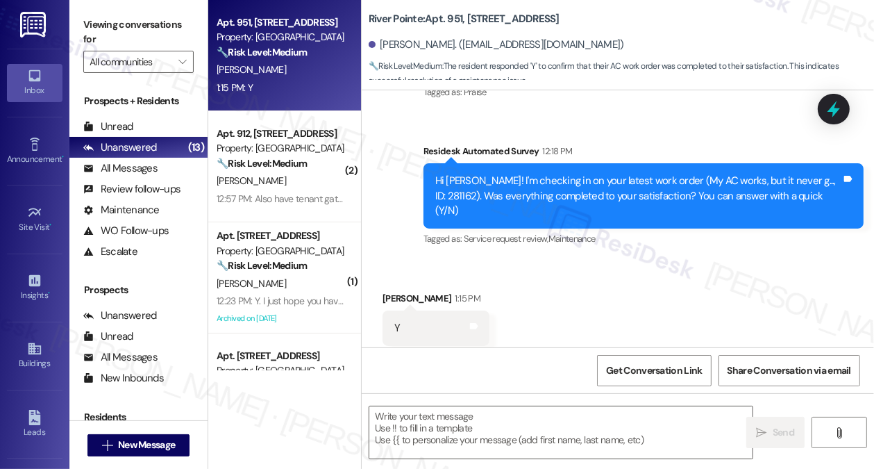
click at [569, 163] on div "Hi [PERSON_NAME]! I'm checking in on your latest work order (My AC works, but i…" at bounding box center [643, 195] width 440 height 65
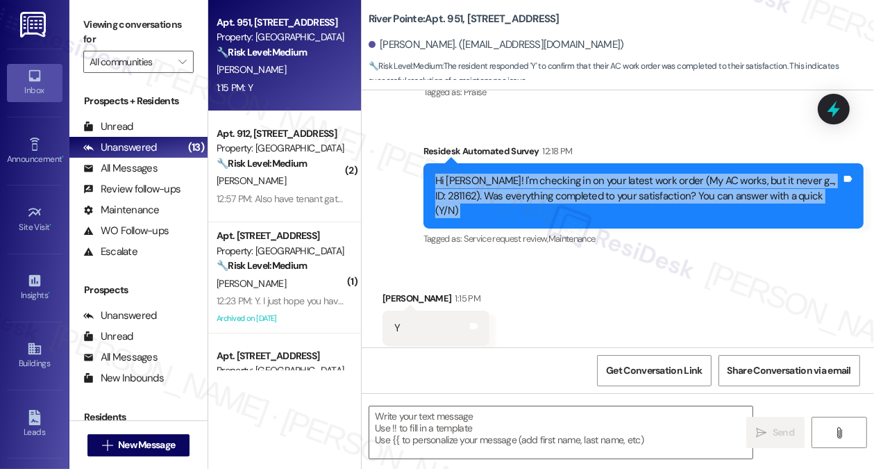
click at [569, 163] on div "Hi [PERSON_NAME]! I'm checking in on your latest work order (My AC works, but i…" at bounding box center [643, 195] width 440 height 65
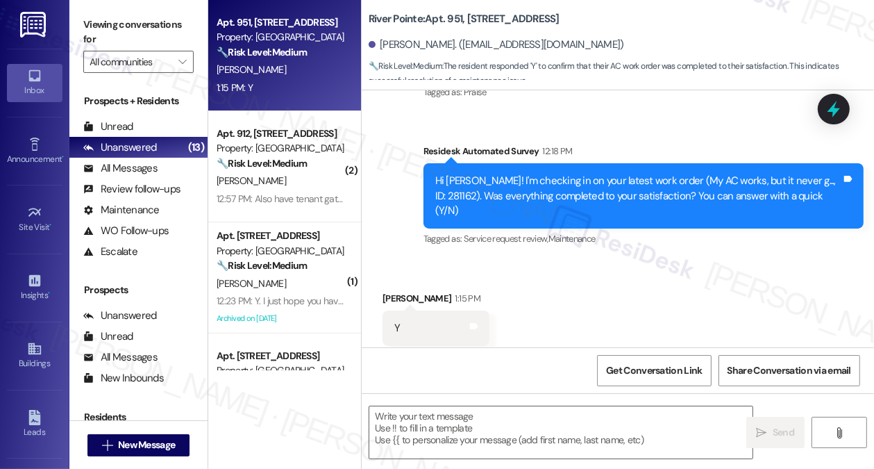
click at [145, 17] on label "Viewing conversations for" at bounding box center [138, 32] width 110 height 37
click at [157, 16] on label "Viewing conversations for" at bounding box center [138, 32] width 110 height 37
click at [145, 18] on label "Viewing conversations for" at bounding box center [138, 32] width 110 height 37
click at [488, 441] on textarea at bounding box center [560, 432] width 383 height 52
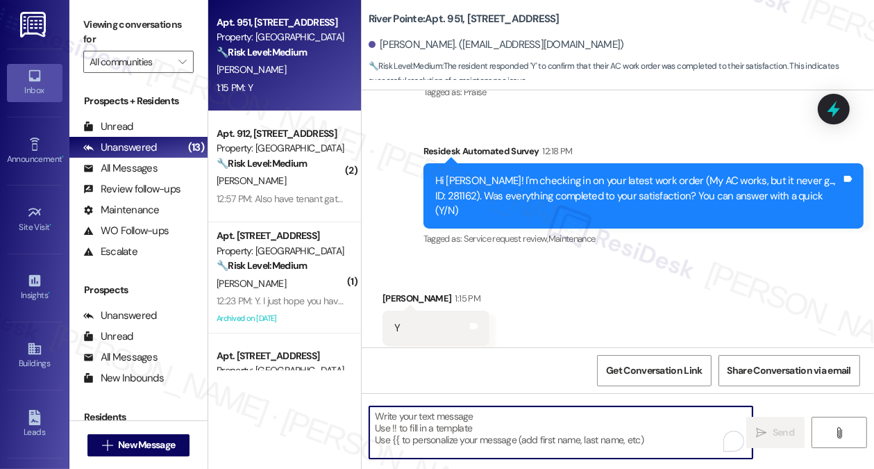
paste textarea "Hi {{first_name}}! I'm glad to hear that the latest work order was completed to…"
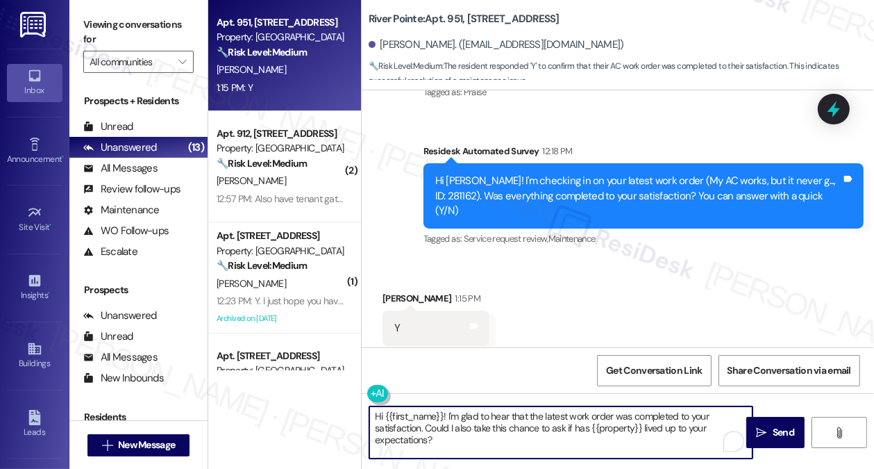
click at [589, 415] on textarea "Hi {{first_name}}! I'm glad to hear that the latest work order was completed to…" at bounding box center [560, 432] width 383 height 52
click at [549, 421] on textarea "Hi {{first_name}}! I'm glad to hear that the latest work order was completed to…" at bounding box center [560, 432] width 383 height 52
click at [547, 413] on textarea "Hi {{first_name}}! I'm glad to hear that the latest work order was completed to…" at bounding box center [560, 432] width 383 height 52
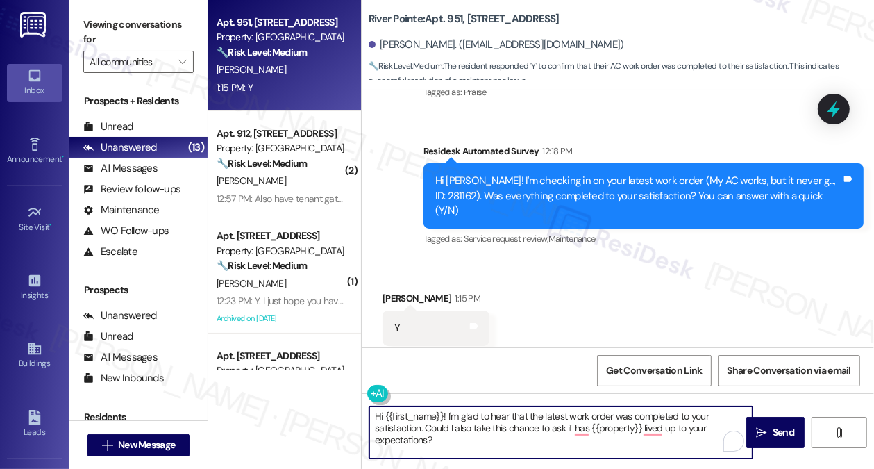
click at [547, 413] on textarea "Hi {{first_name}}! I'm glad to hear that the latest work order was completed to…" at bounding box center [560, 432] width 383 height 52
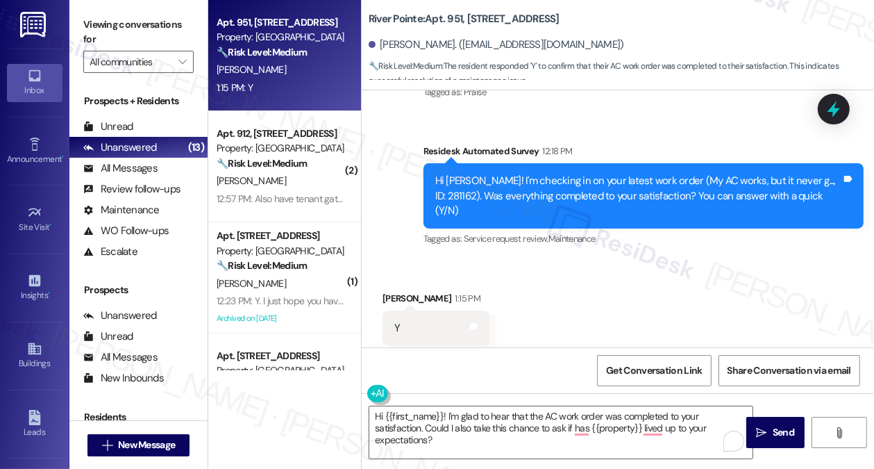
click at [169, 14] on label "Viewing conversations for" at bounding box center [138, 32] width 110 height 37
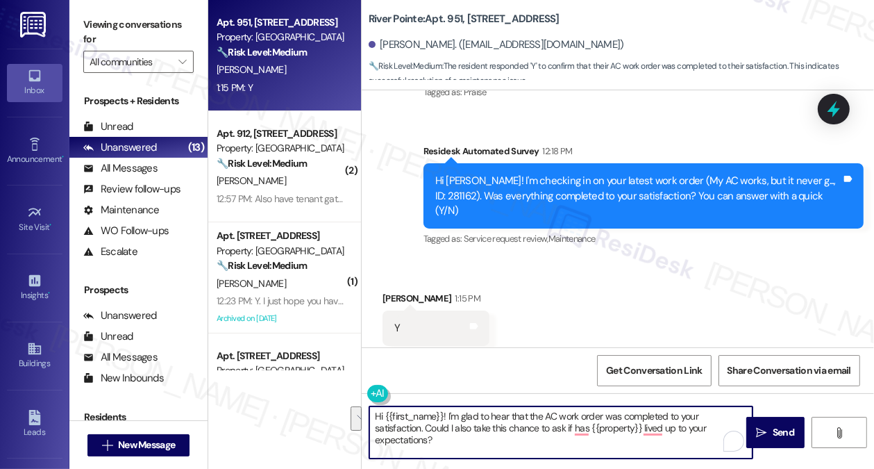
drag, startPoint x: 525, startPoint y: 445, endPoint x: 425, endPoint y: 430, distance: 100.3
click at [425, 430] on textarea "Hi {{first_name}}! I'm glad to hear that the AC work order was completed to you…" at bounding box center [560, 432] width 383 height 52
paste textarea "If I may also ask....has {{property}} lived up to your expectations?"
click at [464, 437] on textarea "Hi {{first_name}}! I'm glad to hear that the AC work order was completed to you…" at bounding box center [560, 432] width 383 height 52
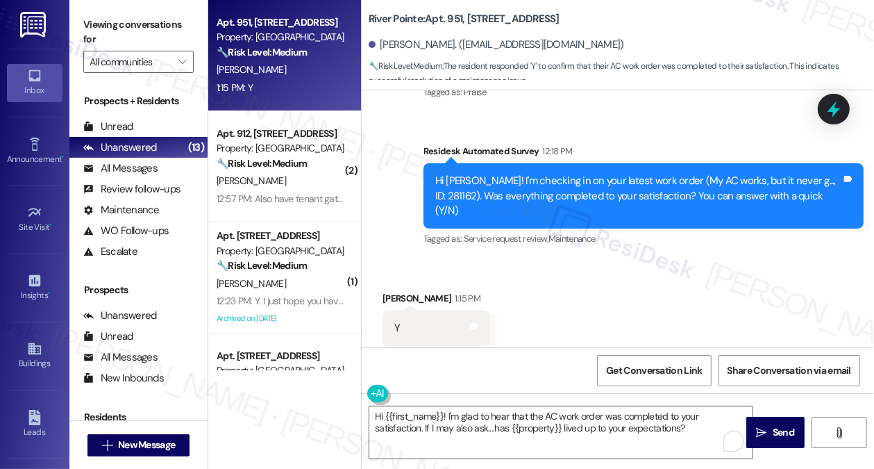
click at [178, 24] on label "Viewing conversations for" at bounding box center [138, 32] width 110 height 37
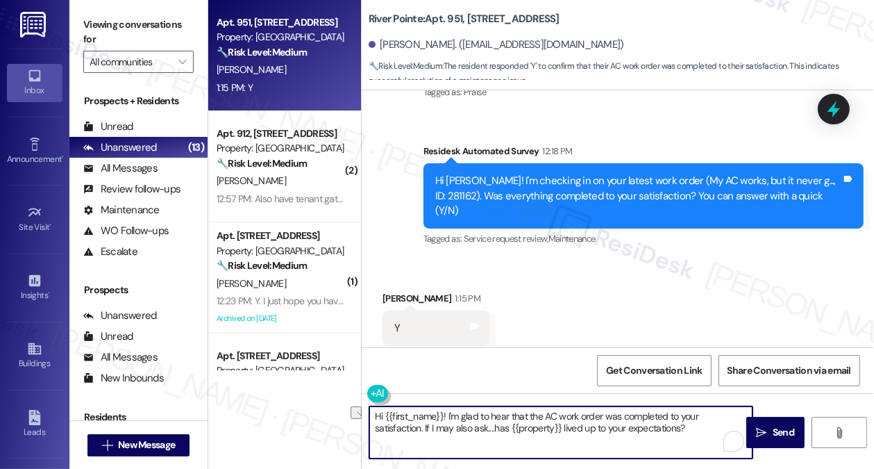
drag, startPoint x: 694, startPoint y: 432, endPoint x: 423, endPoint y: 430, distance: 270.7
click at [423, 430] on textarea "Hi {{first_name}}! I'm glad to hear that the AC work order was completed to you…" at bounding box center [560, 432] width 383 height 52
paste textarea "been living up to your expectations so far"
click at [543, 435] on textarea "Hi {{first_name}}! I'm glad to hear that the AC work order was completed to you…" at bounding box center [560, 432] width 383 height 52
type textarea "Hi {{first_name}}! I'm glad to hear that the AC work order was completed to you…"
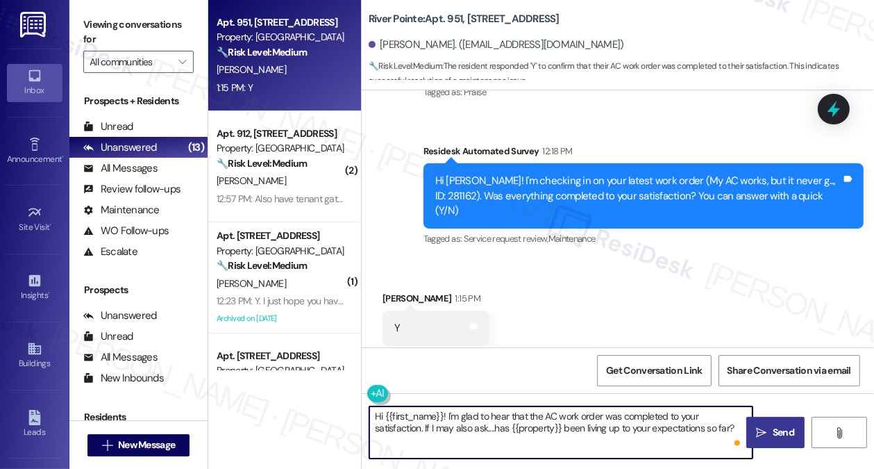
click at [763, 430] on icon "" at bounding box center [762, 432] width 10 height 11
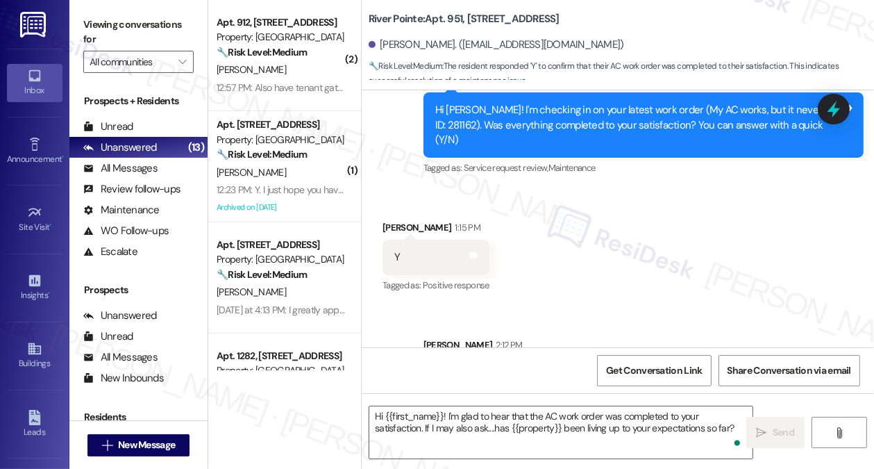
scroll to position [810, 0]
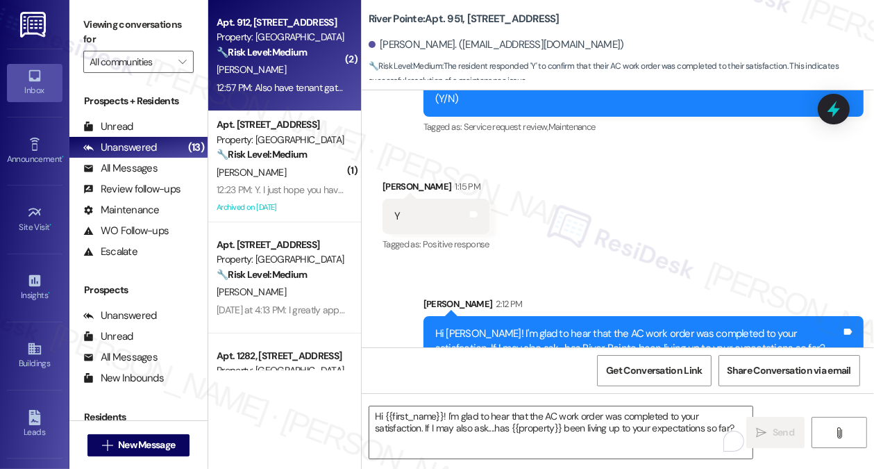
click at [292, 93] on div "12:57 PM: Also have tenant gate codes my phone died on the way home I ride a mo…" at bounding box center [471, 87] width 508 height 12
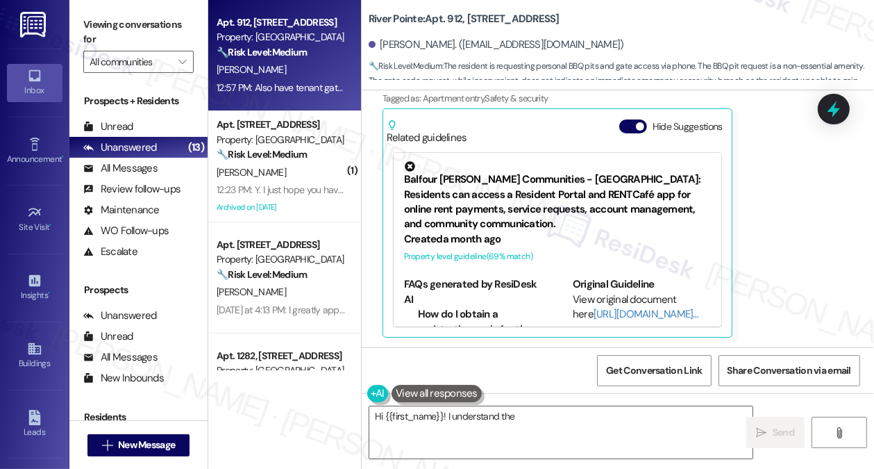
scroll to position [197, 0]
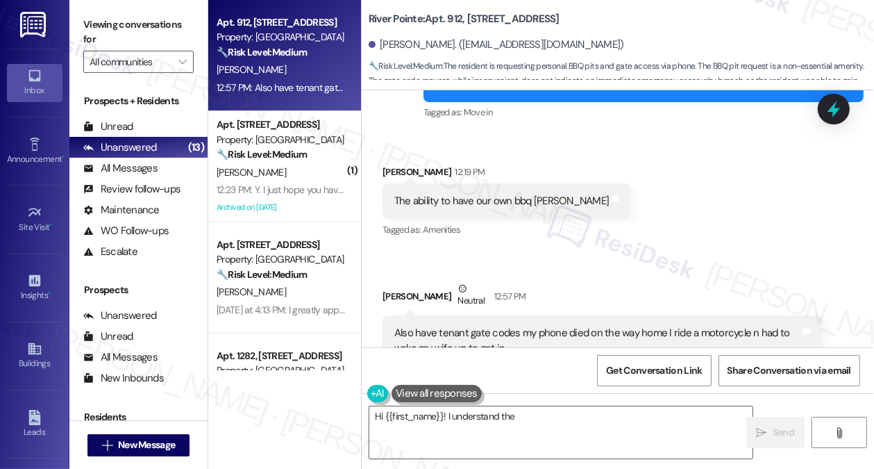
click at [447, 174] on div "[PERSON_NAME] 12:19 PM" at bounding box center [506, 173] width 248 height 19
click at [479, 201] on div "The ability to have our own bbq [PERSON_NAME]" at bounding box center [501, 201] width 214 height 15
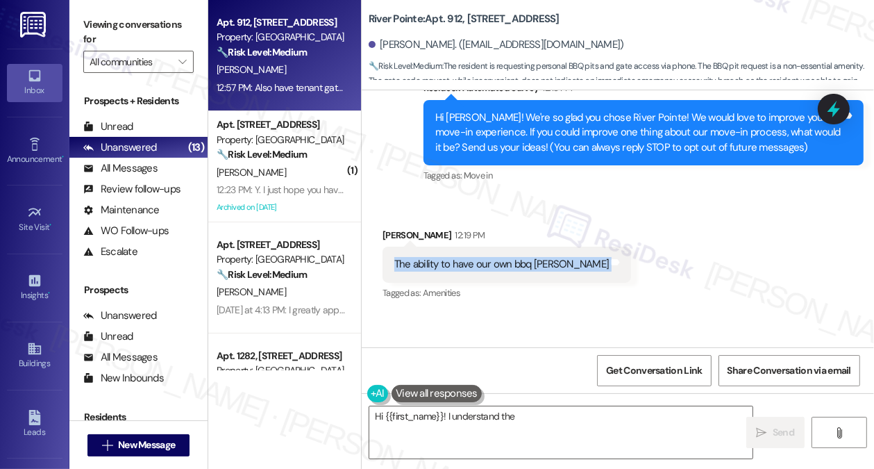
scroll to position [128, 0]
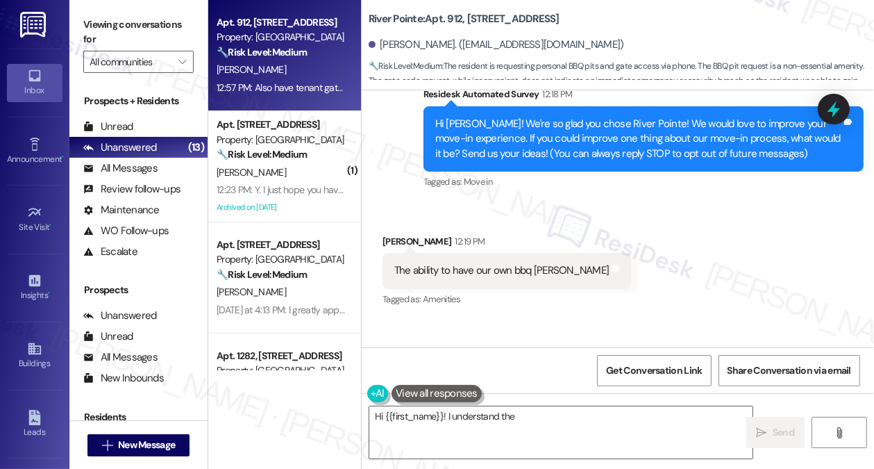
click at [494, 132] on div "Hi [PERSON_NAME]! We're so glad you chose River Pointe! We would love to improv…" at bounding box center [638, 139] width 406 height 44
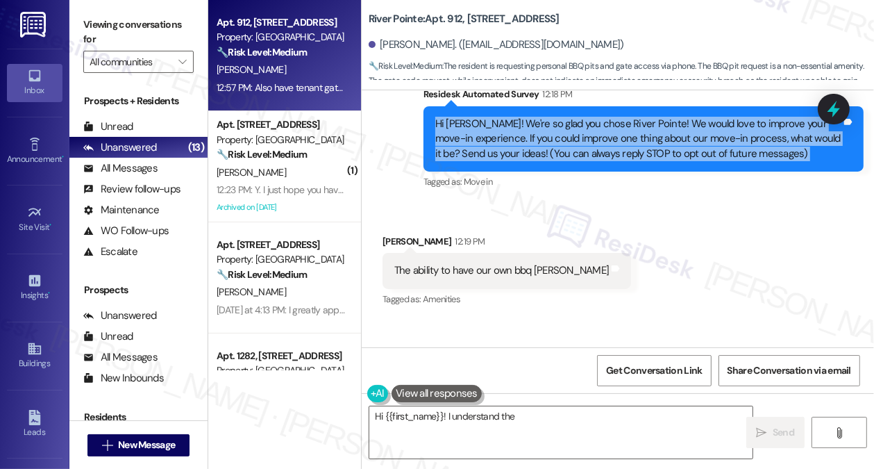
click at [494, 132] on div "Hi [PERSON_NAME]! We're so glad you chose River Pointe! We would love to improv…" at bounding box center [638, 139] width 406 height 44
click at [533, 140] on div "Hi [PERSON_NAME]! We're so glad you chose River Pointe! We would love to improv…" at bounding box center [638, 139] width 406 height 44
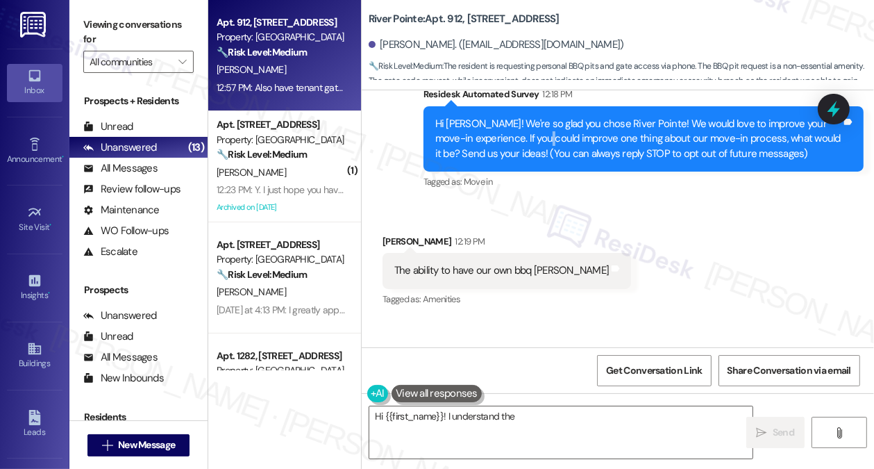
click at [533, 140] on div "Hi [PERSON_NAME]! We're so glad you chose River Pointe! We would love to improv…" at bounding box center [638, 139] width 406 height 44
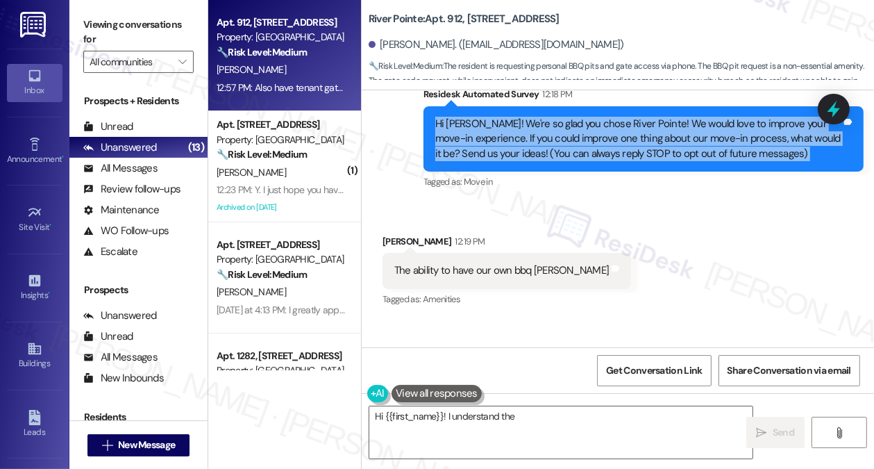
click at [533, 140] on div "Hi [PERSON_NAME]! We're so glad you chose River Pointe! We would love to improv…" at bounding box center [638, 139] width 406 height 44
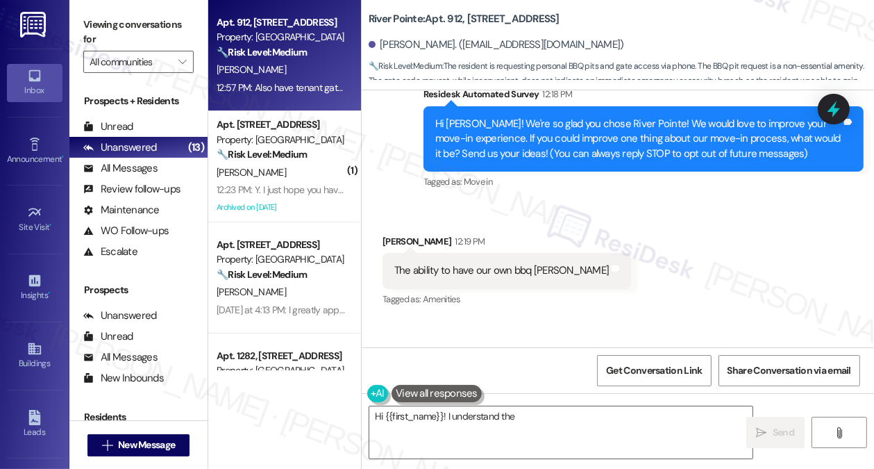
click at [441, 267] on div "The ability to have our own bbq [PERSON_NAME]" at bounding box center [501, 270] width 214 height 15
click at [439, 267] on div "The ability to have our own bbq [PERSON_NAME]" at bounding box center [501, 270] width 214 height 15
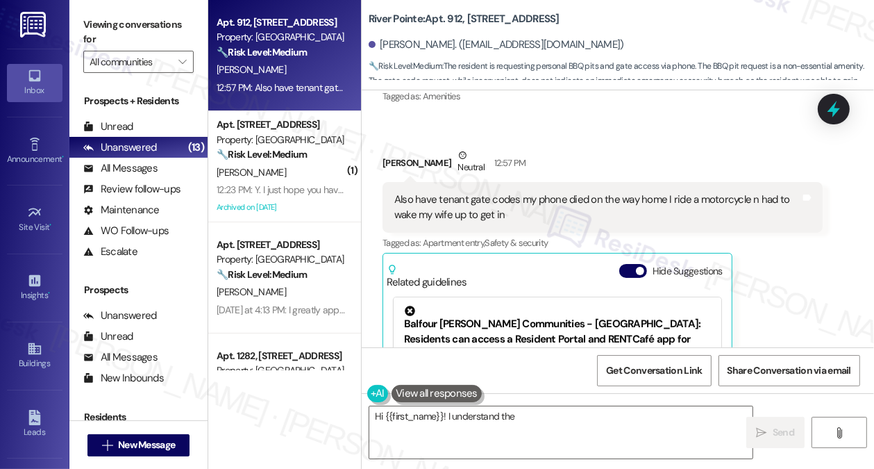
scroll to position [336, 0]
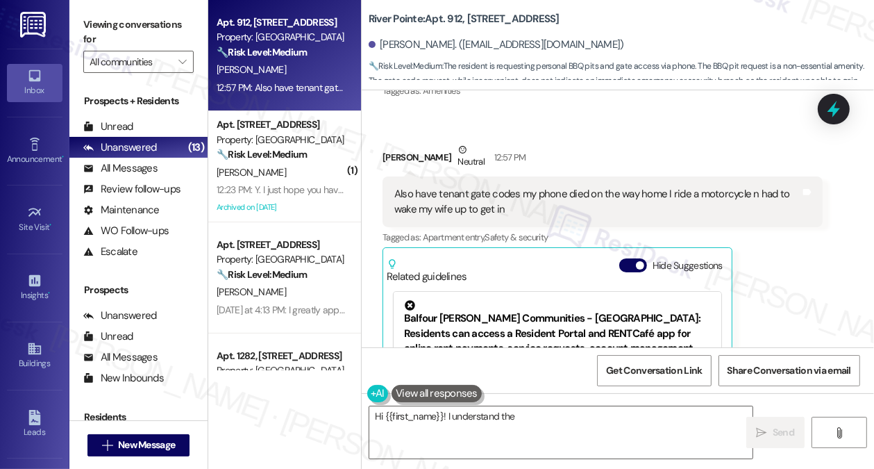
click at [459, 201] on div "Also have tenant gate codes my phone died on the way home I ride a motorcycle n…" at bounding box center [597, 202] width 406 height 30
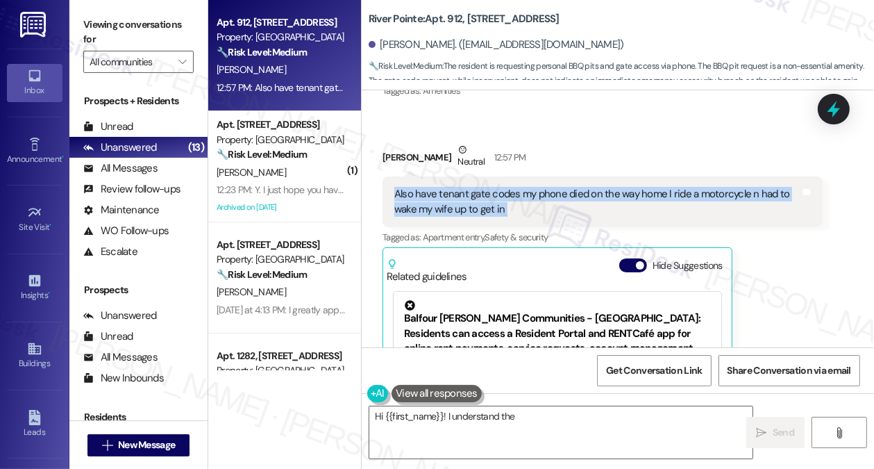
click at [459, 201] on div "Also have tenant gate codes my phone died on the way home I ride a motorcycle n…" at bounding box center [597, 202] width 406 height 30
click at [516, 199] on div "Also have tenant gate codes my phone died on the way home I ride a motorcycle n…" at bounding box center [597, 202] width 406 height 30
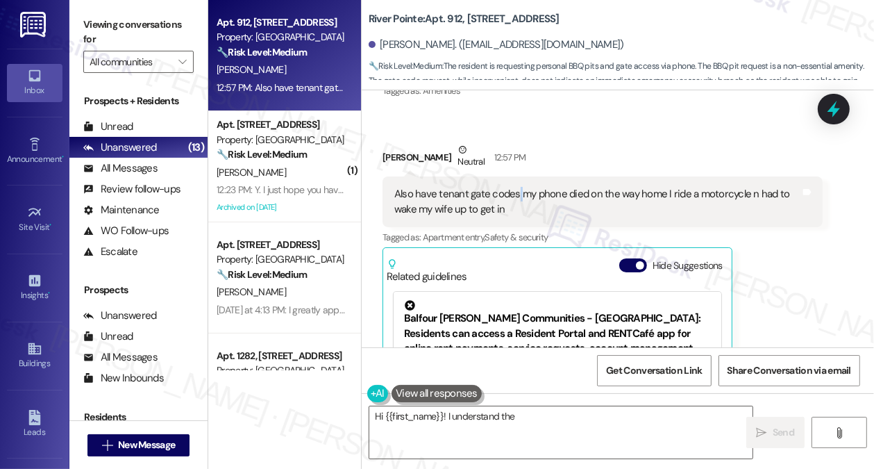
click at [516, 199] on div "Also have tenant gate codes my phone died on the way home I ride a motorcycle n…" at bounding box center [597, 202] width 406 height 30
